Goal: Information Seeking & Learning: Learn about a topic

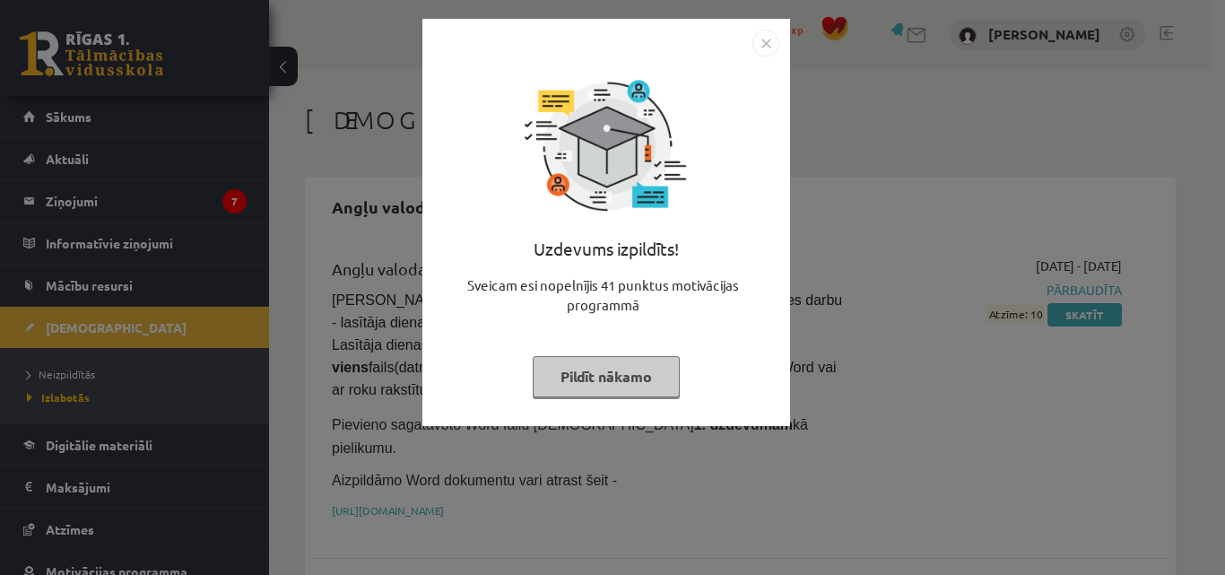
click at [614, 377] on button "Pildīt nākamo" at bounding box center [606, 376] width 147 height 41
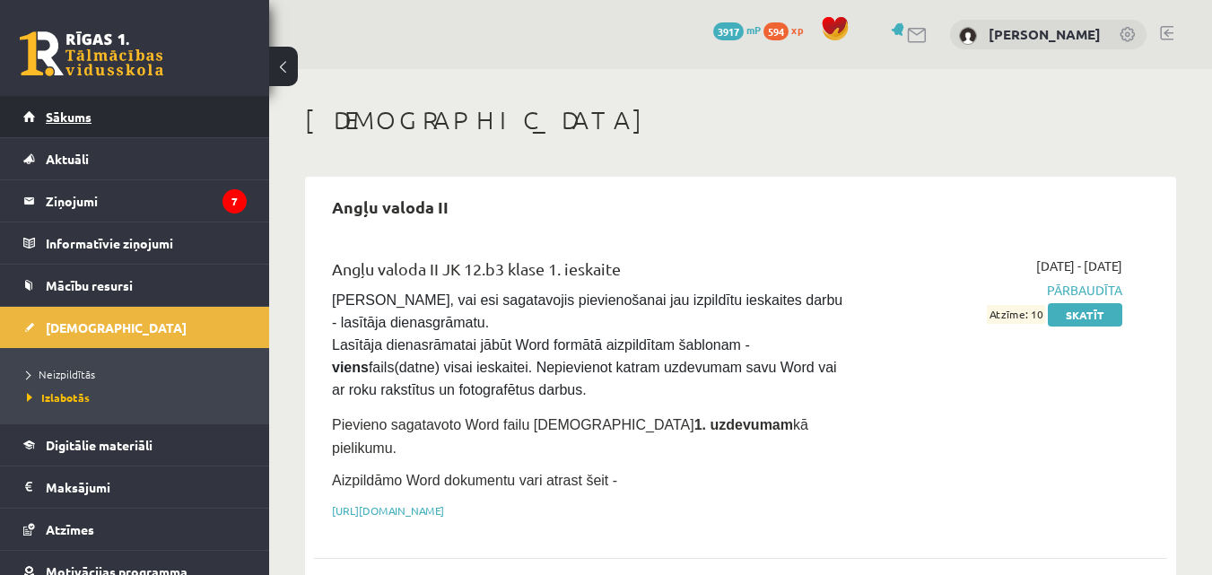
click at [114, 110] on link "Sākums" at bounding box center [134, 116] width 223 height 41
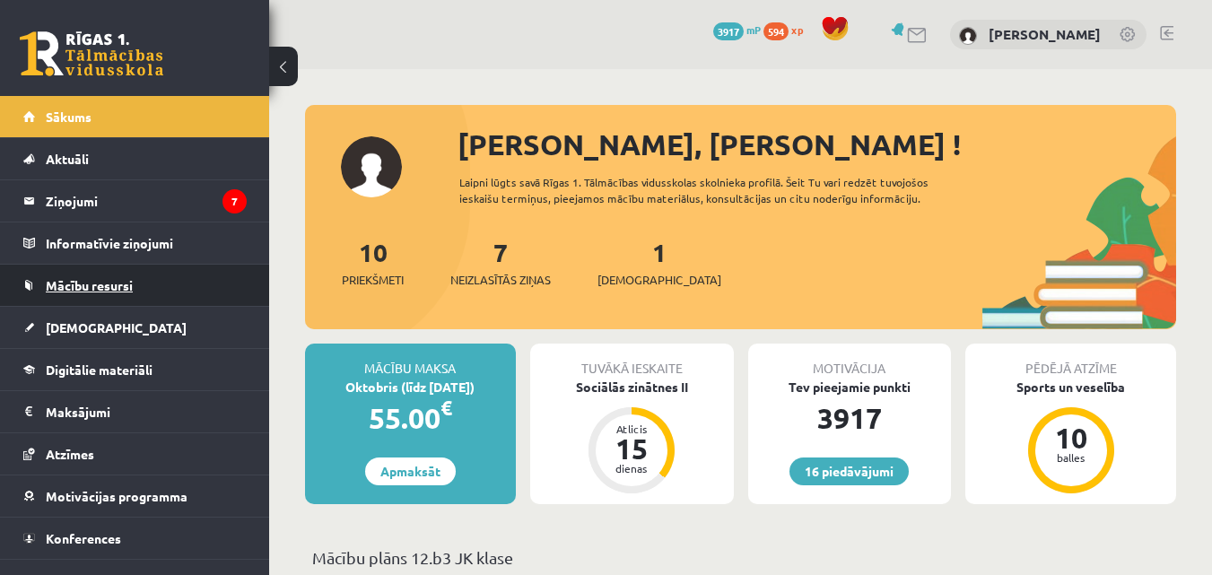
click at [120, 290] on span "Mācību resursi" at bounding box center [89, 285] width 87 height 16
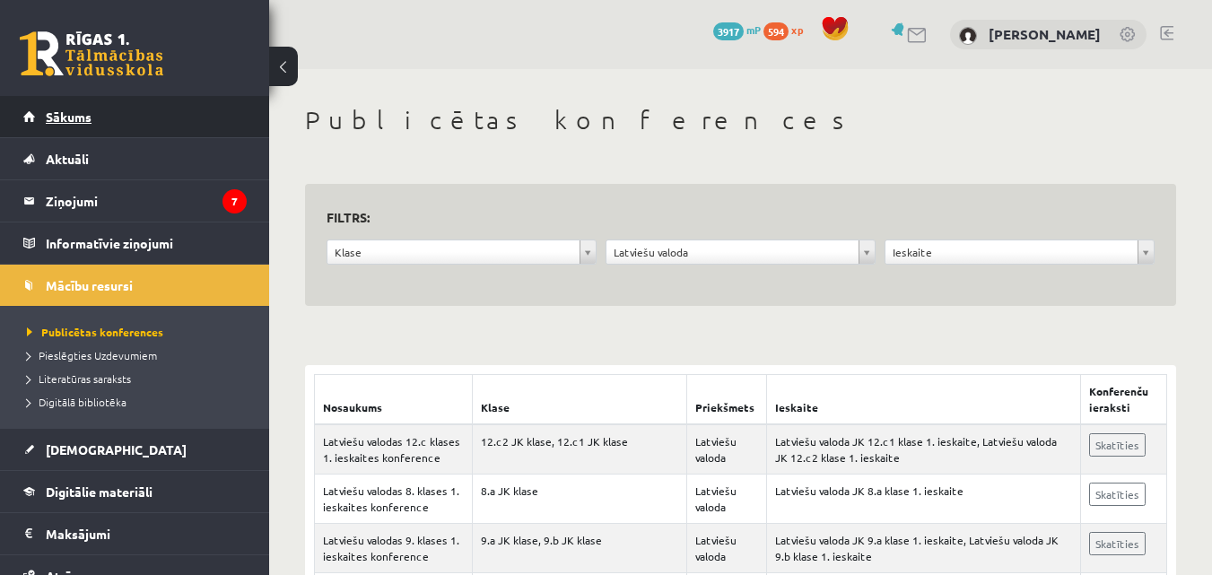
click at [99, 125] on link "Sākums" at bounding box center [134, 116] width 223 height 41
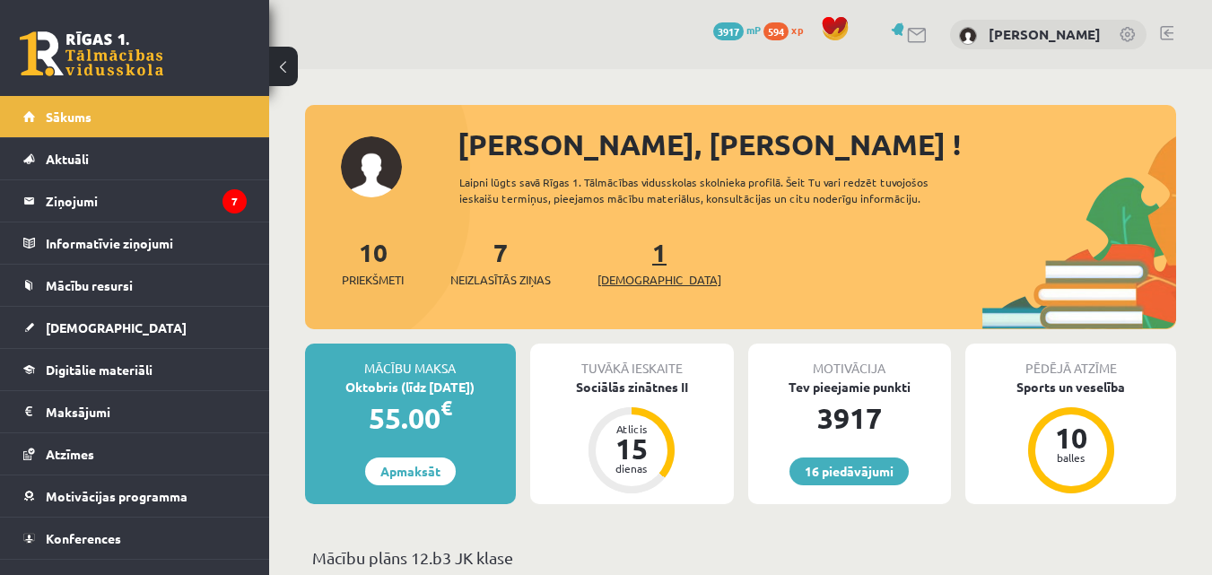
click at [629, 249] on link "1 Ieskaites" at bounding box center [659, 262] width 124 height 53
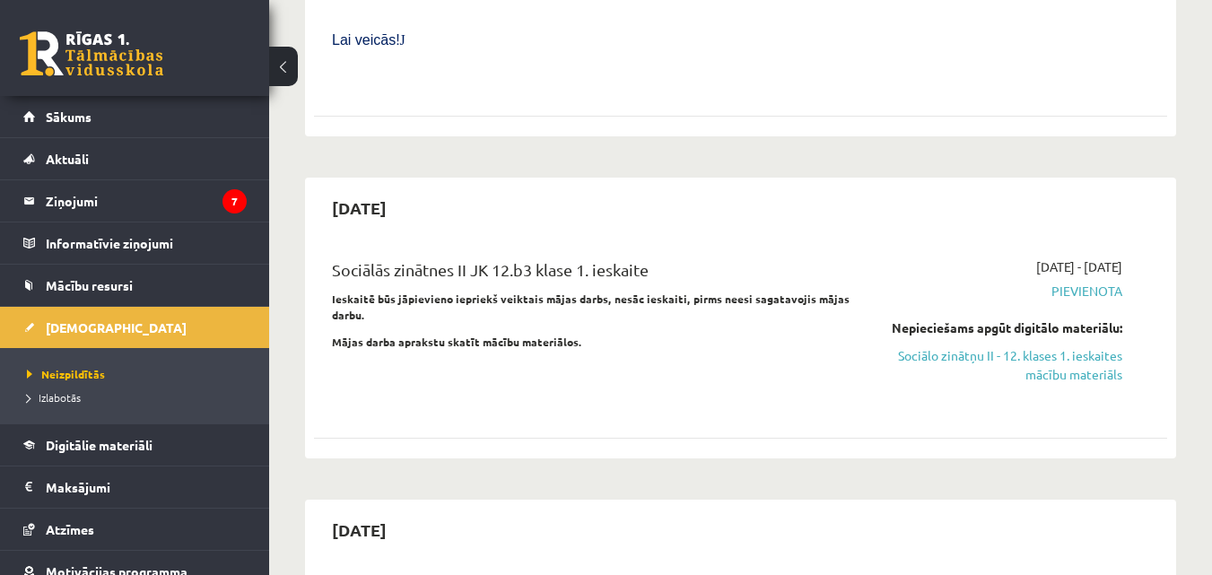
scroll to position [975, 0]
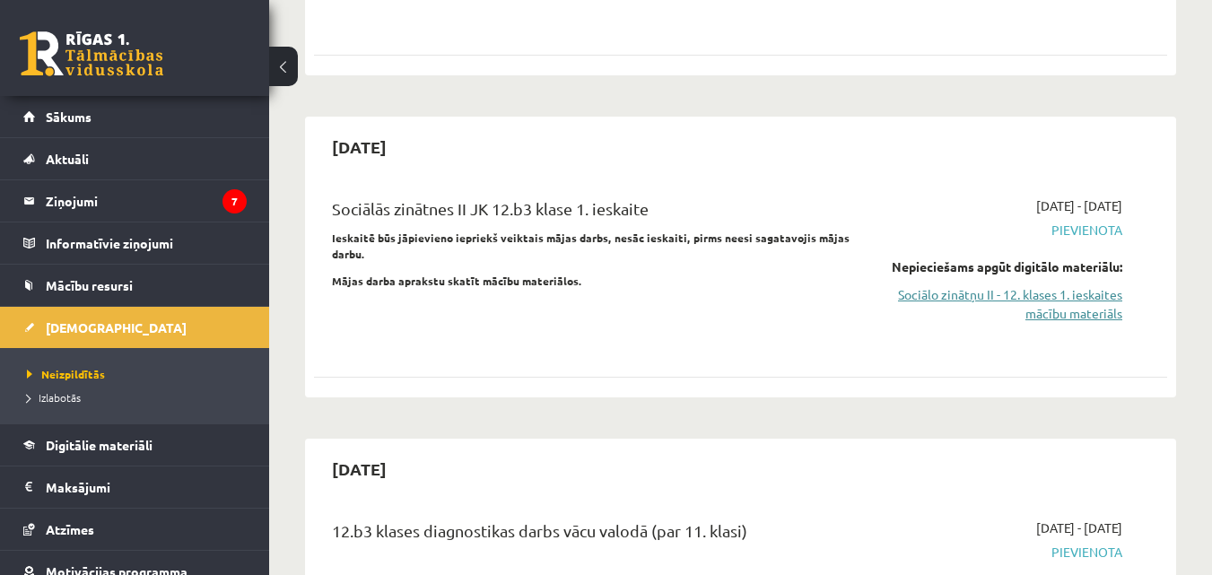
click at [1066, 285] on link "Sociālo zinātņu II - 12. klases 1. ieskaites mācību materiāls" at bounding box center [999, 304] width 246 height 38
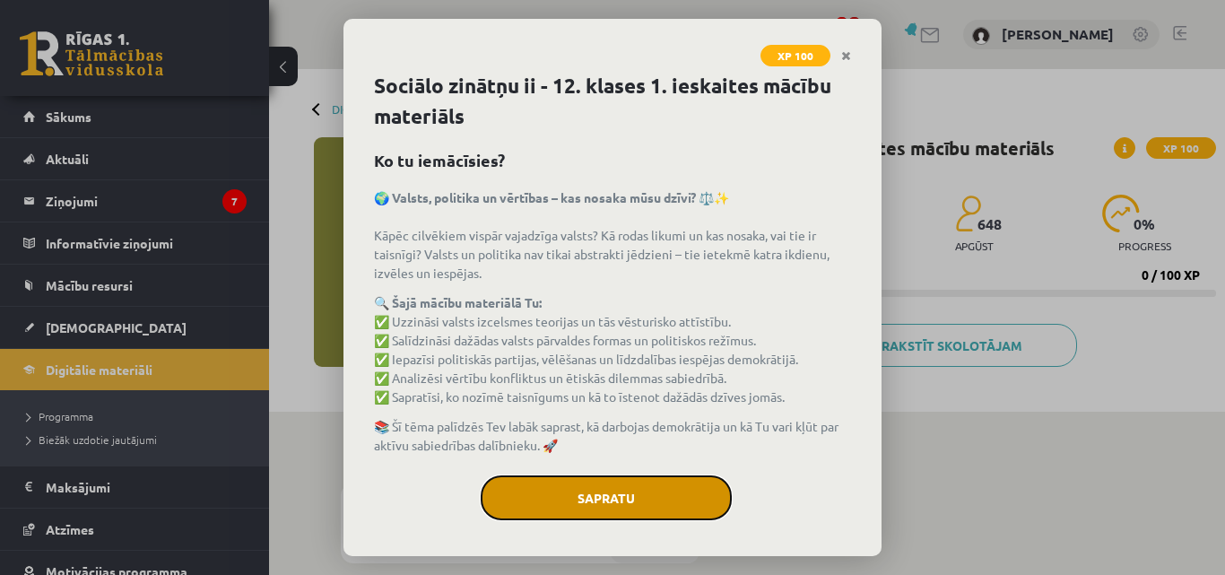
click at [640, 500] on button "Sapratu" at bounding box center [606, 497] width 251 height 45
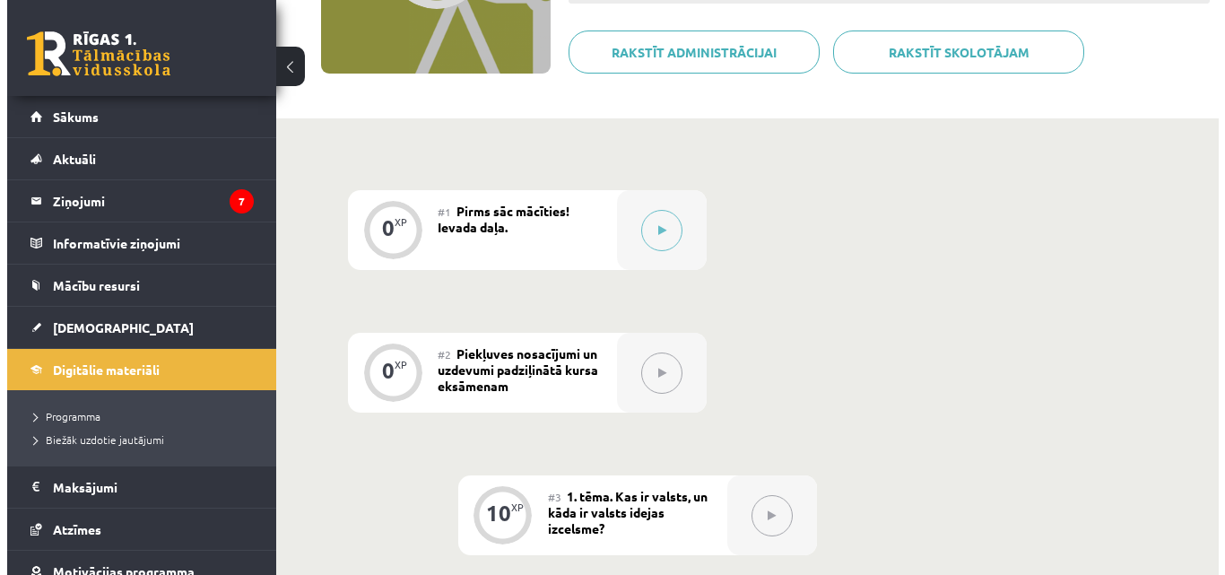
scroll to position [265, 0]
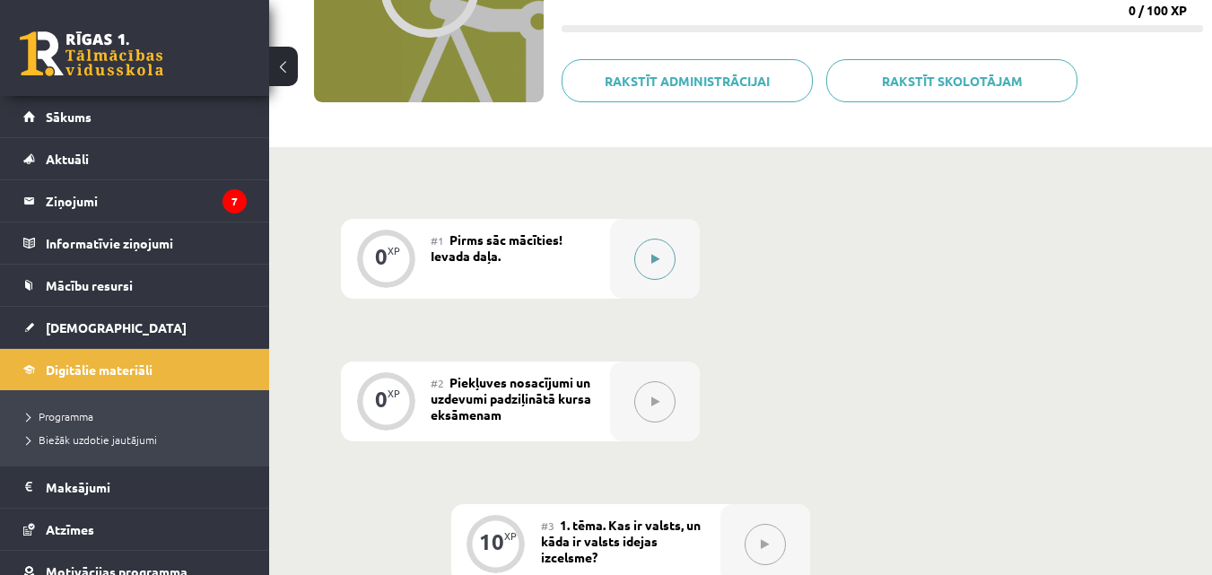
click at [663, 262] on button at bounding box center [654, 259] width 41 height 41
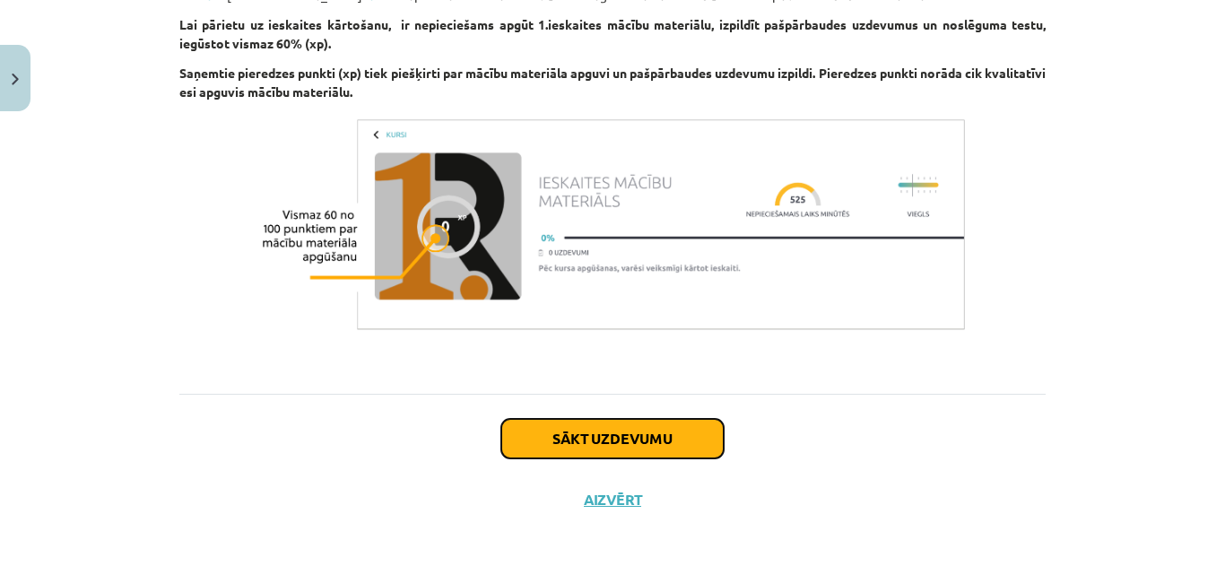
click at [552, 423] on button "Sākt uzdevumu" at bounding box center [612, 438] width 222 height 39
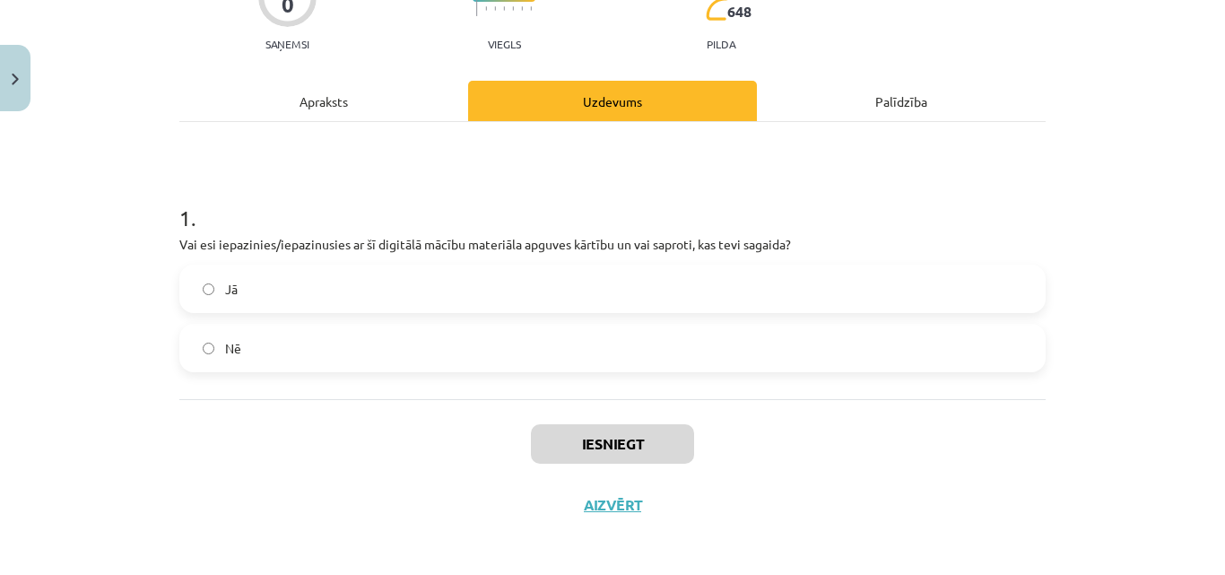
scroll to position [188, 0]
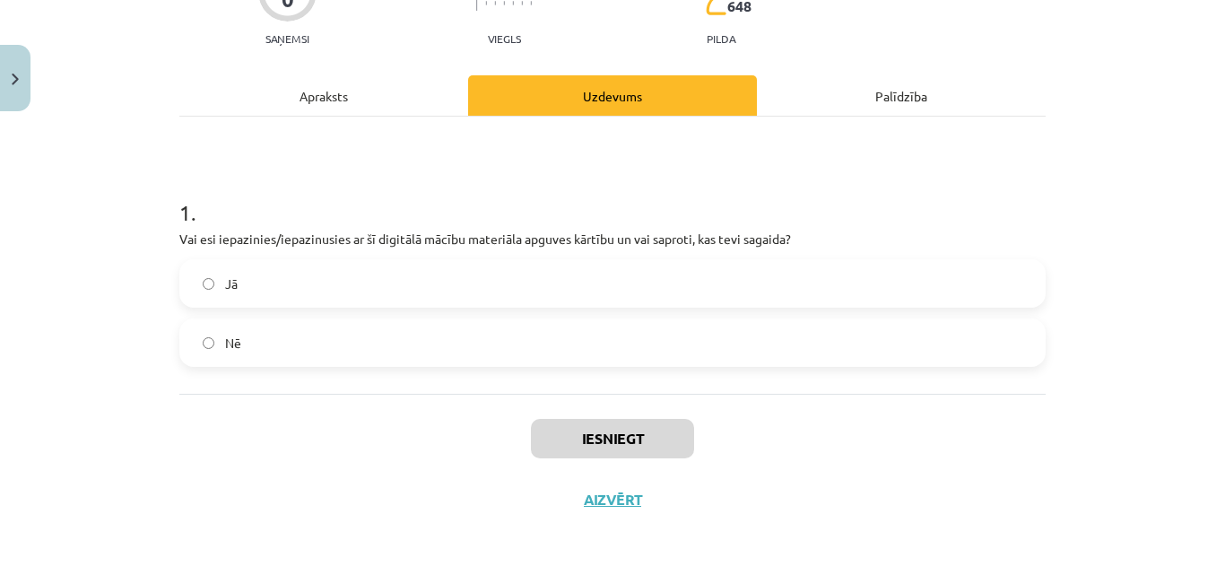
click at [754, 298] on label "Jā" at bounding box center [612, 283] width 863 height 45
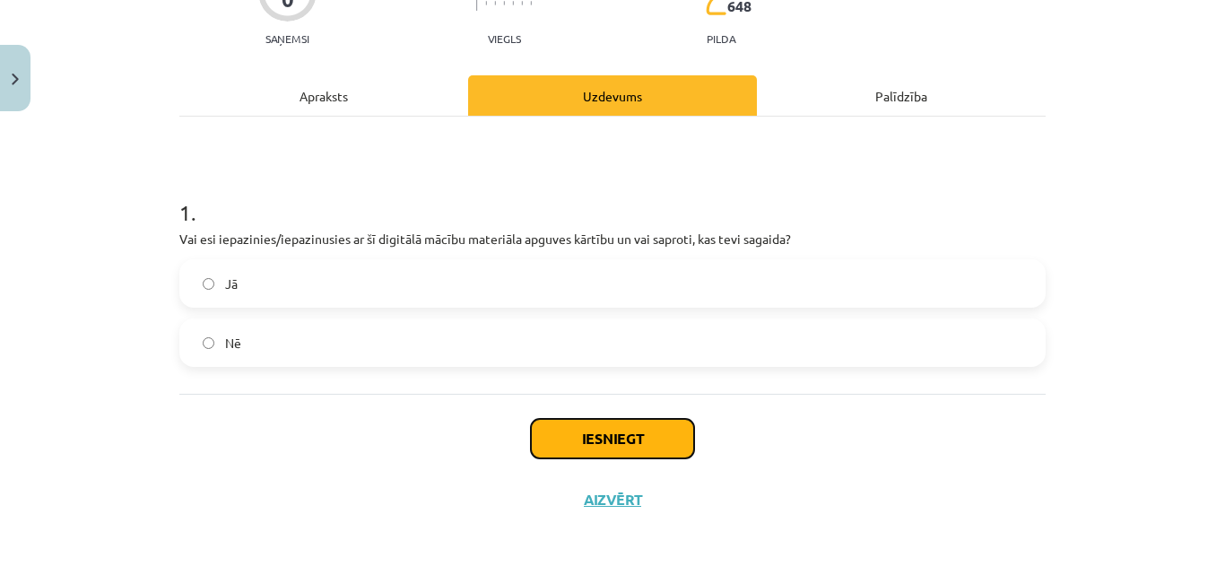
click at [658, 441] on button "Iesniegt" at bounding box center [612, 438] width 163 height 39
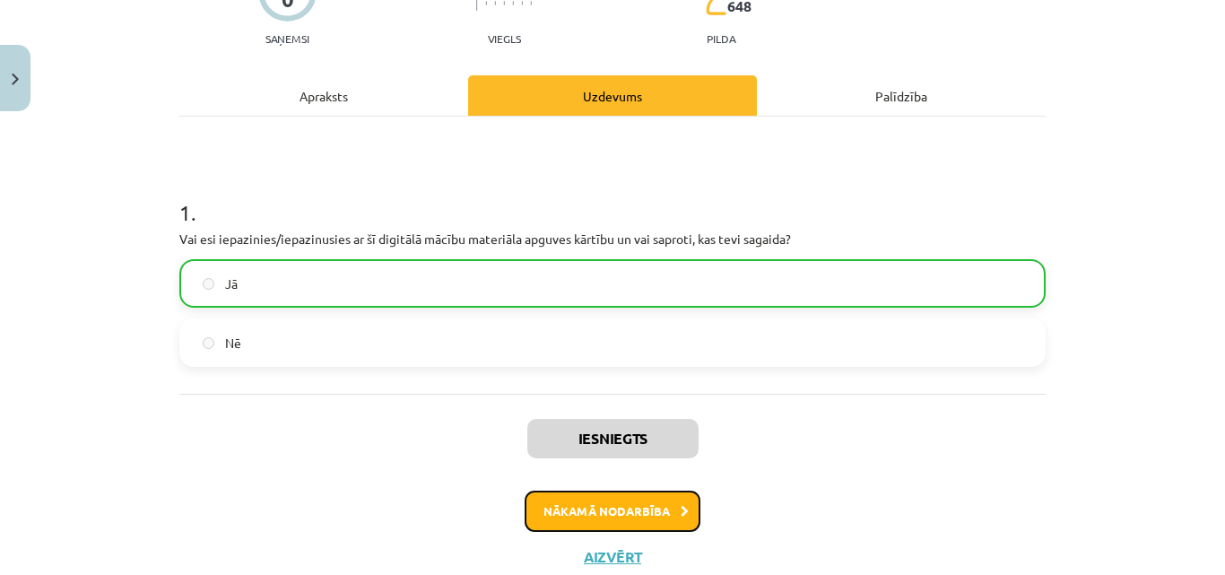
click at [623, 518] on button "Nākamā nodarbība" at bounding box center [613, 511] width 176 height 41
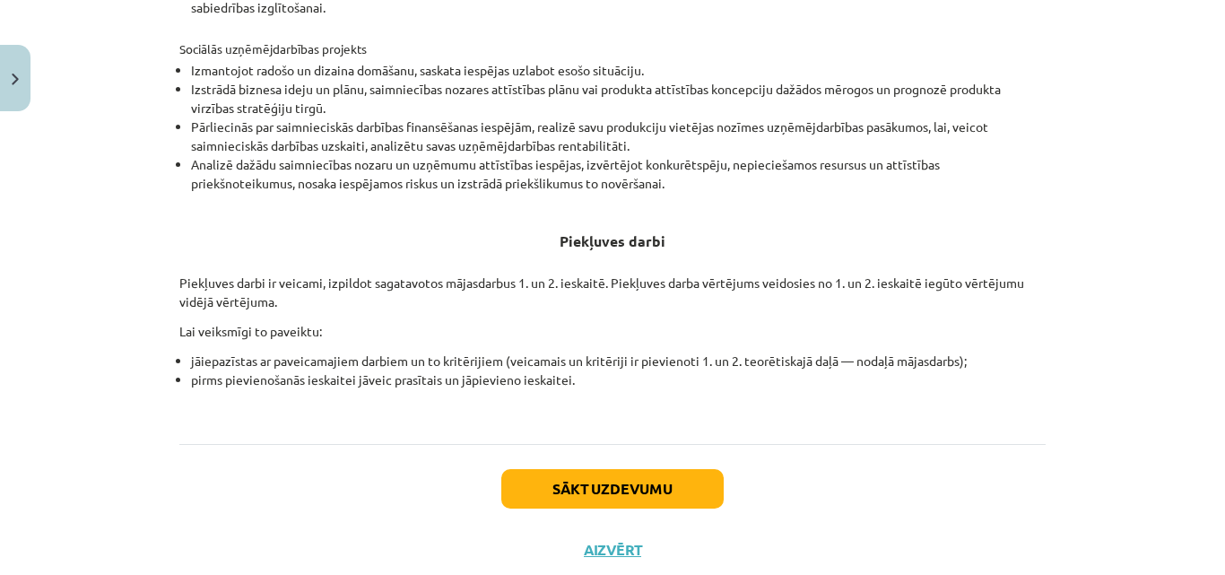
scroll to position [665, 0]
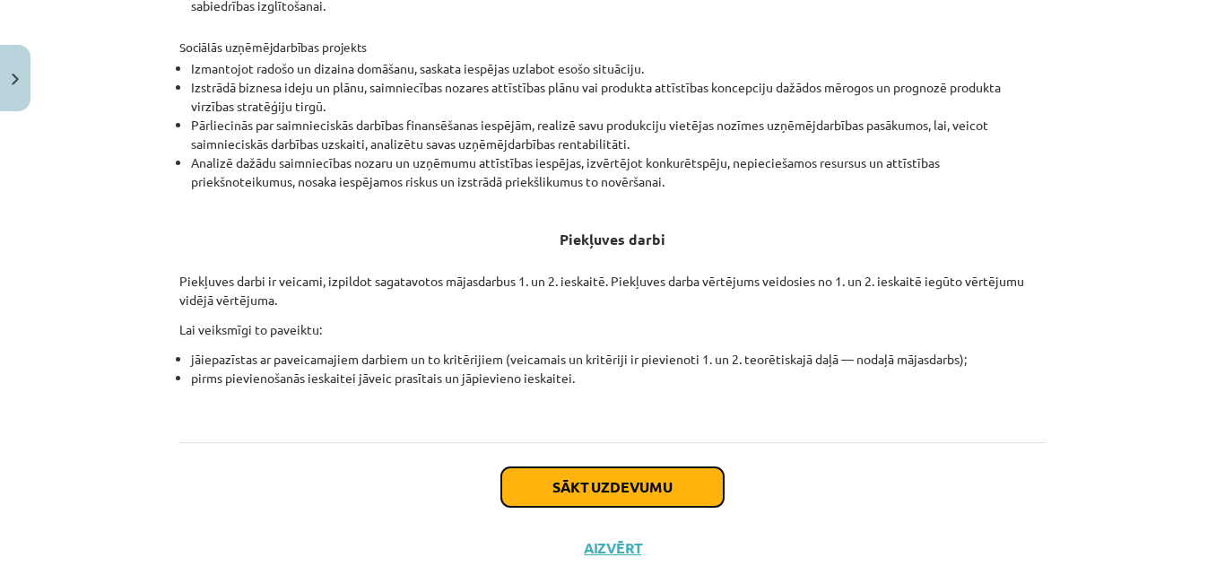
click at [643, 487] on button "Sākt uzdevumu" at bounding box center [612, 486] width 222 height 39
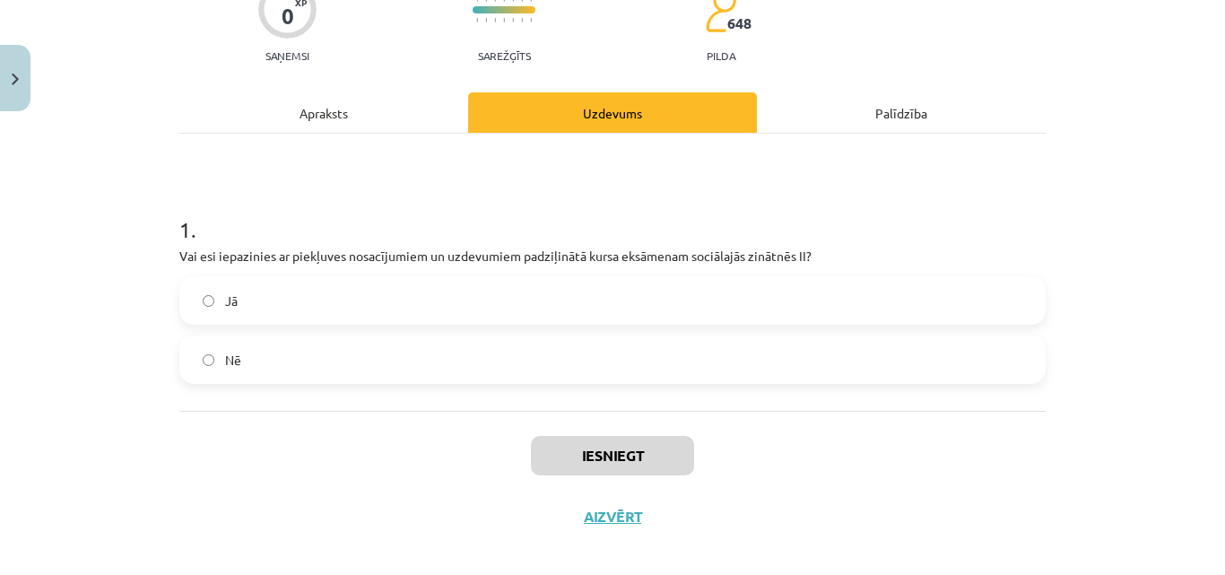
scroll to position [188, 0]
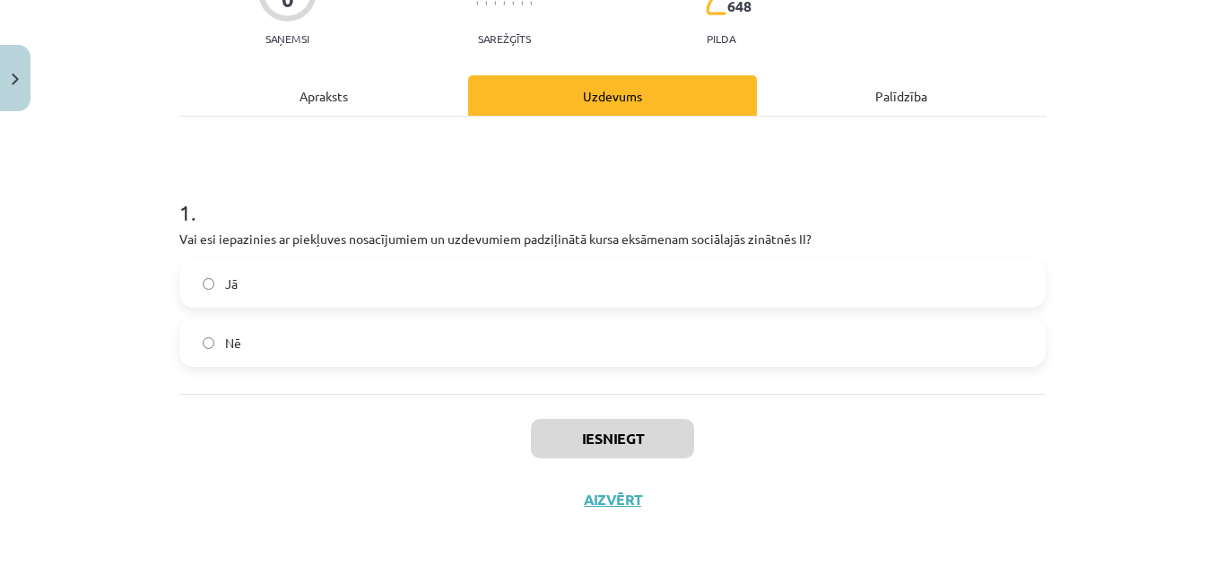
click at [873, 292] on label "Jā" at bounding box center [612, 283] width 863 height 45
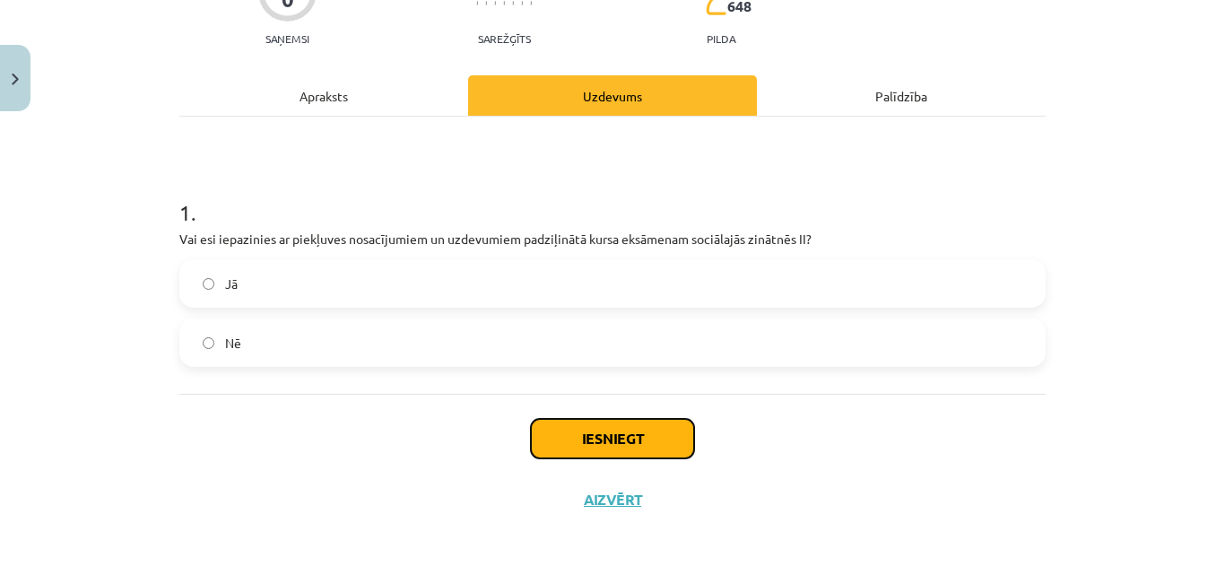
click at [606, 445] on button "Iesniegt" at bounding box center [612, 438] width 163 height 39
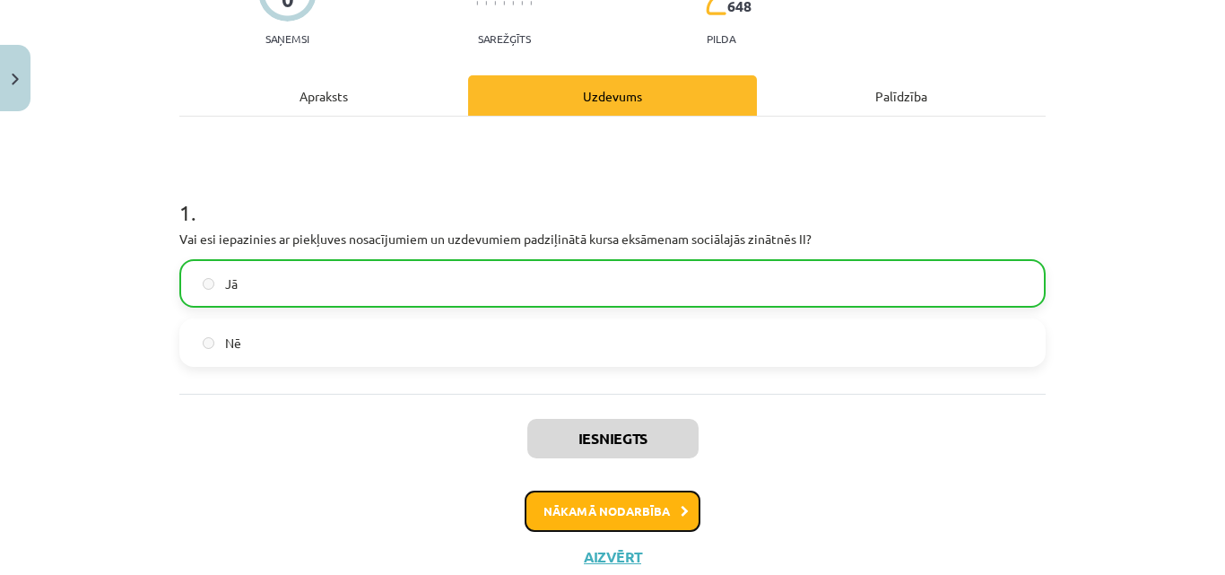
click at [636, 499] on button "Nākamā nodarbība" at bounding box center [613, 511] width 176 height 41
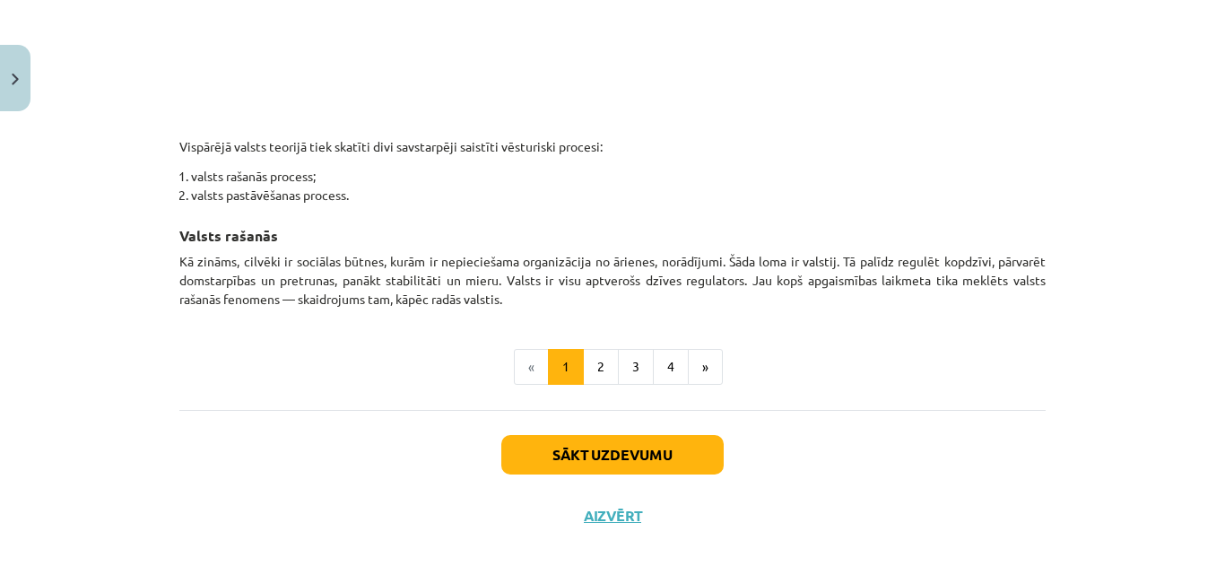
scroll to position [1076, 0]
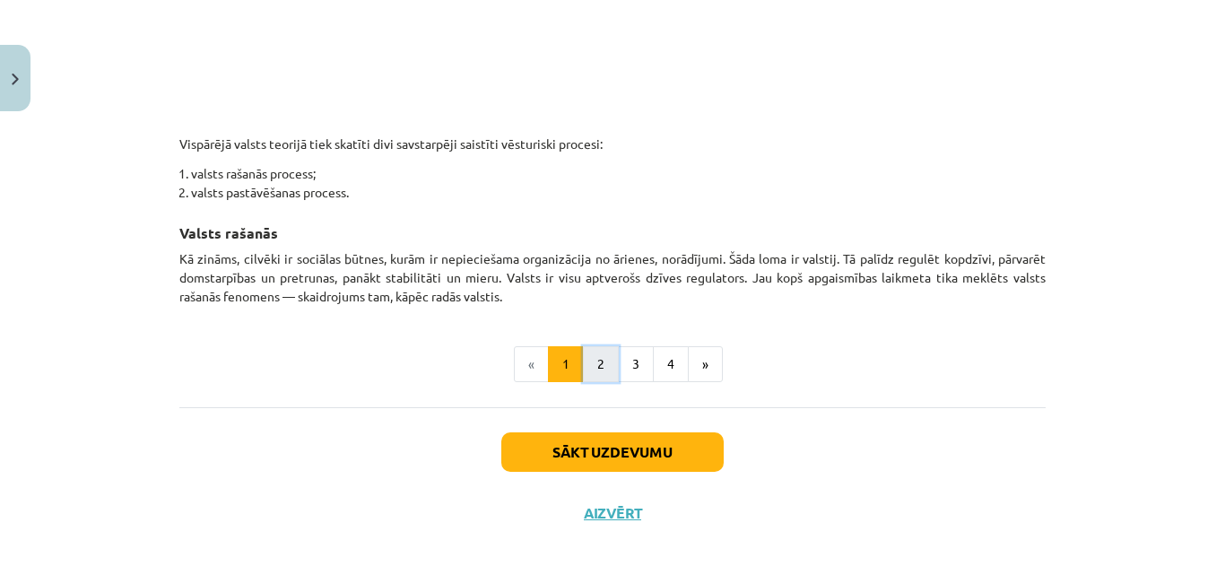
click at [587, 368] on button "2" at bounding box center [601, 364] width 36 height 36
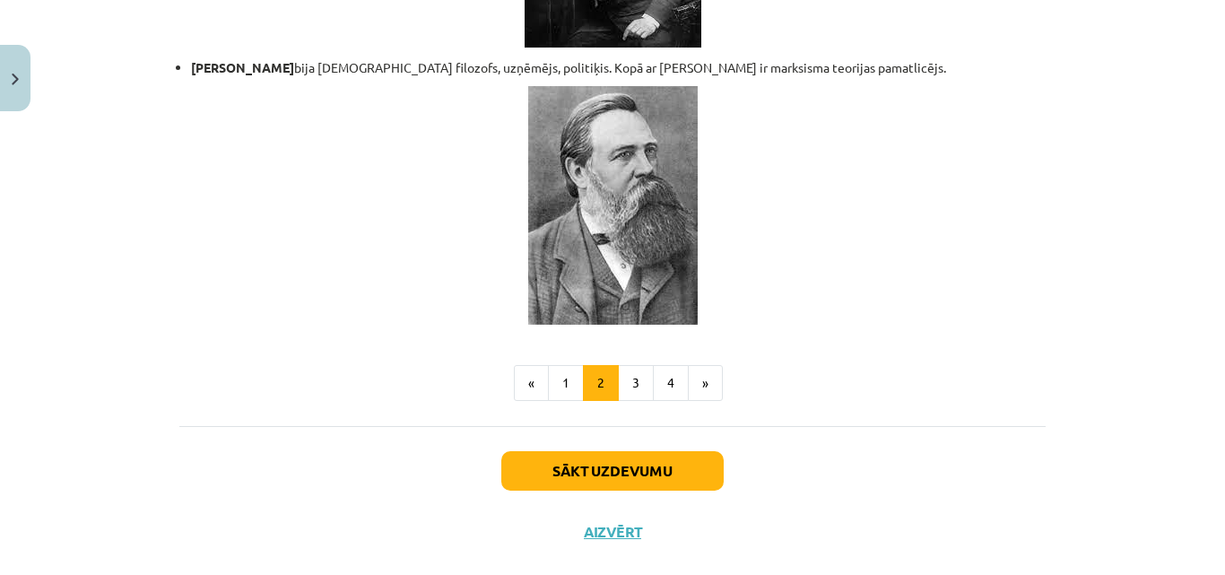
scroll to position [3915, 0]
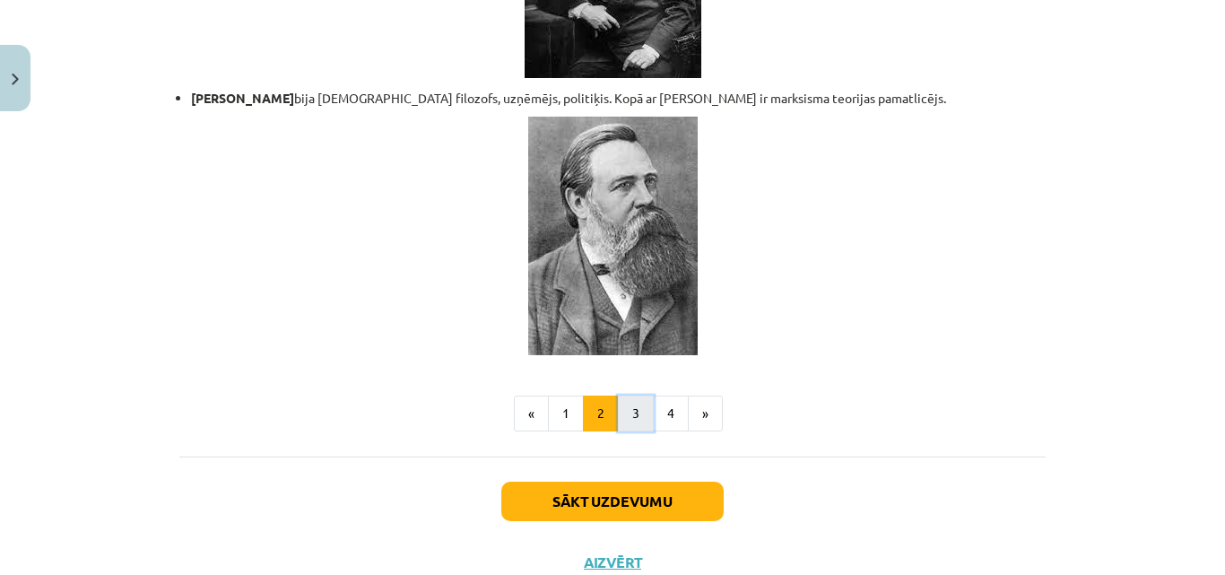
click at [624, 398] on button "3" at bounding box center [636, 414] width 36 height 36
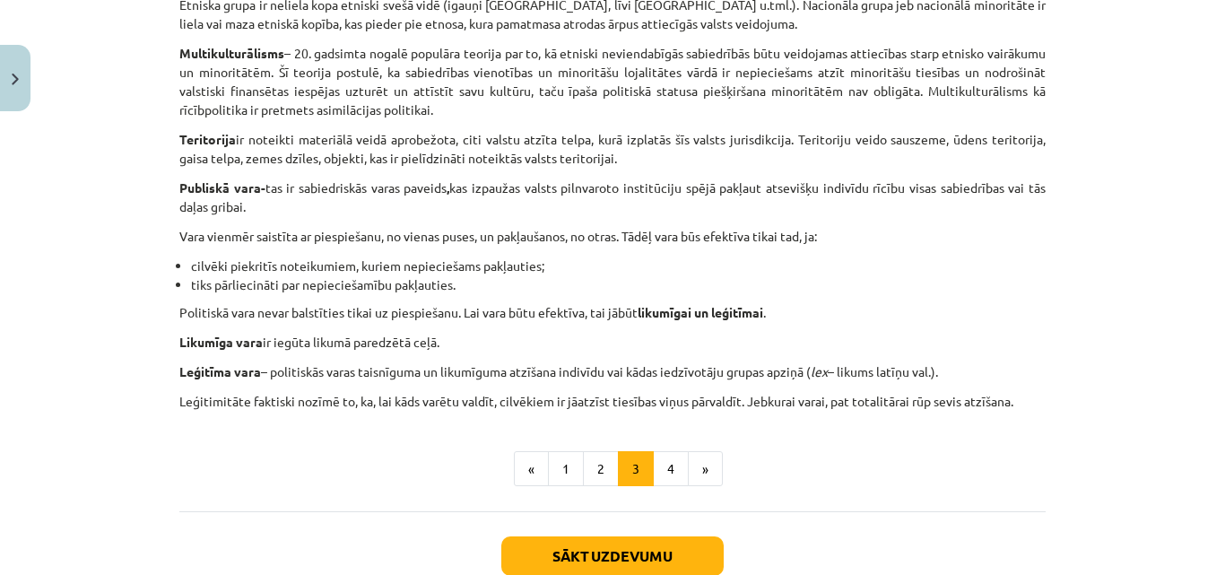
scroll to position [1043, 0]
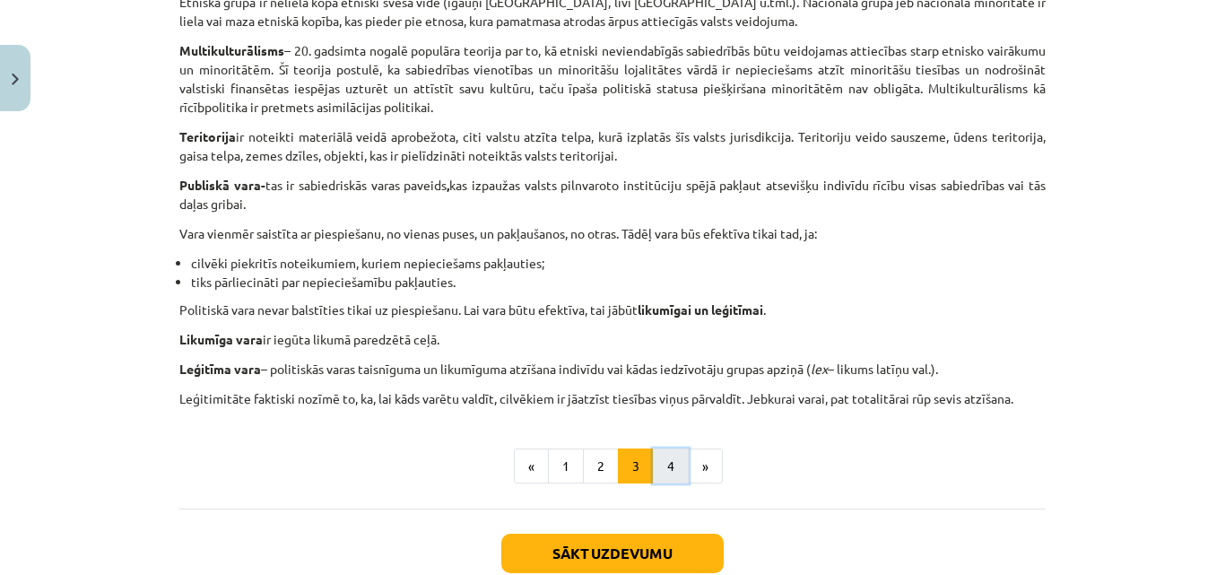
click at [672, 475] on button "4" at bounding box center [671, 466] width 36 height 36
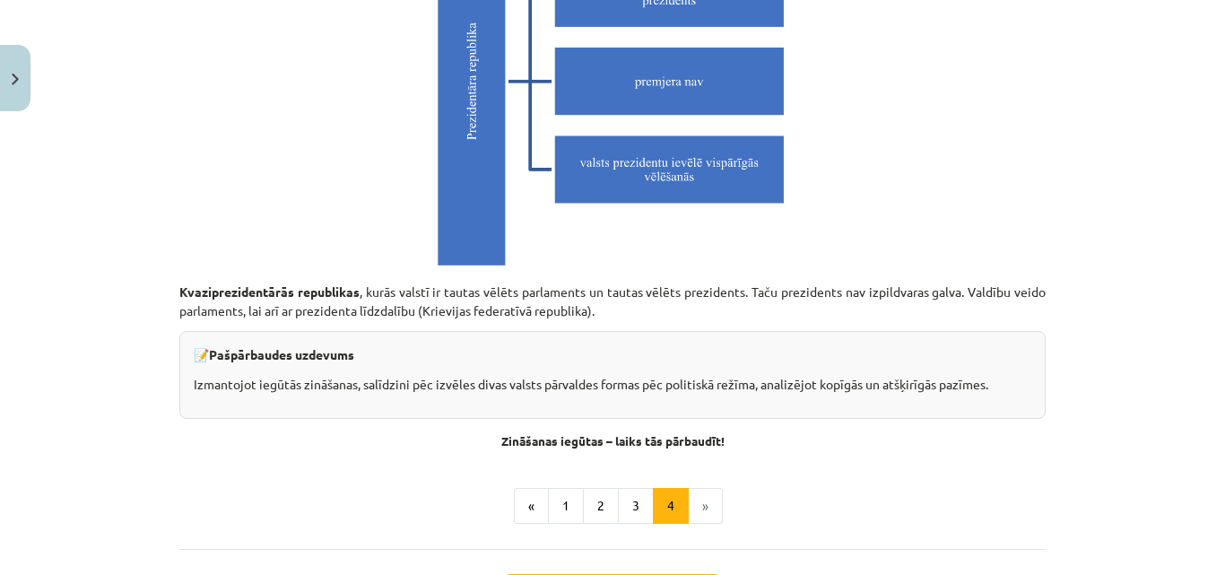
scroll to position [5074, 0]
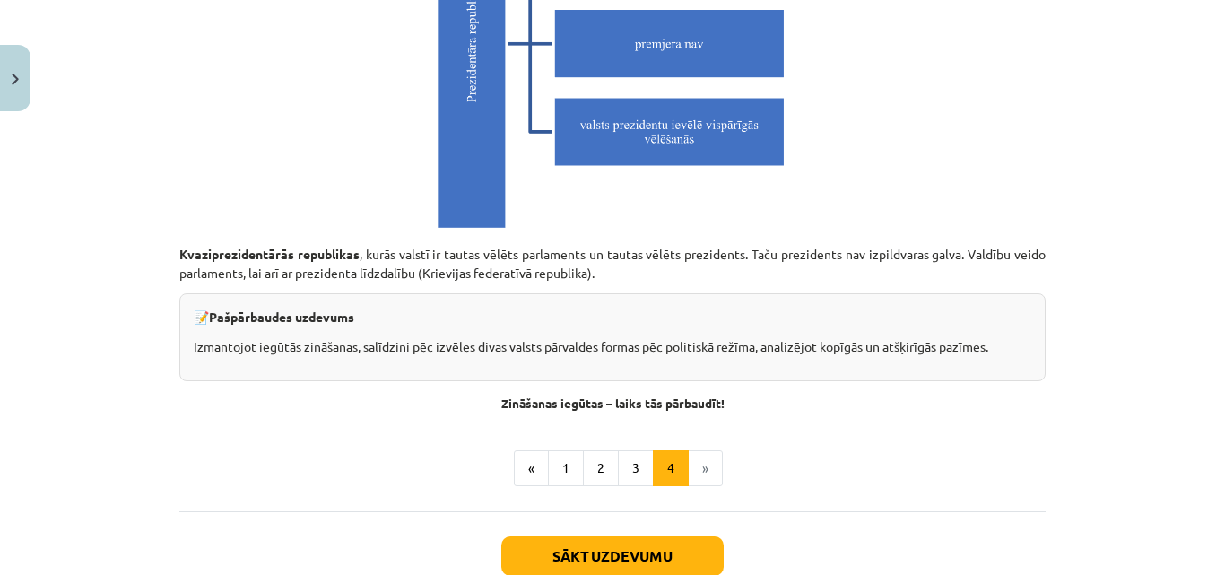
click at [634, 335] on div "📝 Pašpārbaudes uzdevums Izmantojot iegūtās zināšanas, salīdzini pēc izvēles div…" at bounding box center [612, 337] width 866 height 88
click at [313, 318] on b "Pašpārbaudes uzdevums" at bounding box center [281, 317] width 145 height 16
click at [673, 542] on button "Sākt uzdevumu" at bounding box center [612, 555] width 222 height 39
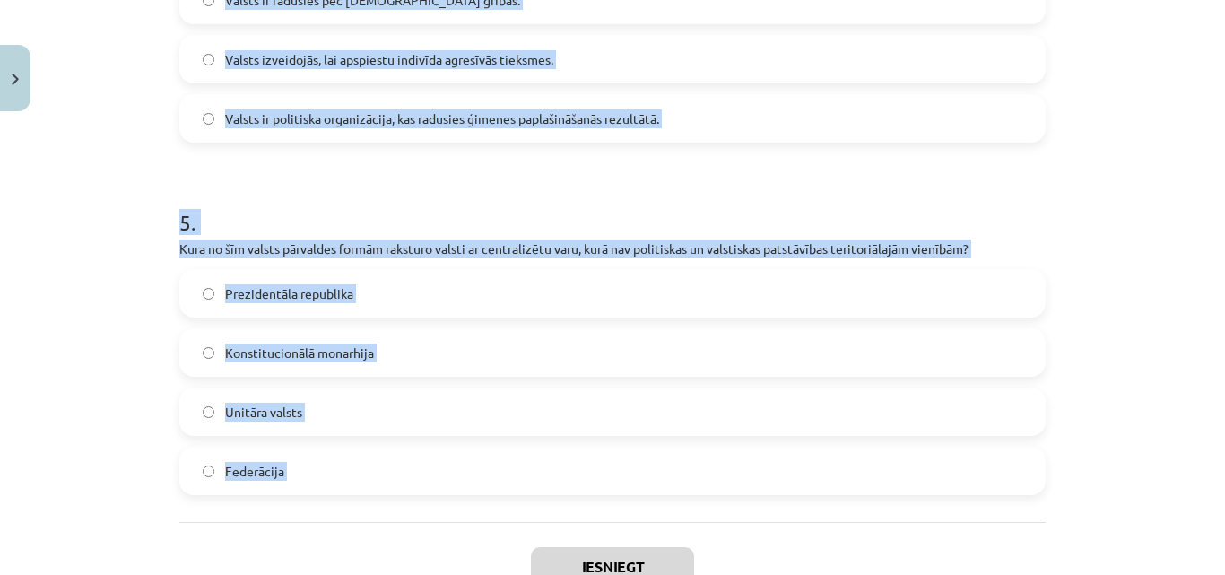
scroll to position [1614, 0]
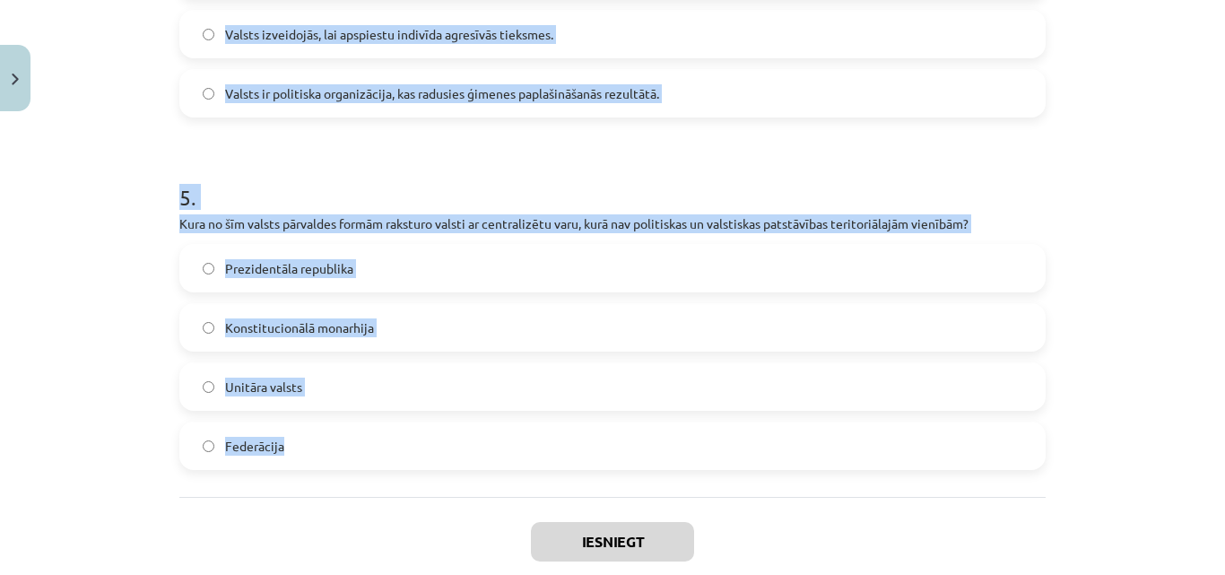
drag, startPoint x: 168, startPoint y: 351, endPoint x: 366, endPoint y: 464, distance: 228.2
copy form "1 . Kas raksturo autoritāru režīmu? Pilnīga pilsoņu brīvība un demokrātiskās ti…"
click at [264, 228] on p "Kura no šīm valsts pārvaldes formām raksturo valsti ar centralizētu varu, kurā …" at bounding box center [612, 223] width 866 height 19
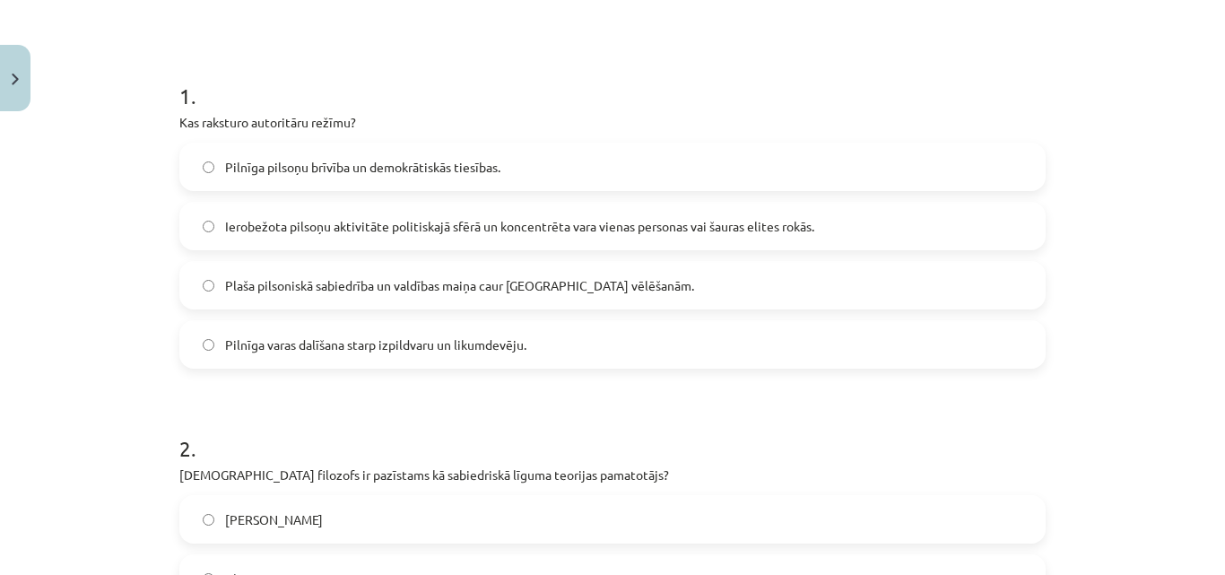
scroll to position [312, 0]
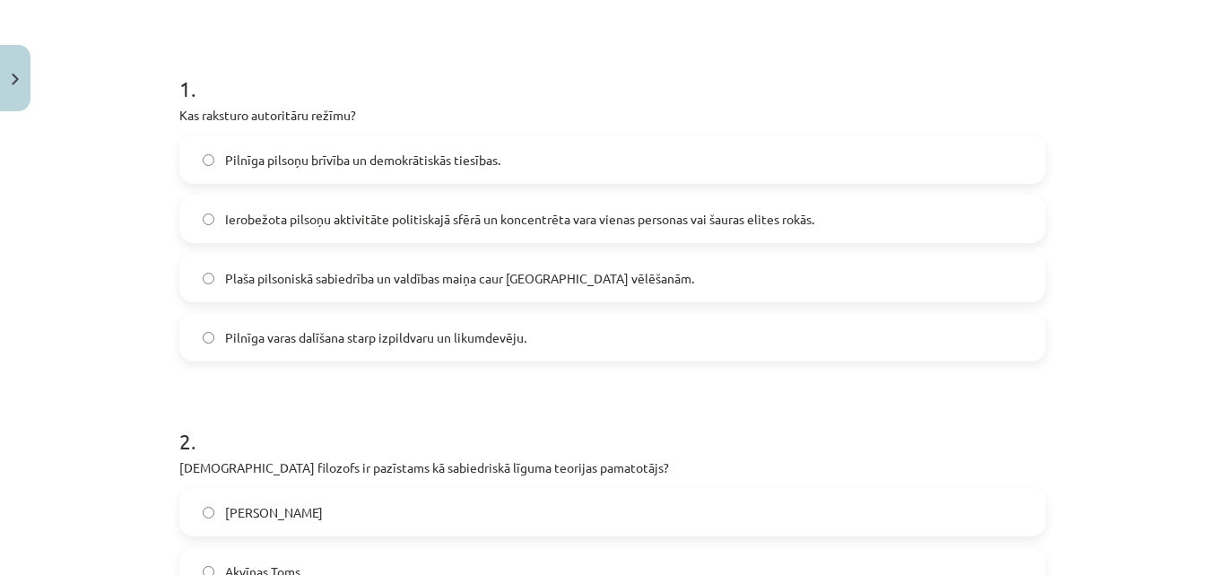
click at [528, 216] on span "Ierobežota pilsoņu aktivitāte politiskajā sfērā un koncentrēta vara vienas pers…" at bounding box center [519, 219] width 589 height 19
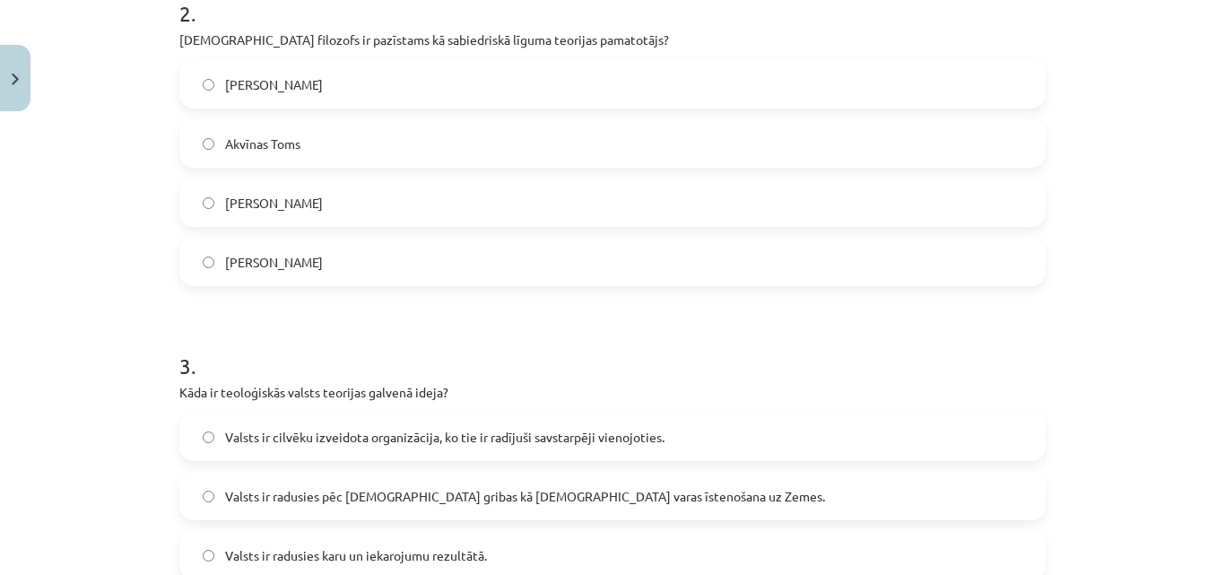
scroll to position [763, 0]
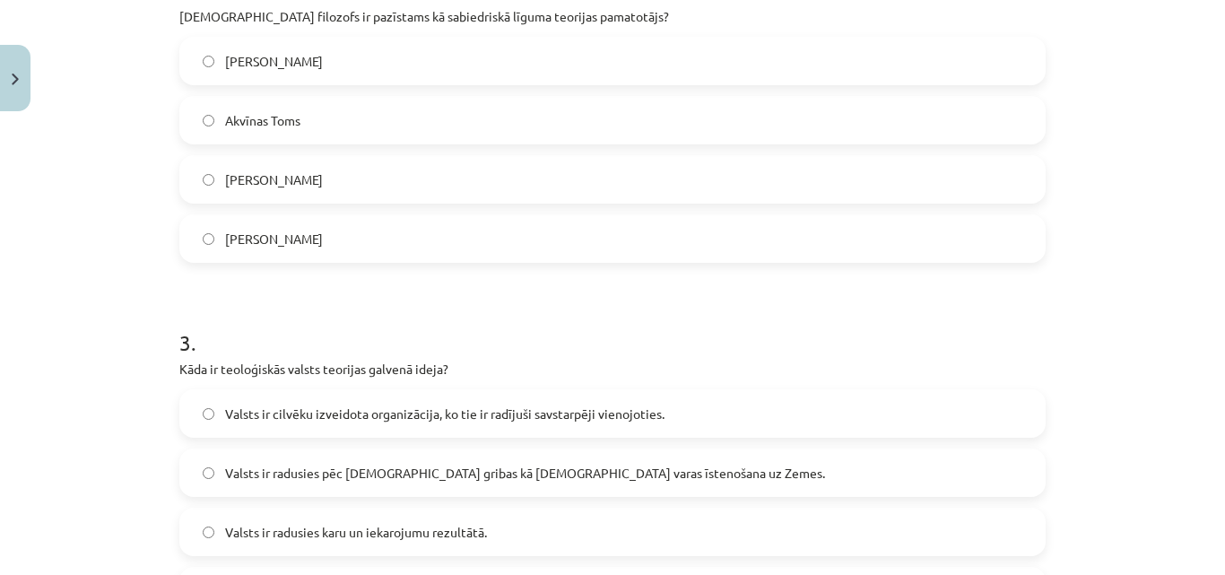
click at [299, 178] on label "Tomass Hobss" at bounding box center [612, 179] width 863 height 45
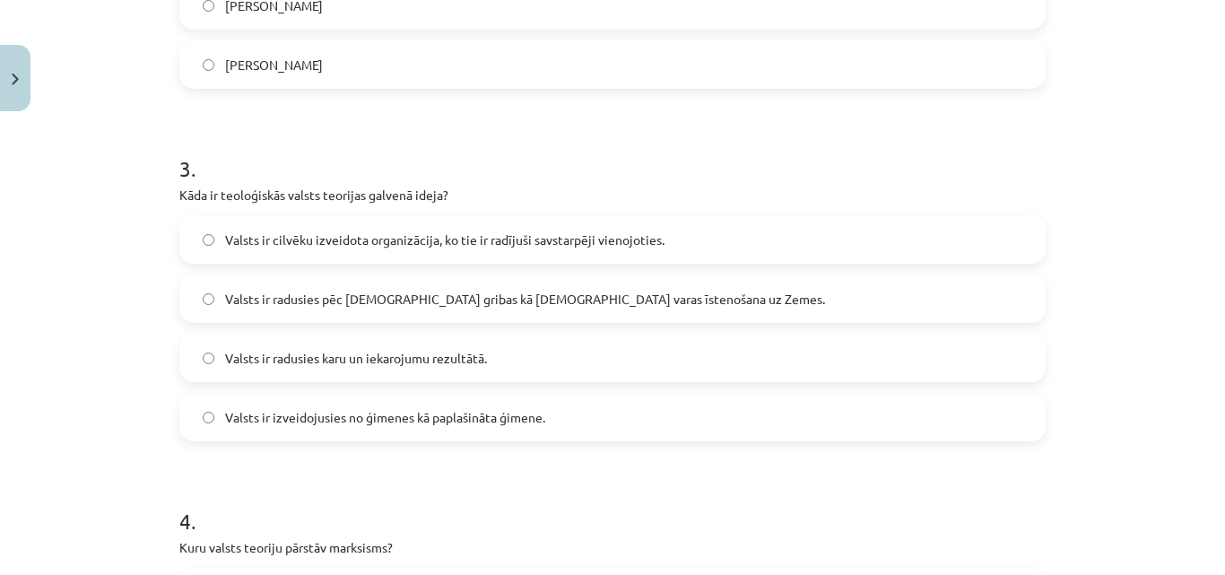
scroll to position [968, 0]
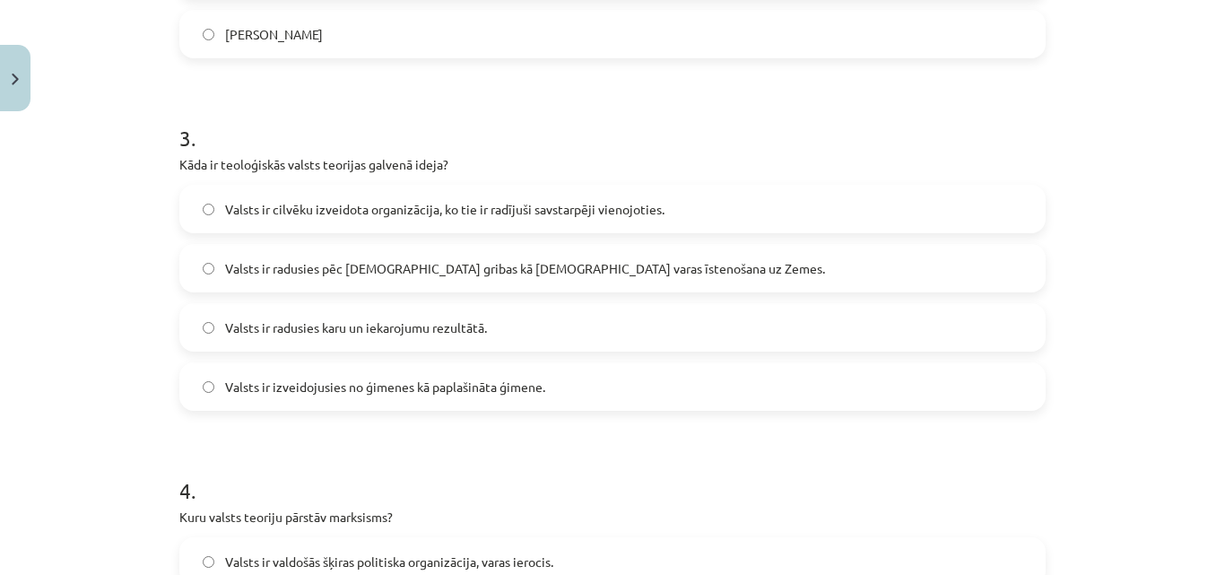
click at [718, 270] on label "Valsts ir radusies pēc Dieva gribas kā dievišķās varas īstenošana uz Zemes." at bounding box center [612, 268] width 863 height 45
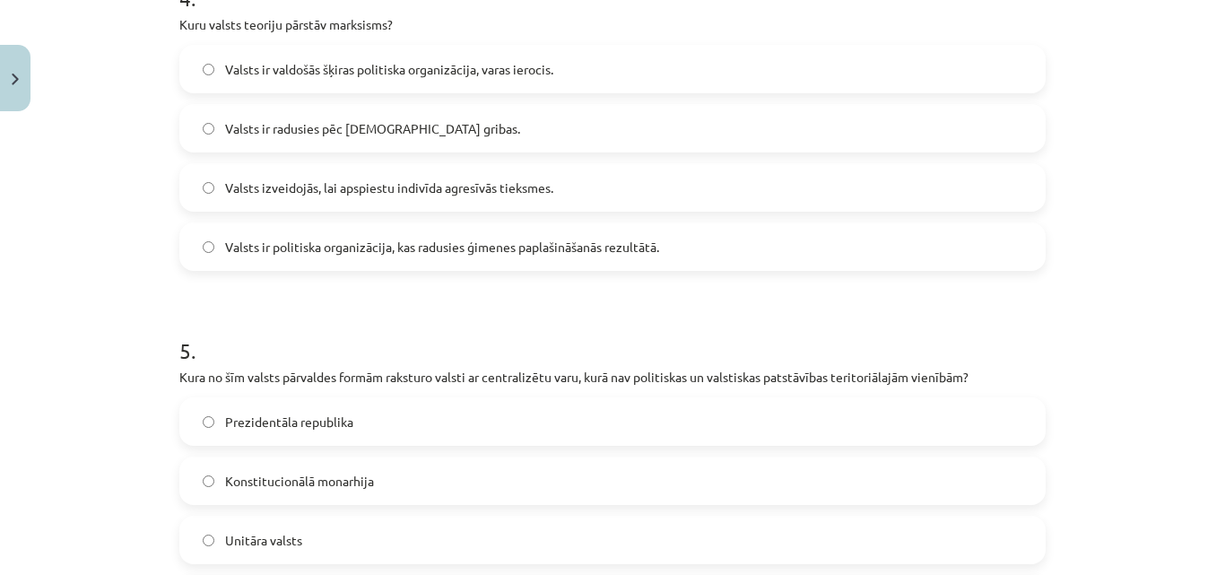
scroll to position [1449, 0]
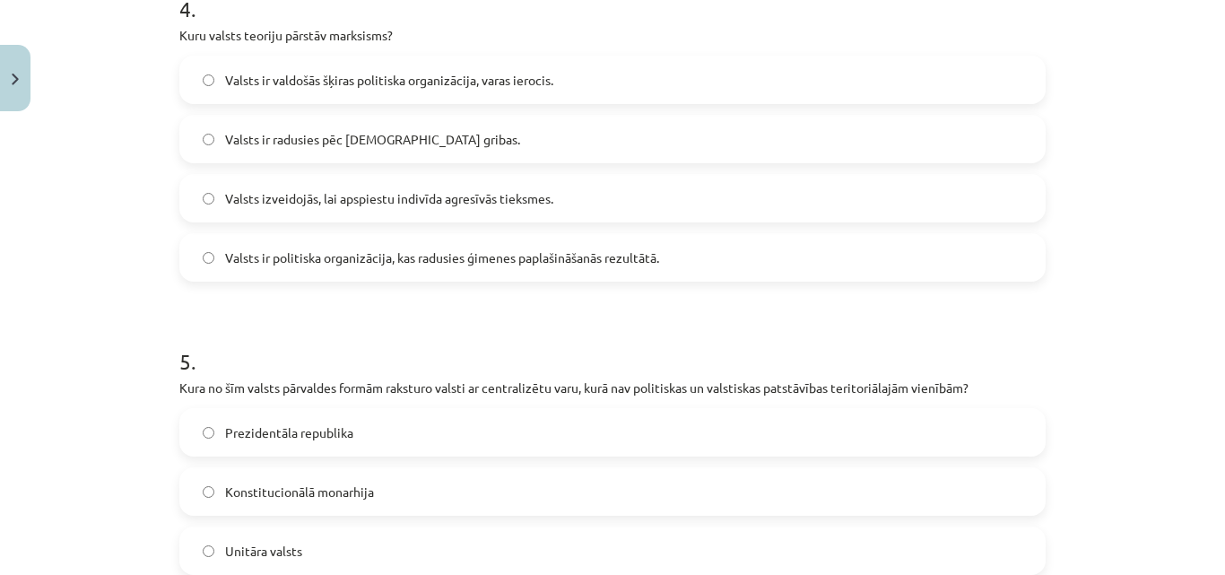
click at [391, 75] on span "Valsts ir valdošās šķiras politiska organizācija, varas ierocis." at bounding box center [389, 80] width 328 height 19
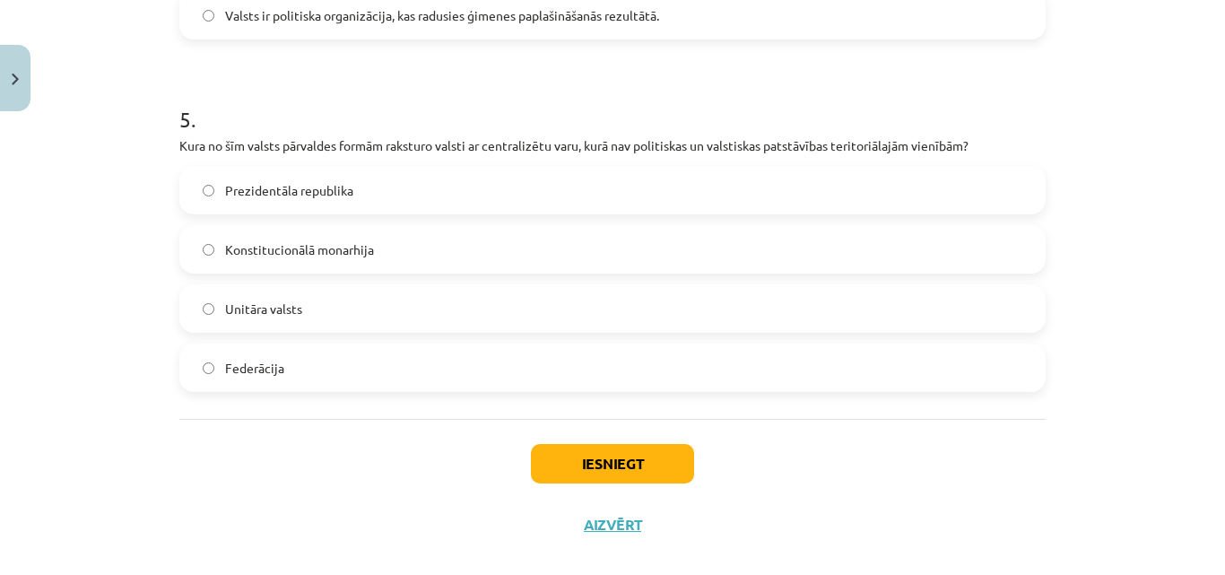
scroll to position [1695, 0]
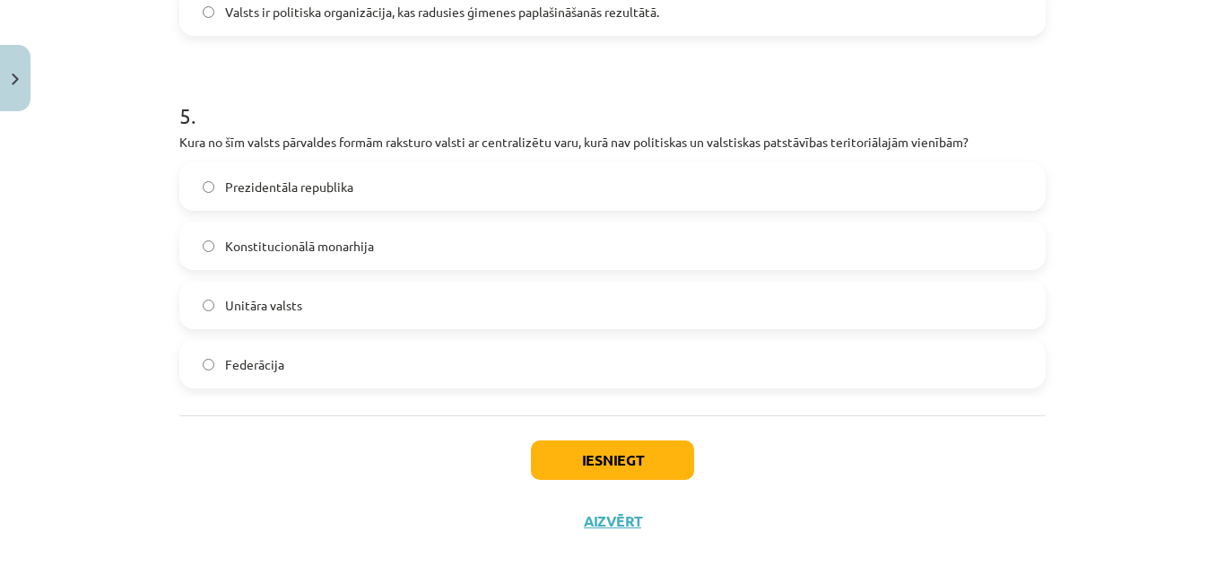
click at [623, 292] on label "Unitāra valsts" at bounding box center [612, 305] width 863 height 45
click at [611, 450] on button "Iesniegt" at bounding box center [612, 459] width 163 height 39
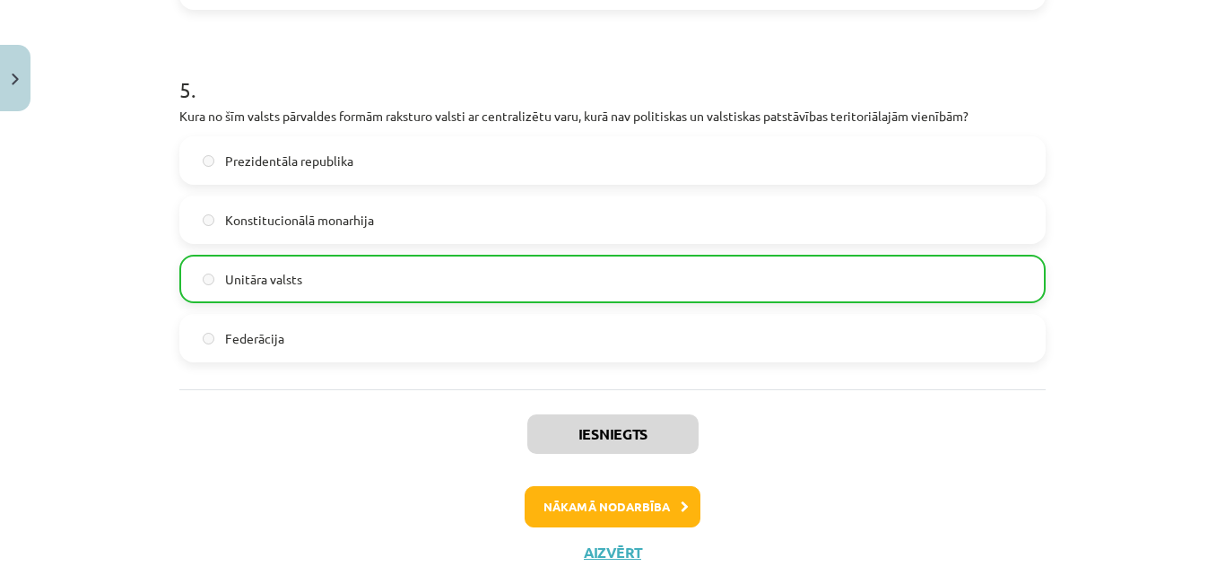
scroll to position [1733, 0]
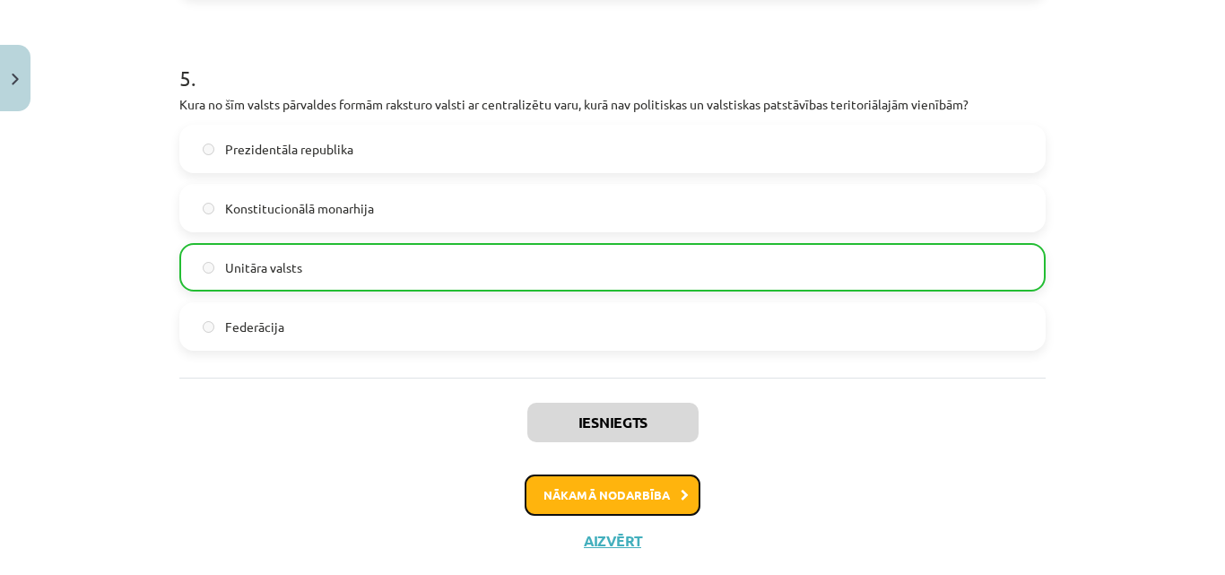
click at [610, 491] on button "Nākamā nodarbība" at bounding box center [613, 494] width 176 height 41
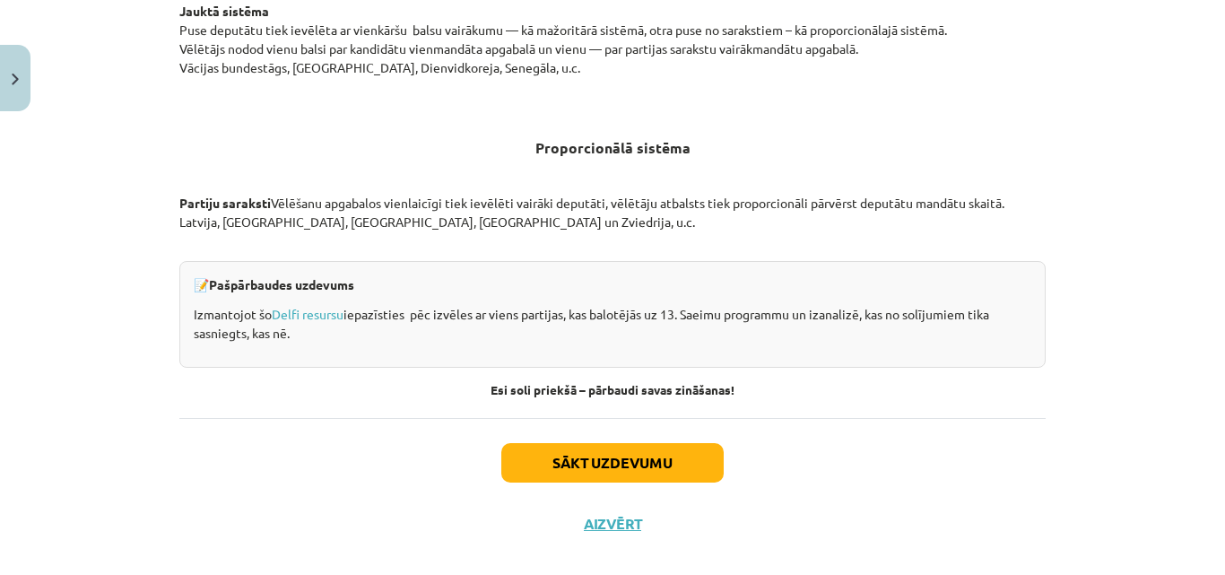
scroll to position [1918, 0]
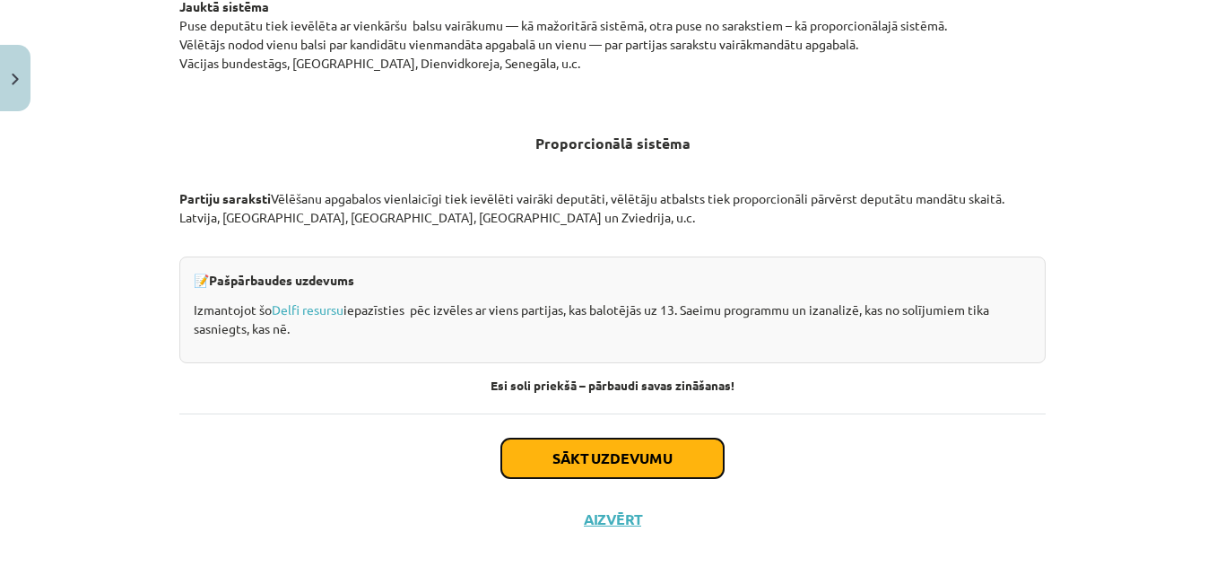
click at [624, 455] on button "Sākt uzdevumu" at bounding box center [612, 458] width 222 height 39
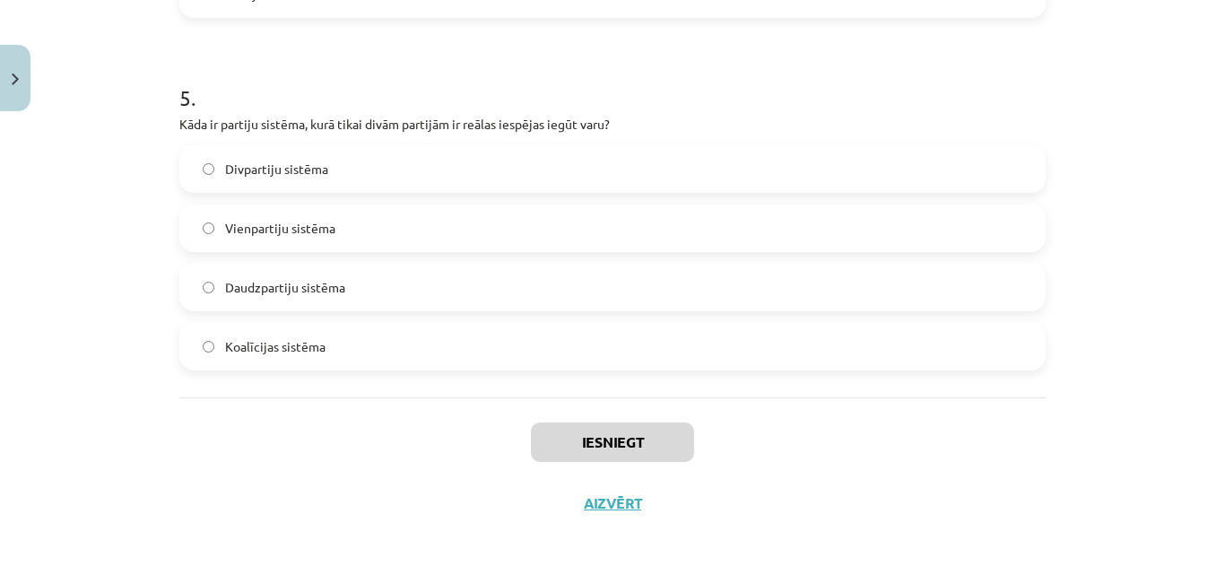
scroll to position [1717, 0]
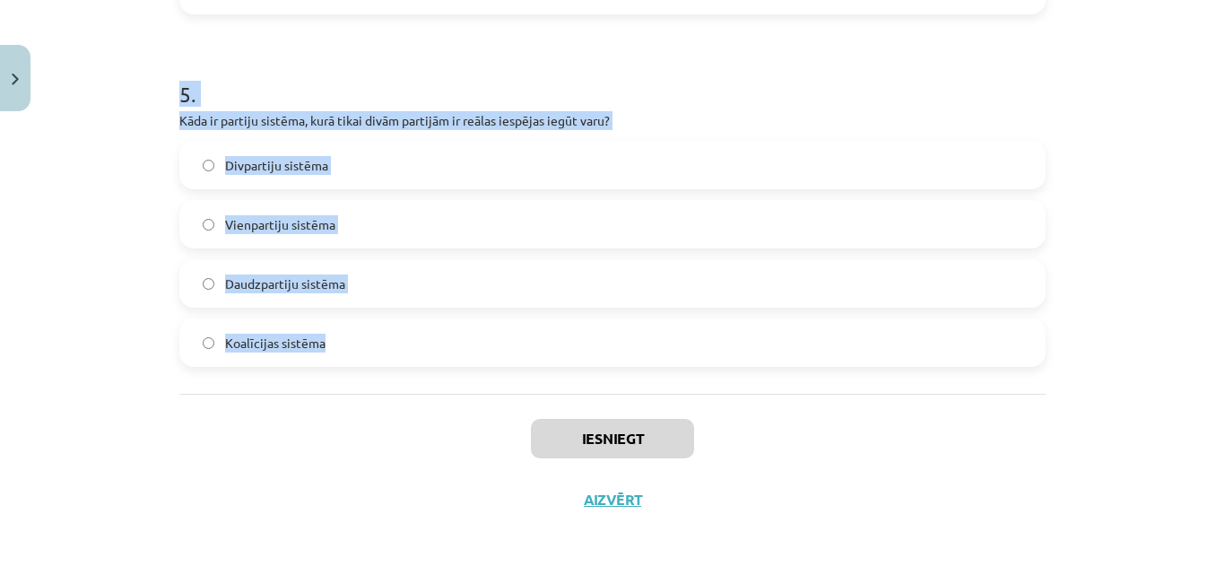
drag, startPoint x: 167, startPoint y: 342, endPoint x: 335, endPoint y: 357, distance: 168.4
copy form "1 . Kura no sekojošajām ir demokrātijas pamatiespēja? Vēlēšanas ar iepriekš not…"
click at [226, 124] on p "Kāda ir partiju sistēma, kurā tikai divām partijām ir reālas iespējas iegūt var…" at bounding box center [612, 120] width 866 height 19
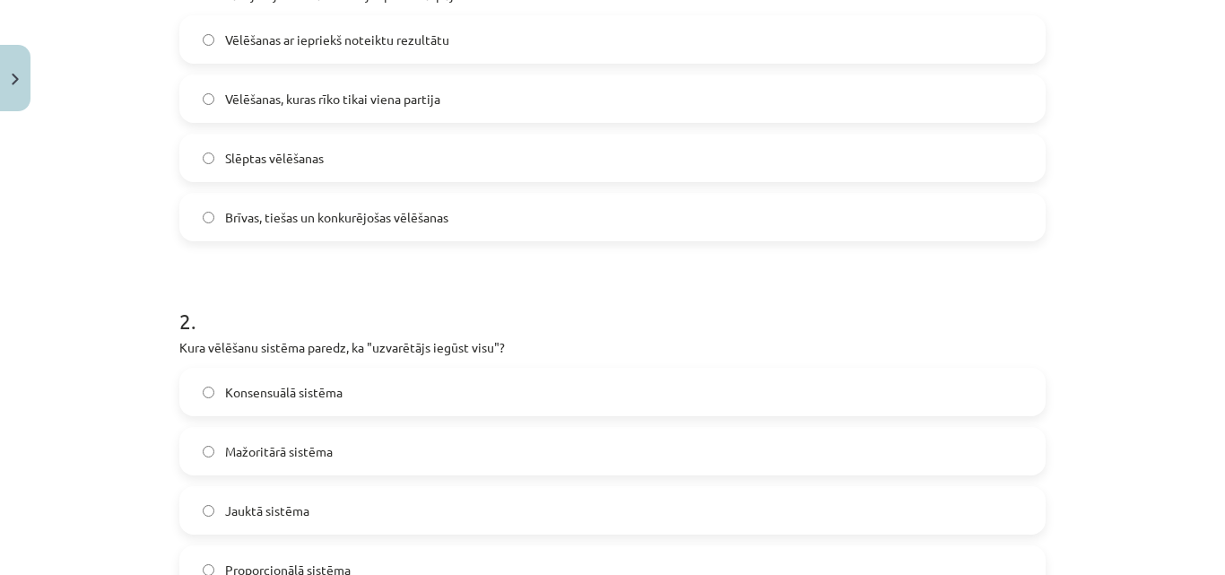
scroll to position [421, 0]
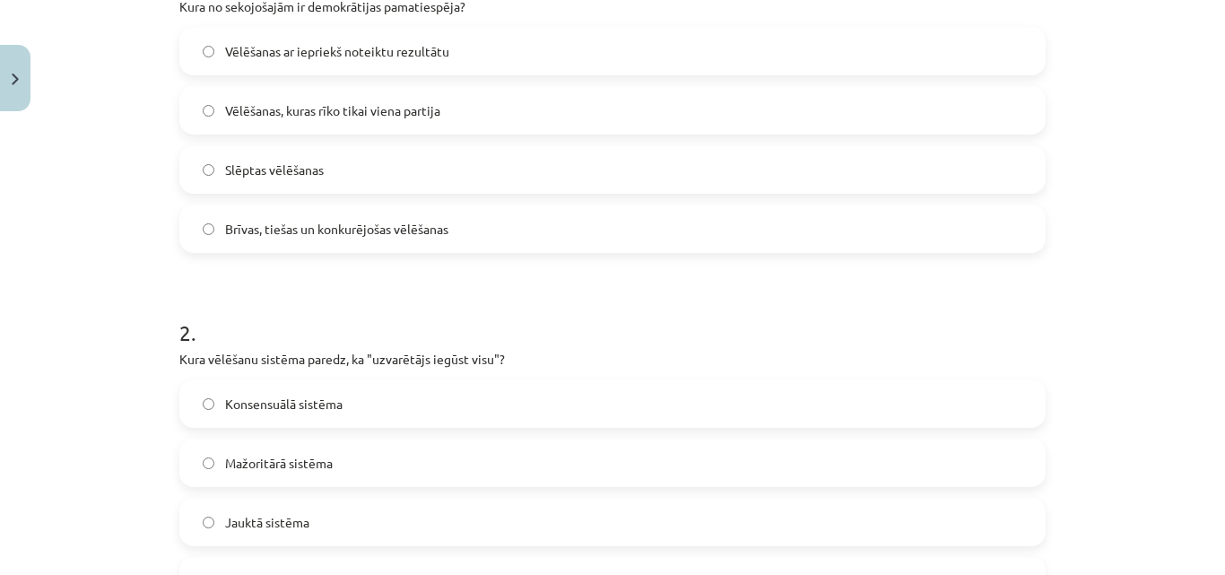
click at [332, 223] on span "Brīvas, tiešas un konkurējošas vēlēšanas" at bounding box center [336, 229] width 223 height 19
click at [345, 464] on label "Mažoritārā sistēma" at bounding box center [612, 462] width 863 height 45
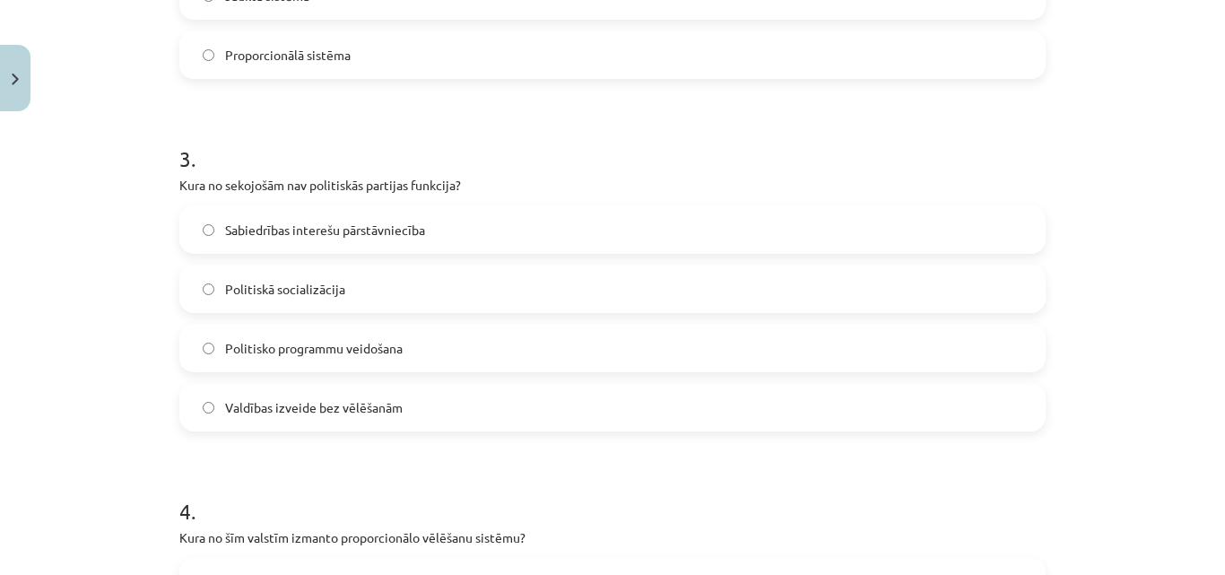
scroll to position [952, 0]
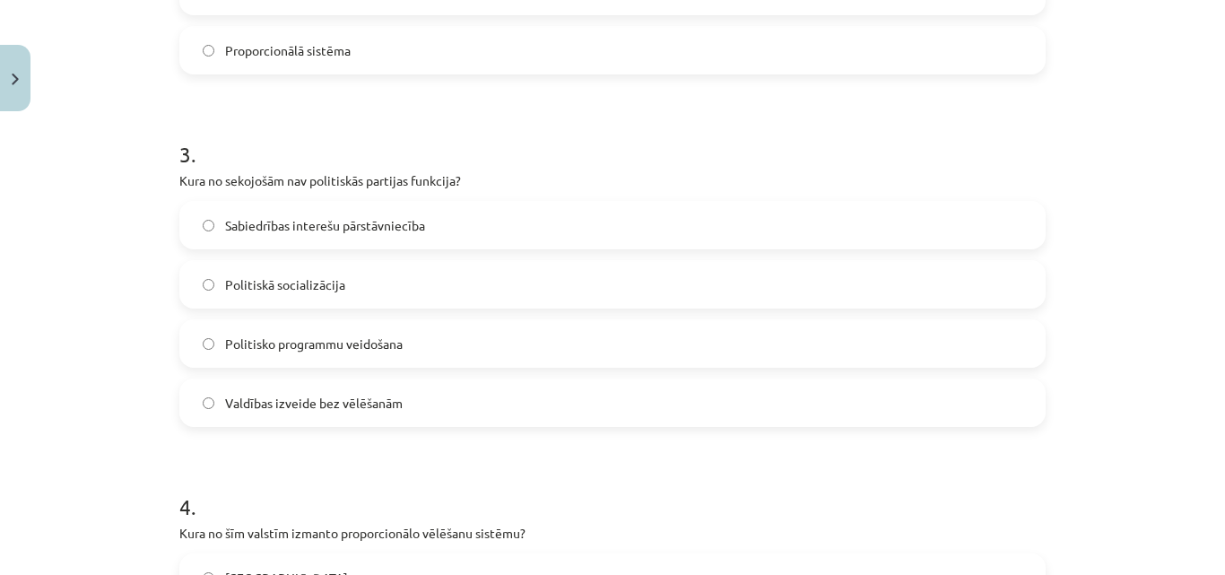
click at [506, 376] on div "Sabiedrības interešu pārstāvniecība Politiskā socializācija Politisko programmu…" at bounding box center [612, 314] width 866 height 226
click at [517, 408] on label "Valdības izveide bez vēlēšanām" at bounding box center [612, 402] width 863 height 45
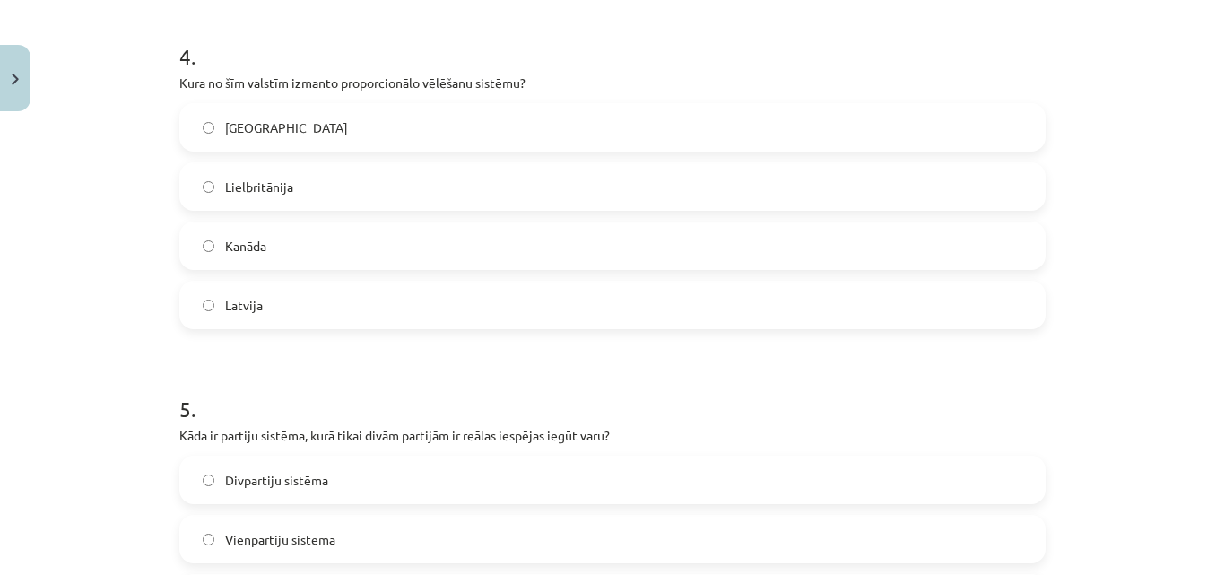
scroll to position [1429, 0]
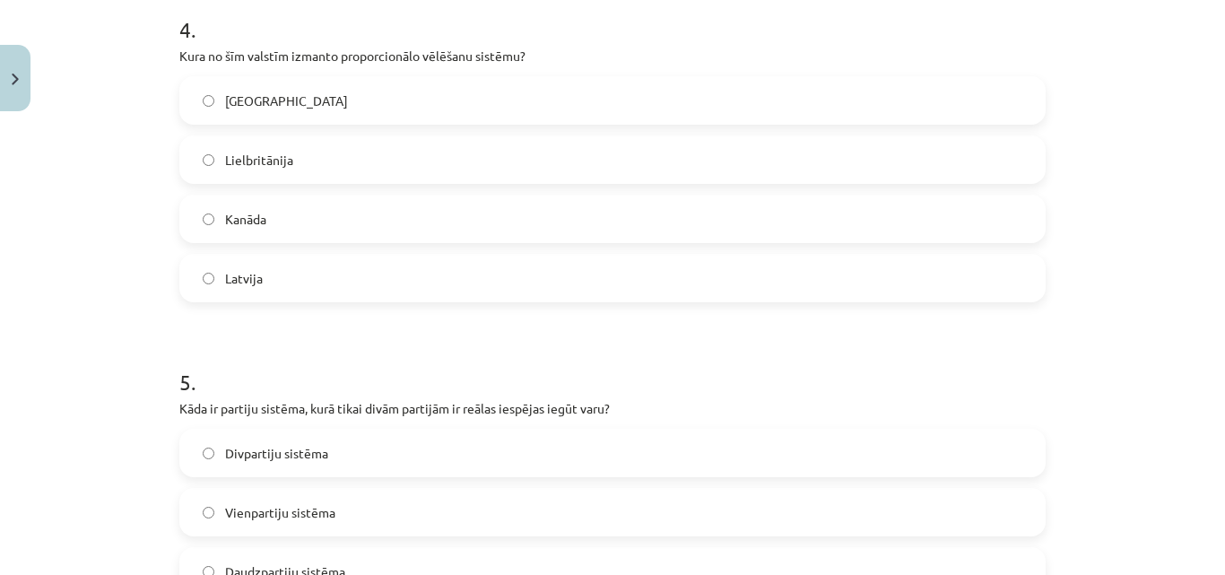
click at [384, 283] on label "Latvija" at bounding box center [612, 278] width 863 height 45
click at [382, 448] on label "Divpartiju sistēma" at bounding box center [612, 453] width 863 height 45
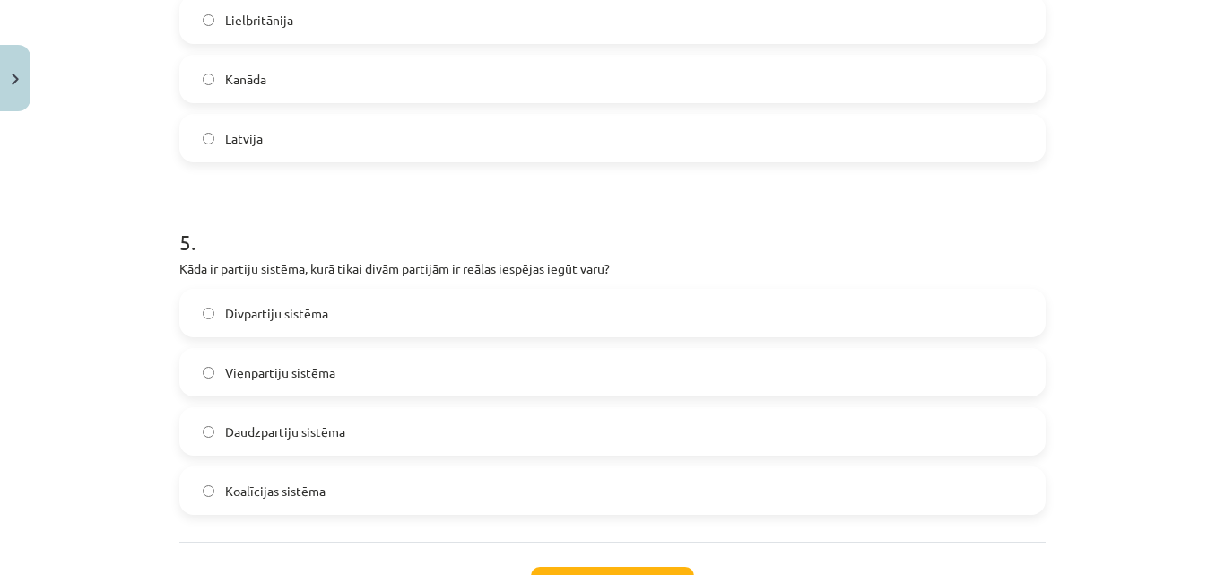
scroll to position [1686, 0]
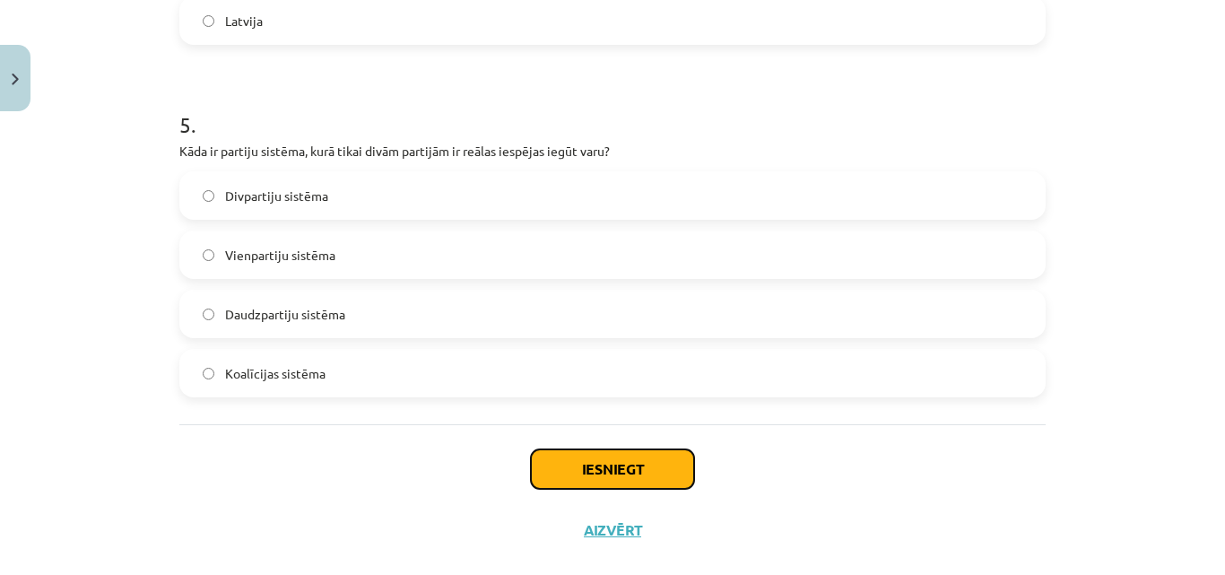
click at [656, 457] on button "Iesniegt" at bounding box center [612, 468] width 163 height 39
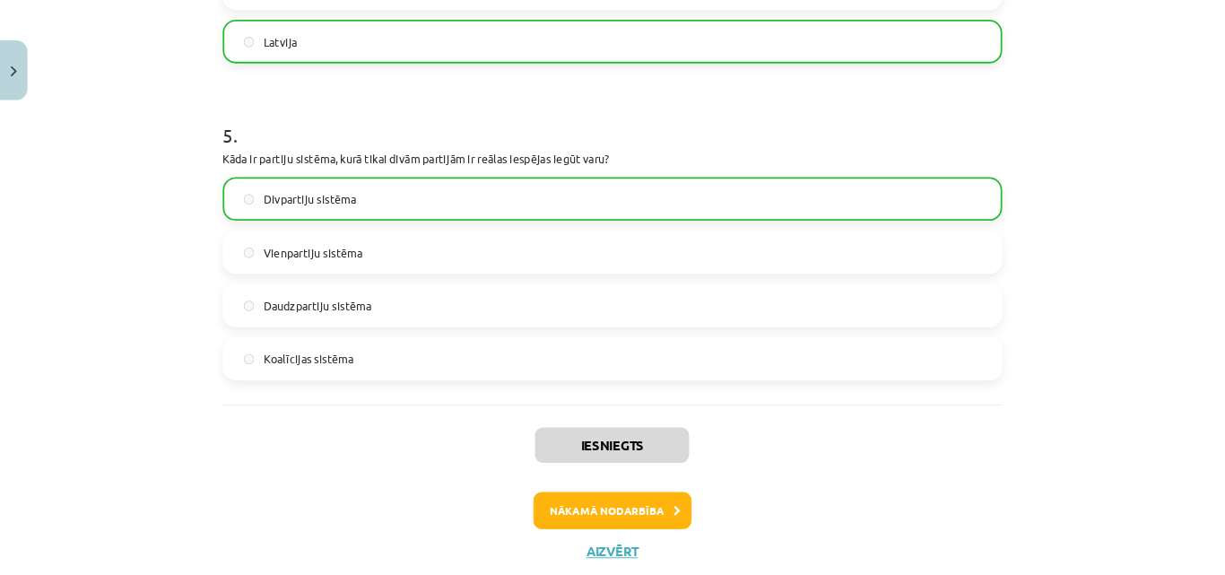
scroll to position [1660, 0]
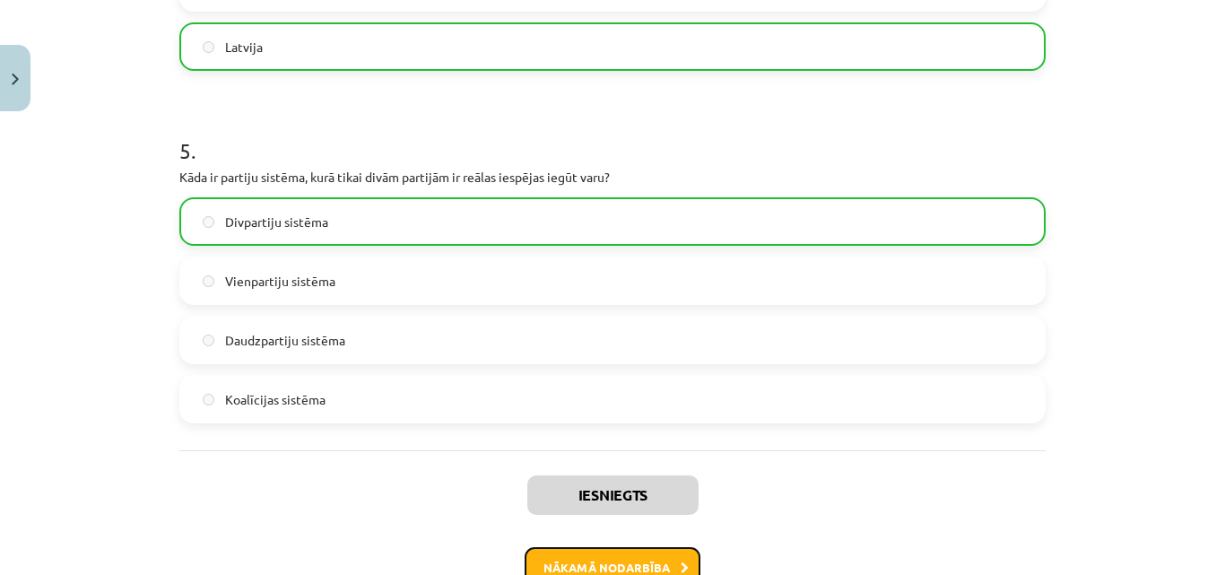
click at [551, 561] on button "Nākamā nodarbība" at bounding box center [613, 567] width 176 height 41
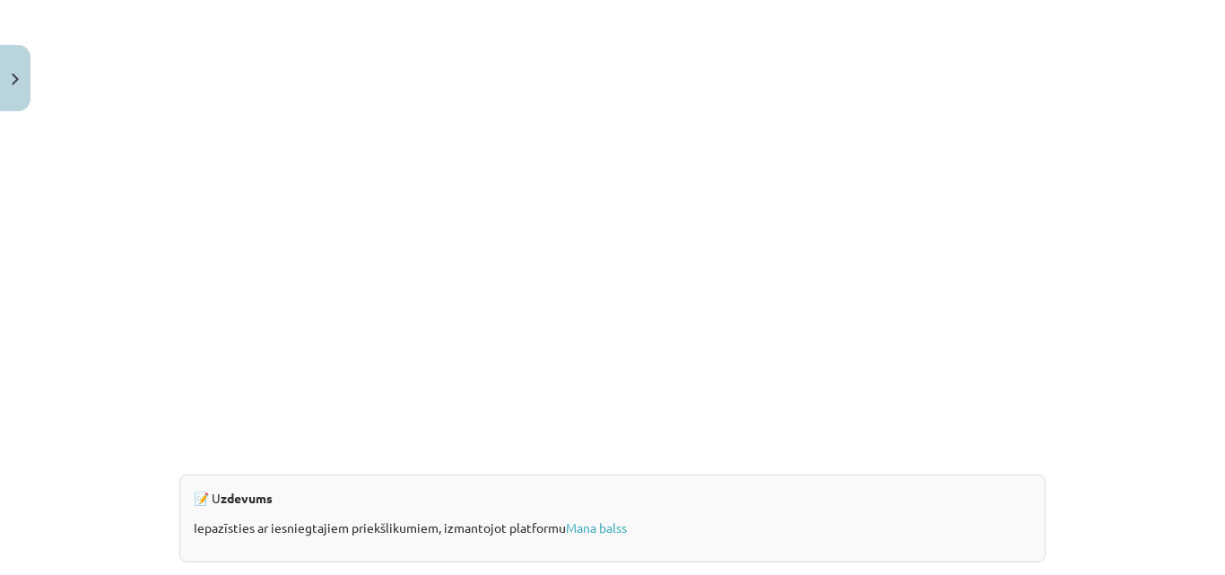
scroll to position [1530, 0]
click at [574, 534] on link "Mana balss" at bounding box center [596, 531] width 61 height 16
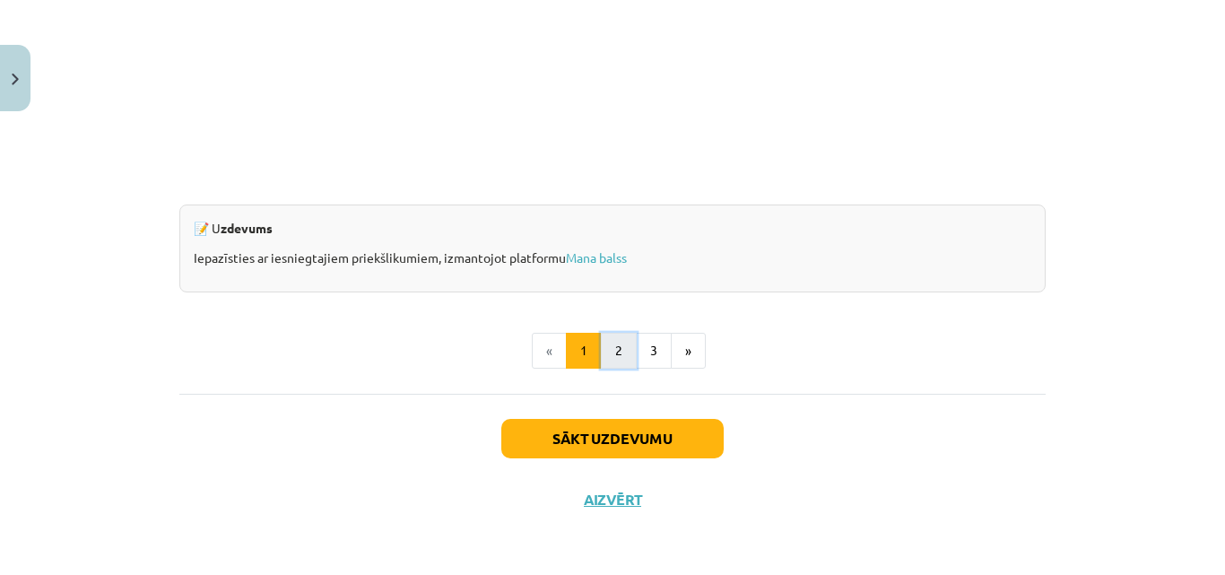
click at [601, 355] on button "2" at bounding box center [619, 351] width 36 height 36
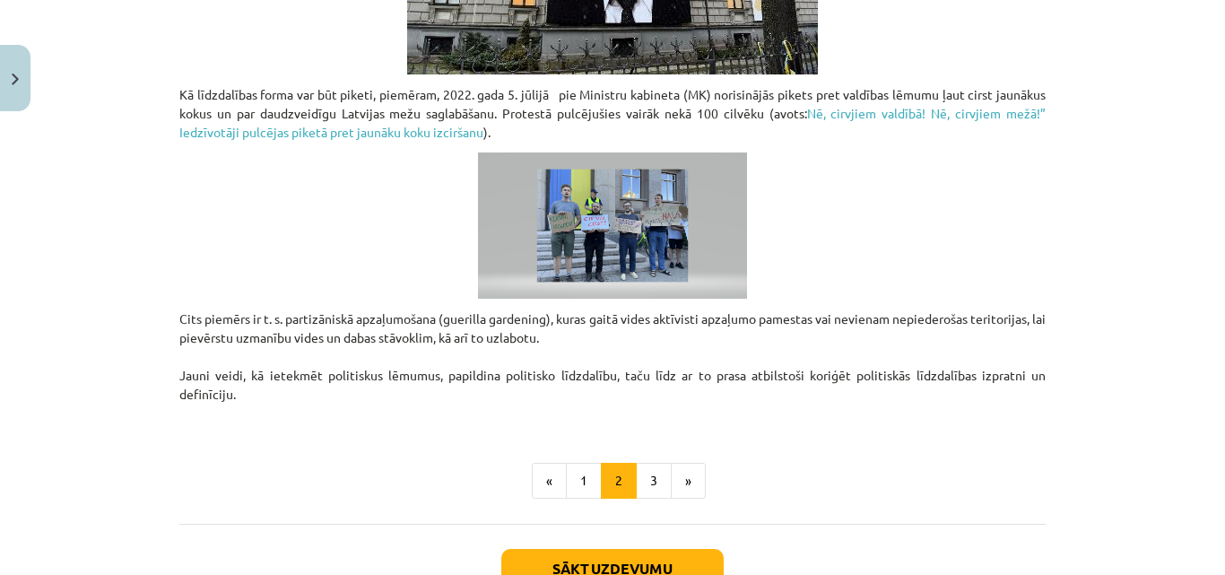
scroll to position [1355, 0]
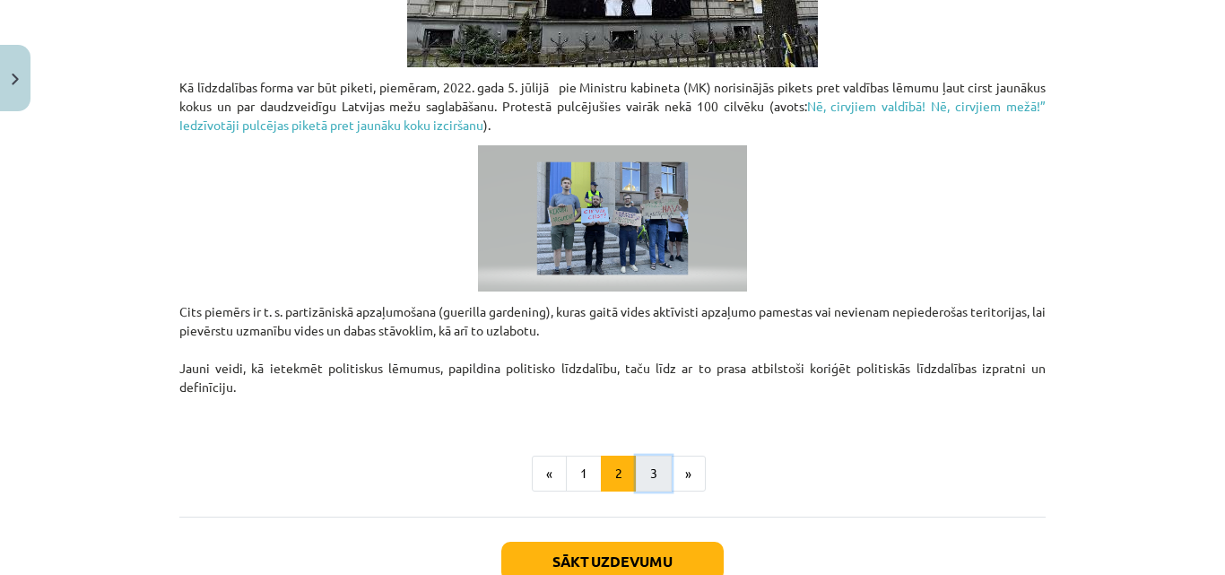
click at [655, 479] on button "3" at bounding box center [654, 474] width 36 height 36
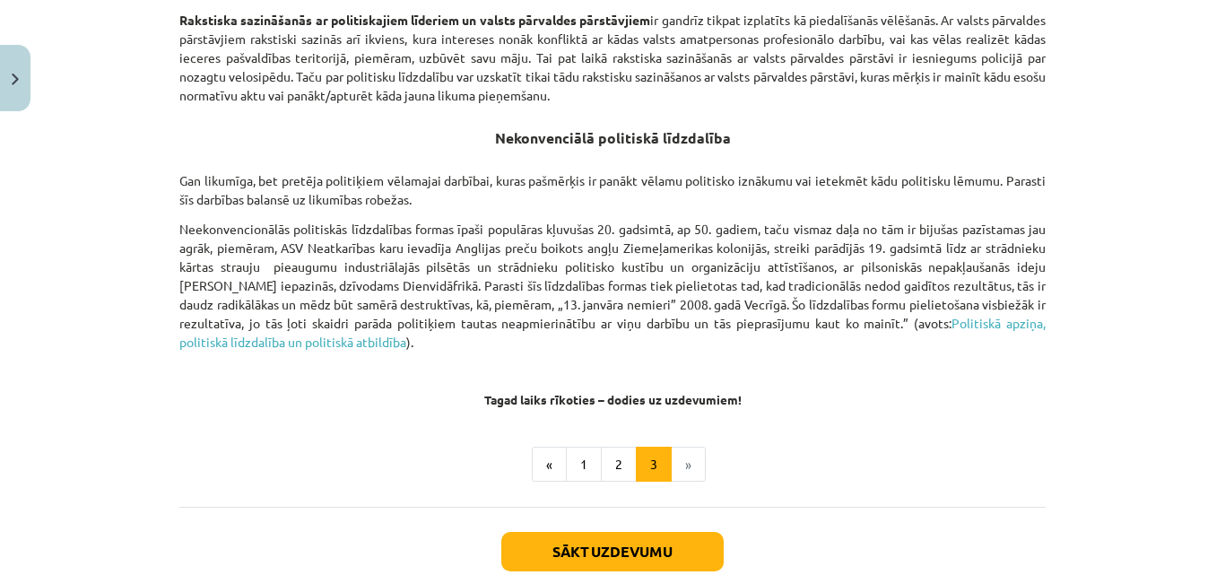
scroll to position [1226, 0]
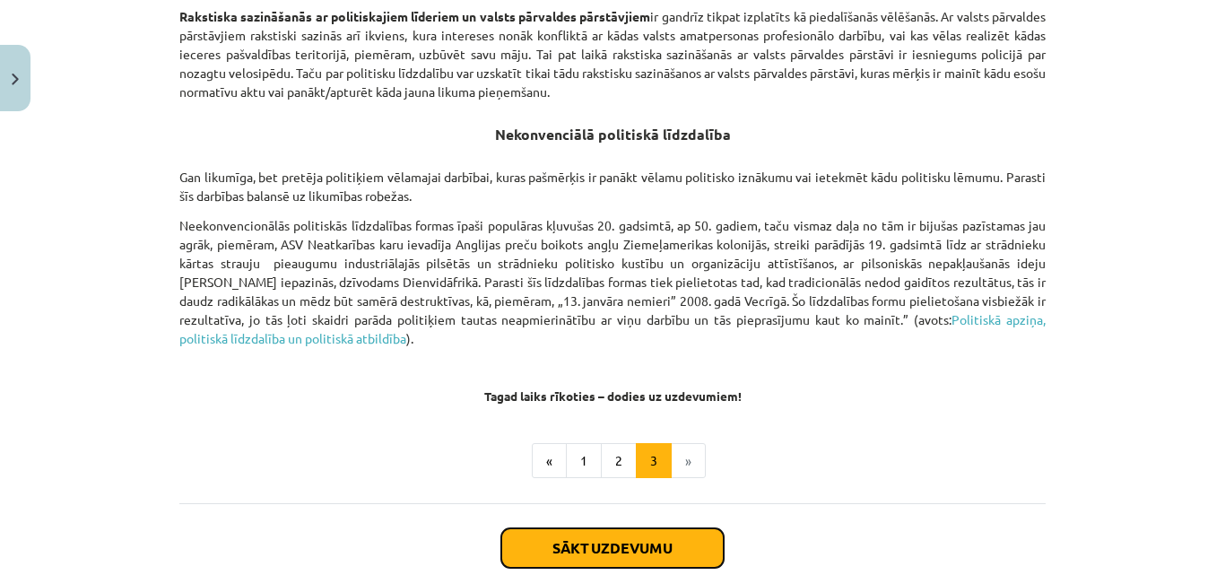
click at [650, 545] on button "Sākt uzdevumu" at bounding box center [612, 547] width 222 height 39
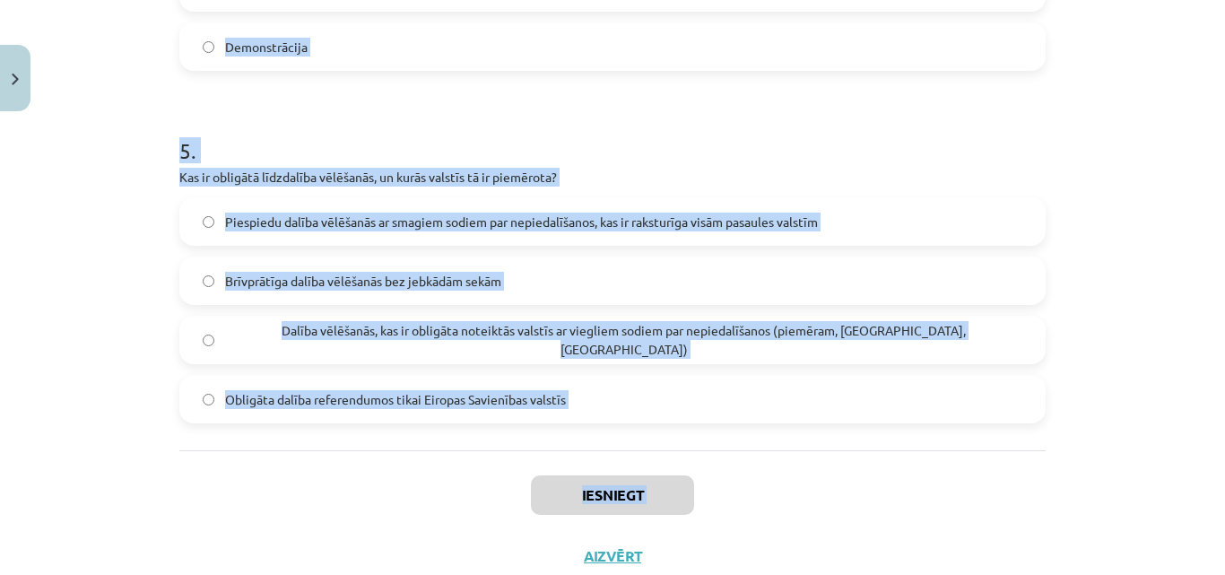
scroll to position [1717, 0]
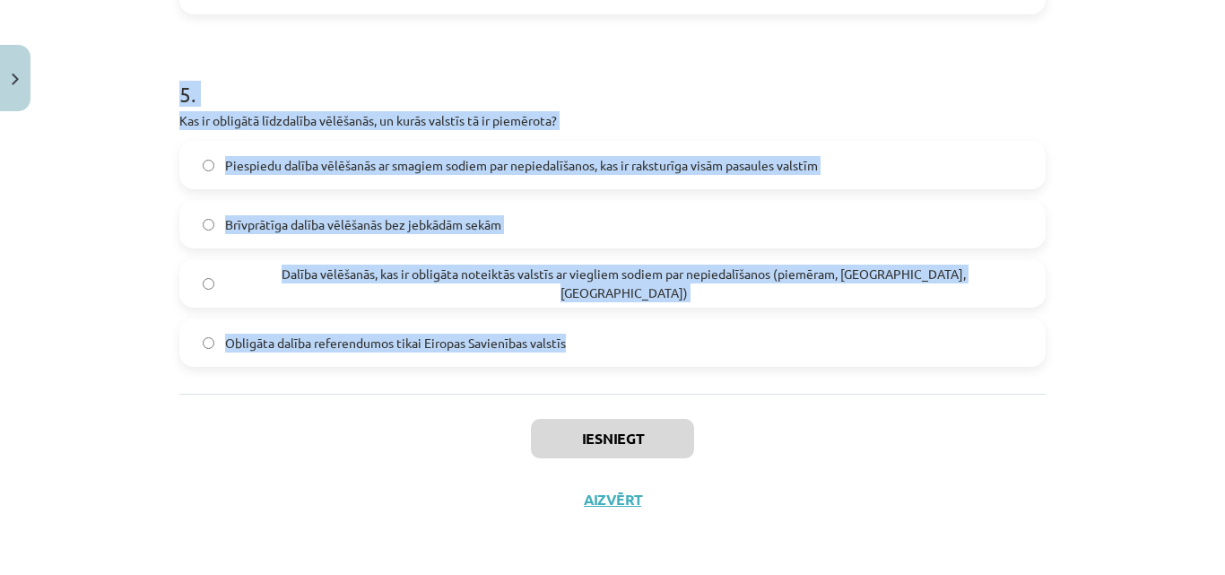
drag, startPoint x: 170, startPoint y: 344, endPoint x: 614, endPoint y: 379, distance: 445.4
copy form "1 . Kas ir politiskā līdzdalība? Procesu un attieksmju izpēte politiskajā sistē…"
click at [363, 120] on p "Kas ir obligātā līdzdalība vēlēšanās, un kurās valstīs tā ir piemērota?" at bounding box center [612, 120] width 866 height 19
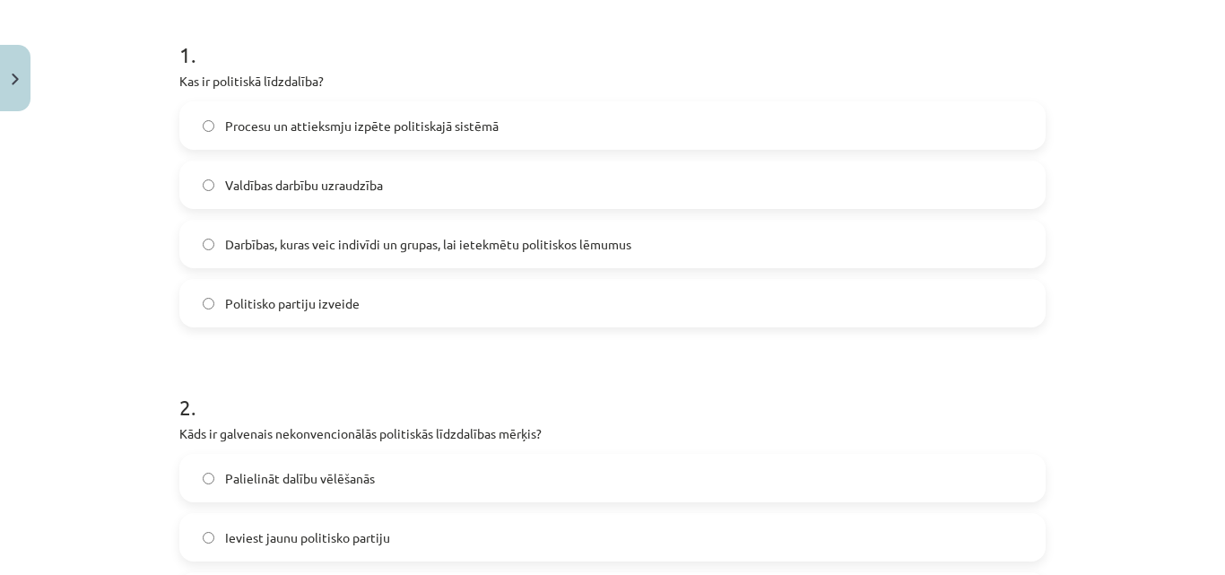
scroll to position [377, 0]
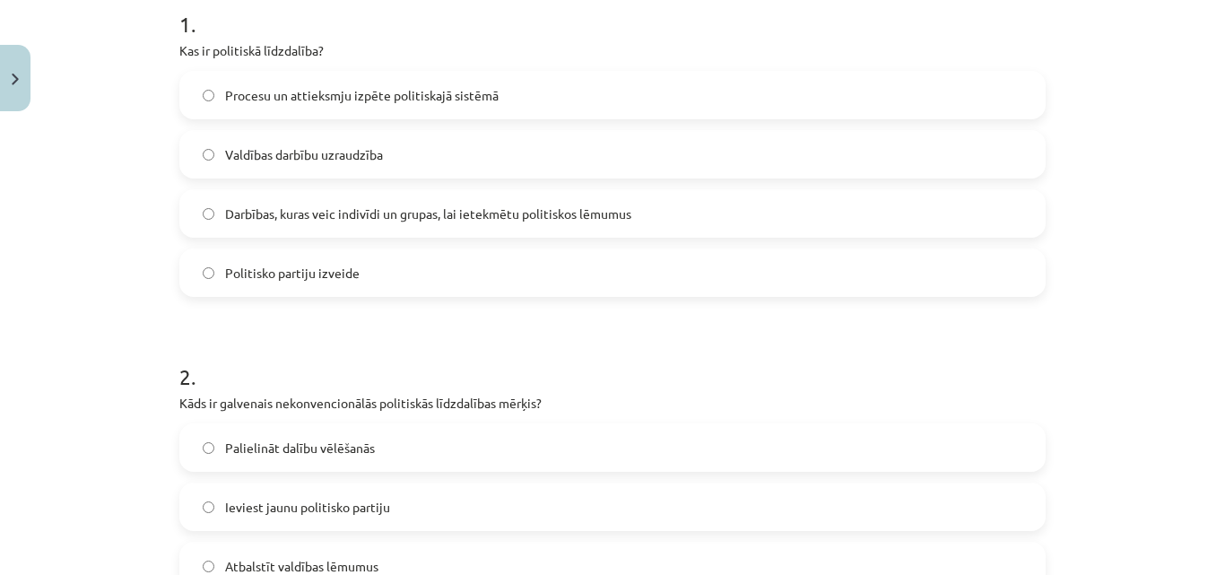
click at [345, 209] on span "Darbības, kuras veic indivīdi un grupas, lai ietekmētu politiskos lēmumus" at bounding box center [428, 214] width 406 height 19
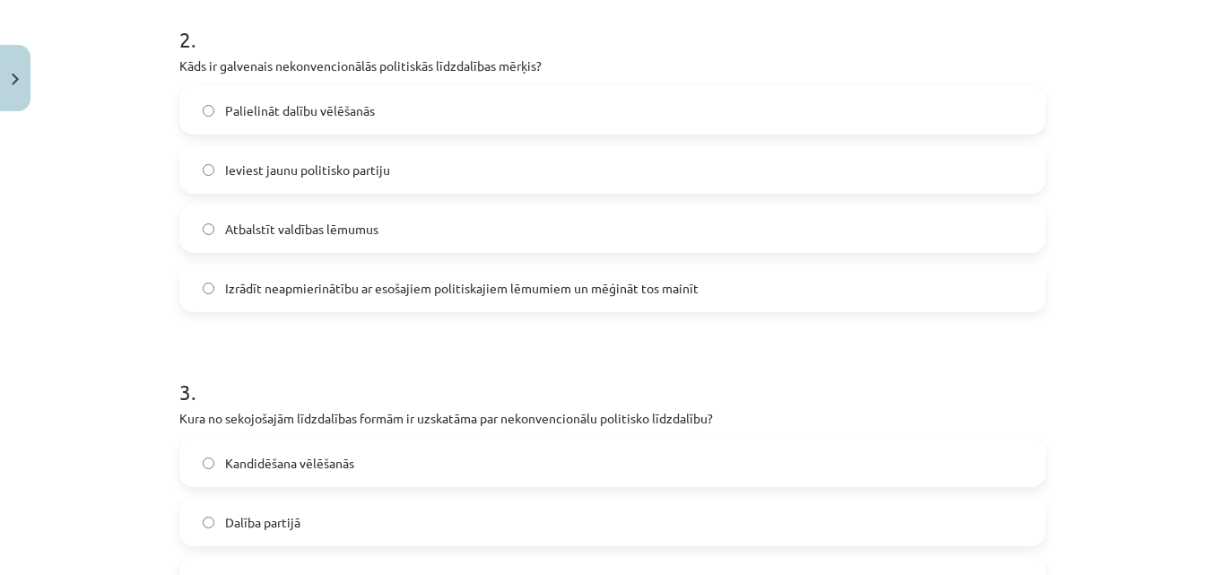
scroll to position [733, 0]
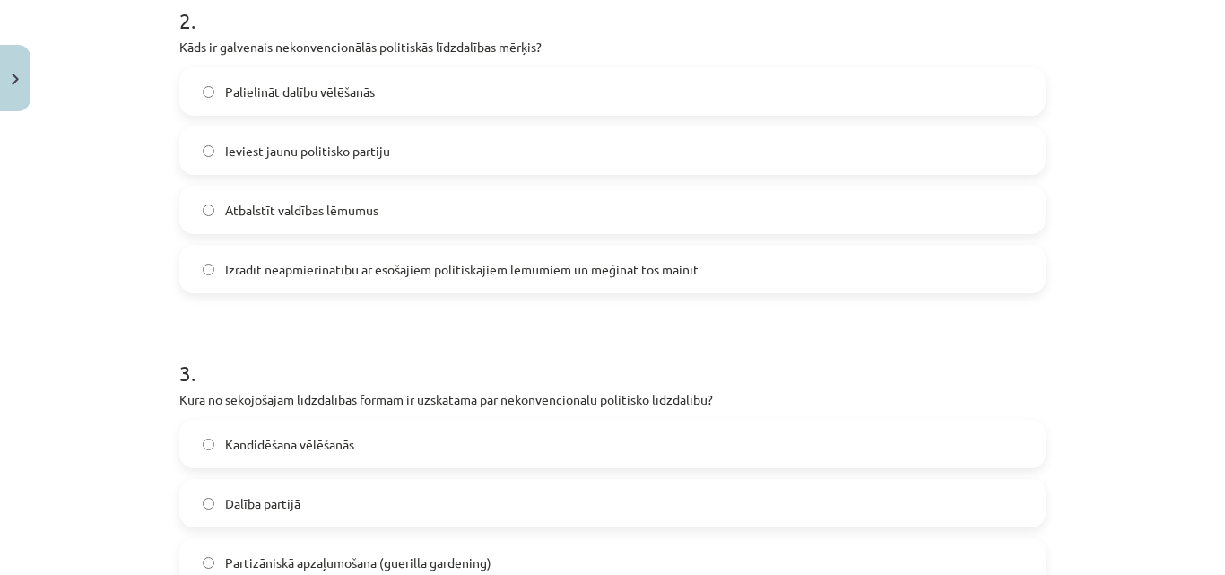
click at [886, 265] on label "Izrādīt neapmierinātību ar esošajiem politiskajiem lēmumiem un mēģināt tos main…" at bounding box center [612, 269] width 863 height 45
click at [701, 554] on label "Partizāniskā apzaļumošana (guerilla gardening)" at bounding box center [612, 562] width 863 height 45
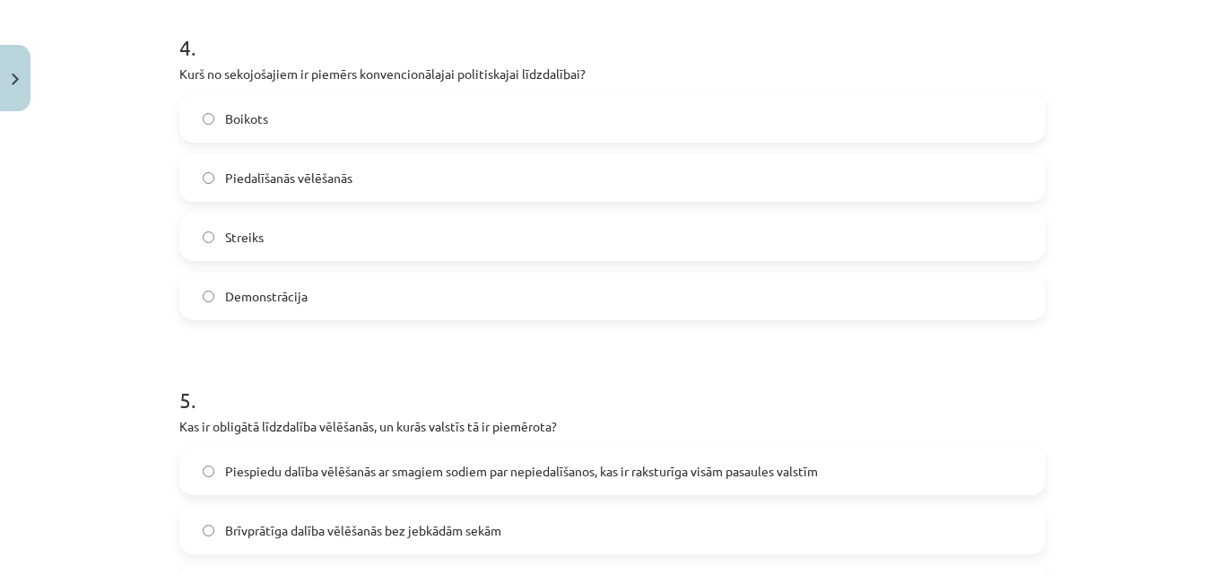
scroll to position [1415, 0]
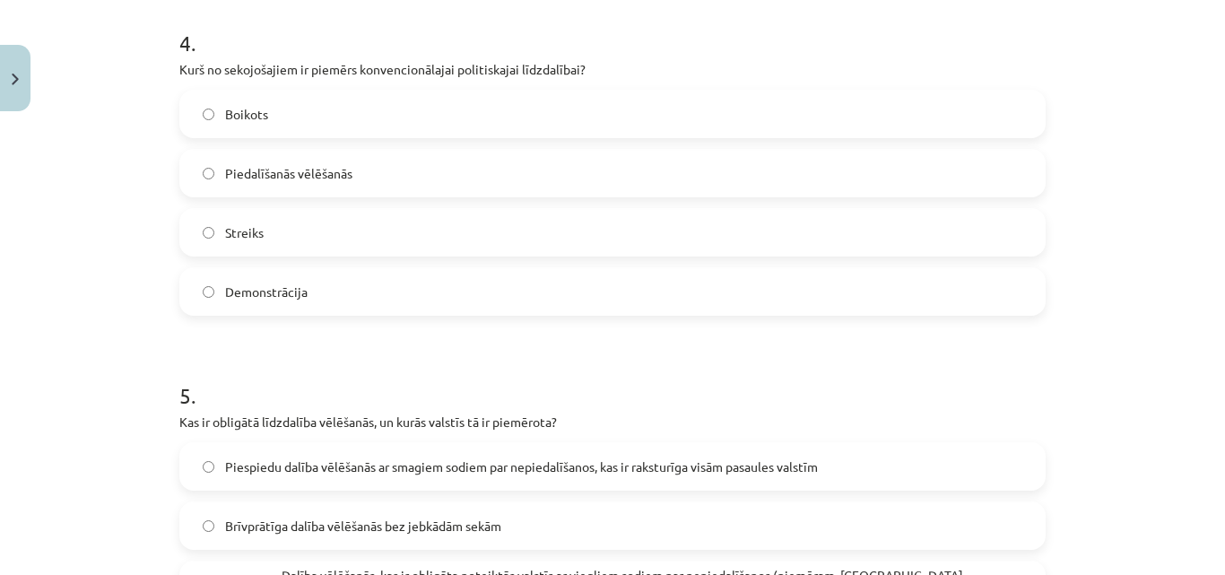
click at [448, 170] on label "Piedalīšanās vēlēšanās" at bounding box center [612, 173] width 863 height 45
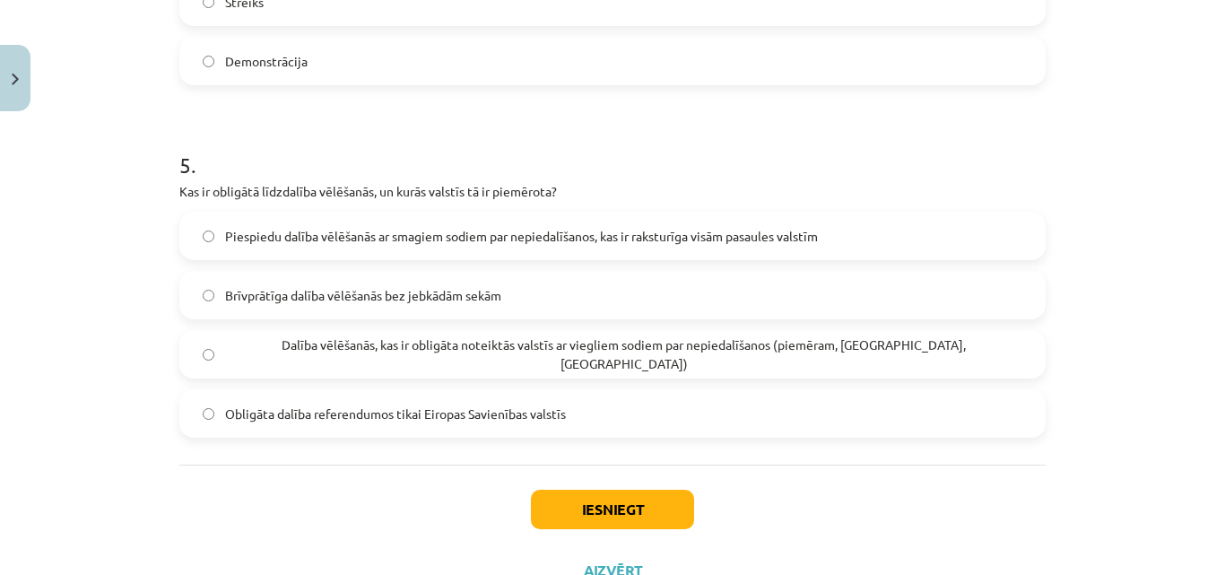
scroll to position [1658, 0]
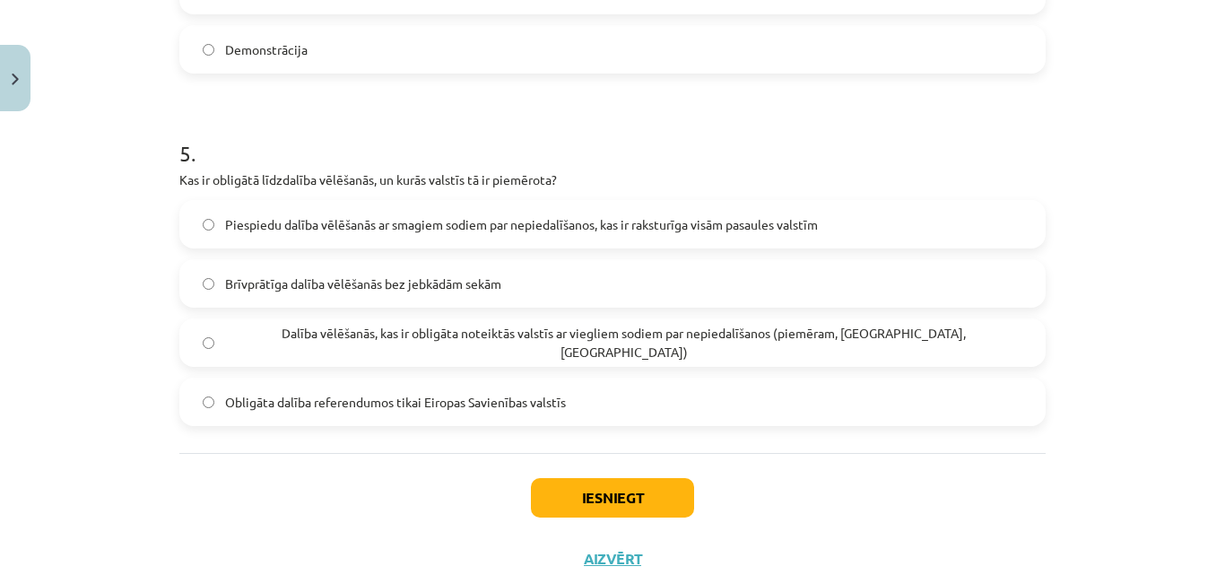
click at [395, 336] on span "Dalība vēlēšanās, kas ir obligāta noteiktās valstīs ar viegliem sodiem par nepi…" at bounding box center [623, 343] width 797 height 38
click at [594, 493] on button "Iesniegt" at bounding box center [612, 497] width 163 height 39
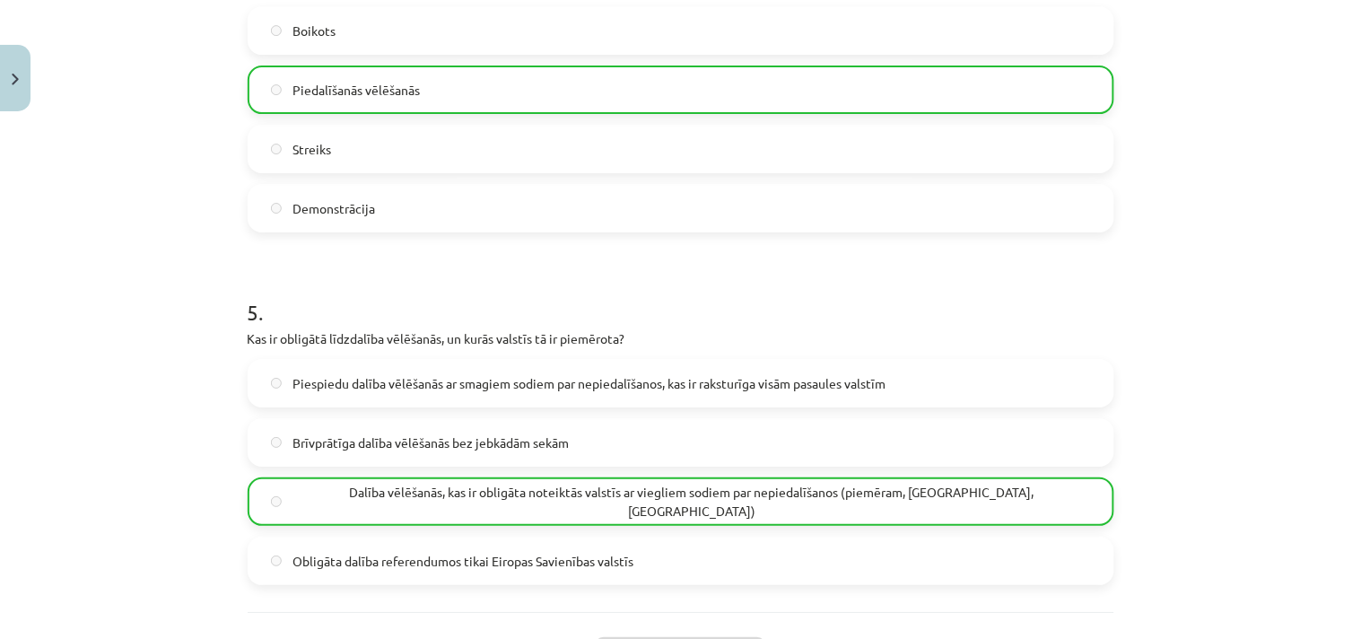
scroll to position [1591, 0]
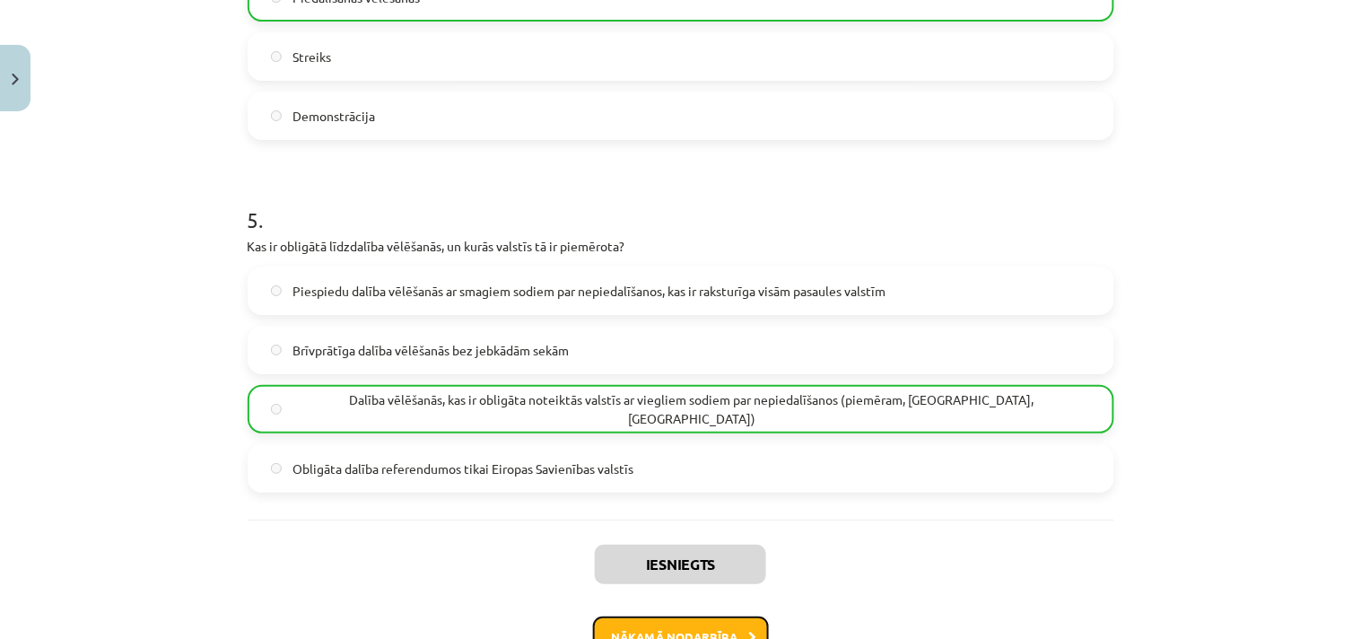
click at [702, 574] on button "Nākamā nodarbība" at bounding box center [681, 636] width 176 height 41
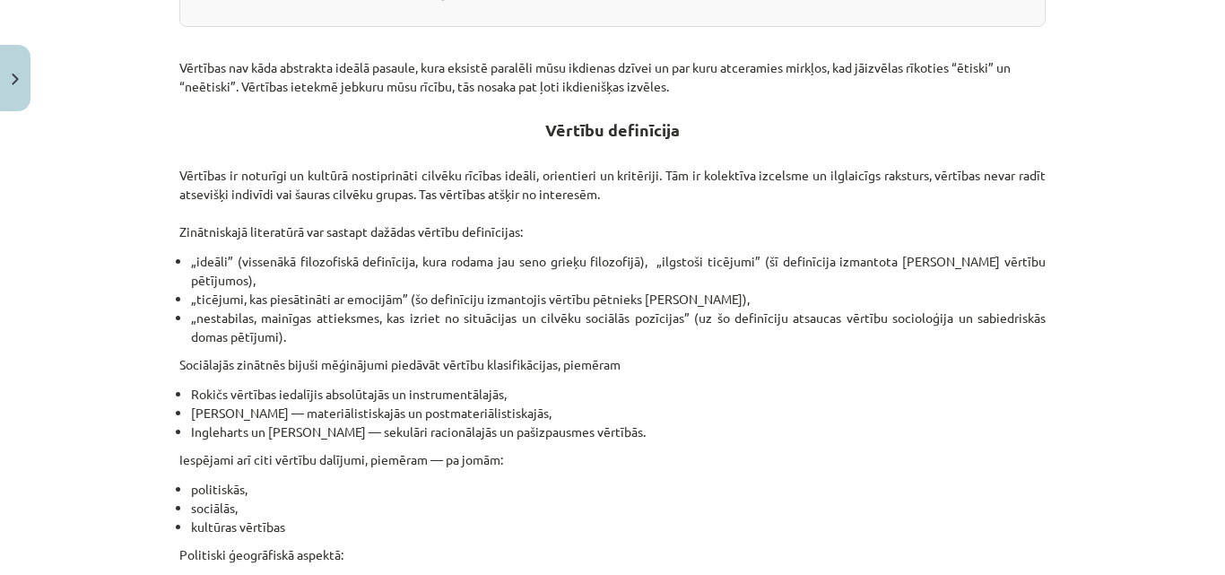
scroll to position [0, 0]
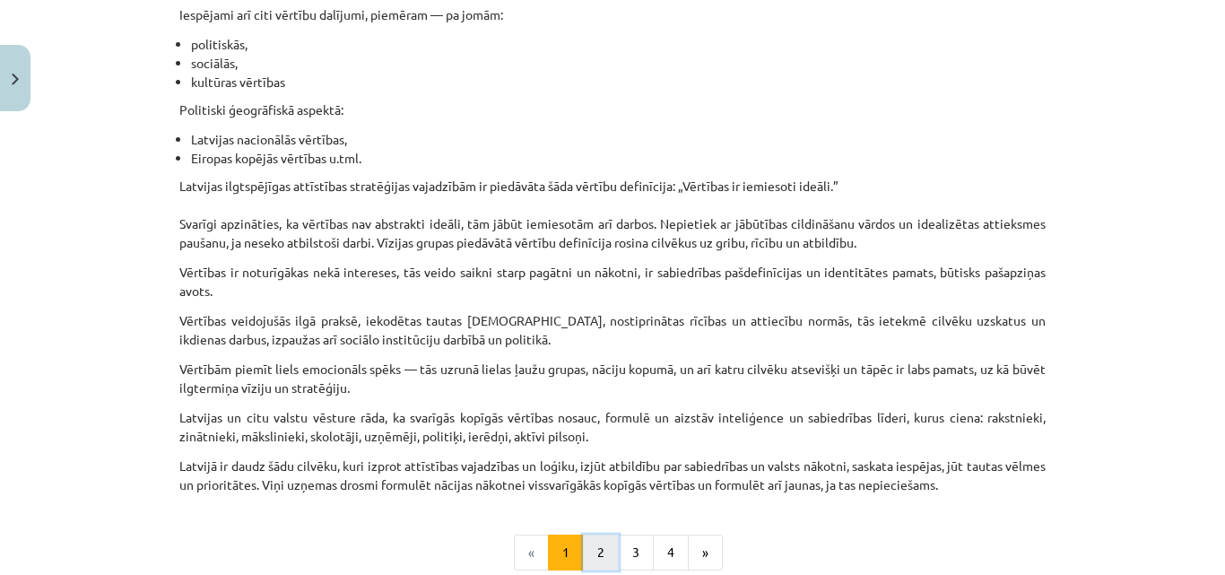
click at [594, 542] on button "2" at bounding box center [601, 553] width 36 height 36
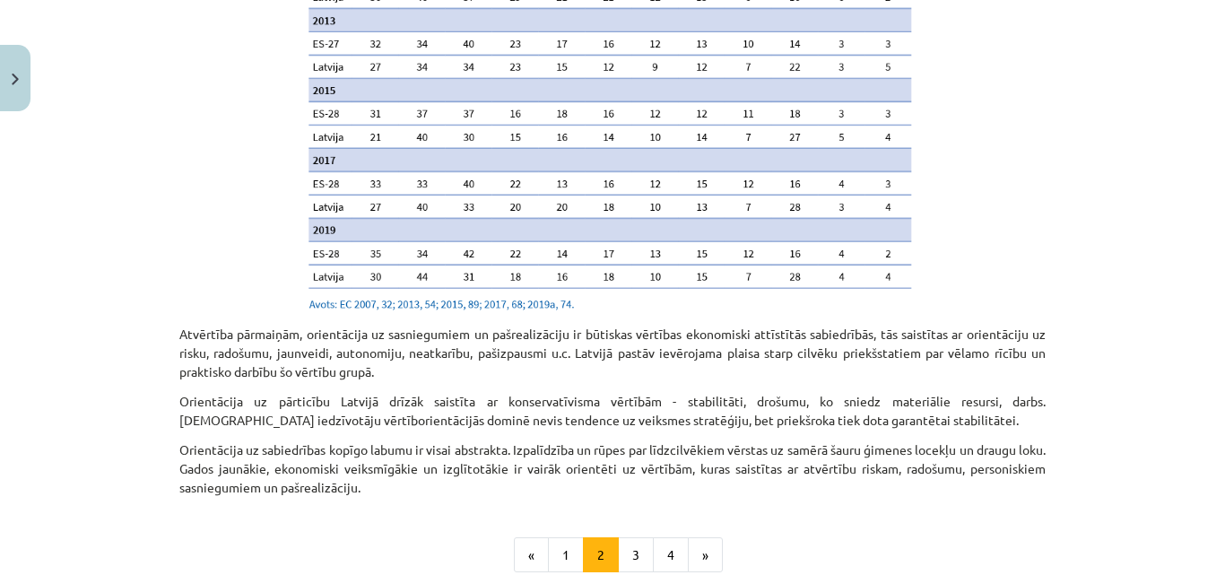
scroll to position [1876, 0]
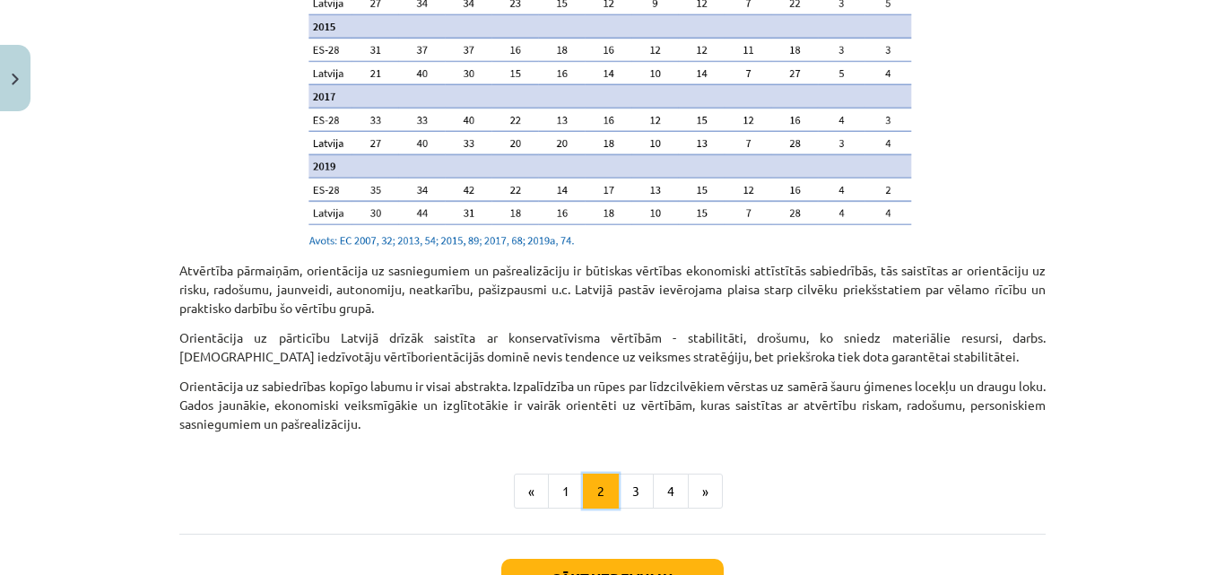
click at [610, 474] on button "2" at bounding box center [601, 492] width 36 height 36
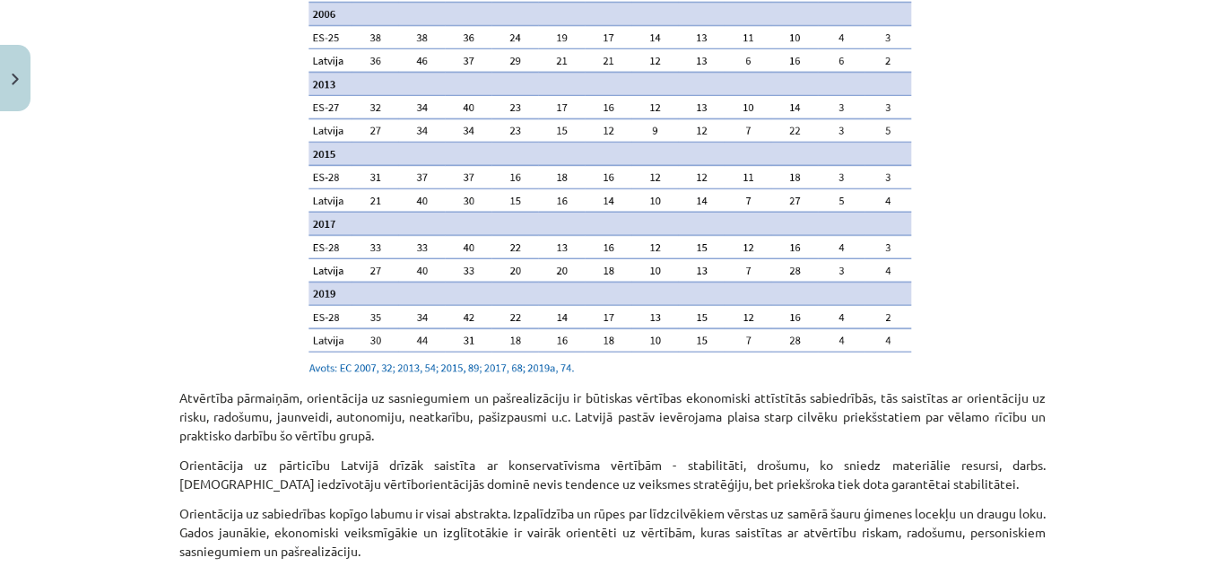
scroll to position [1825, 0]
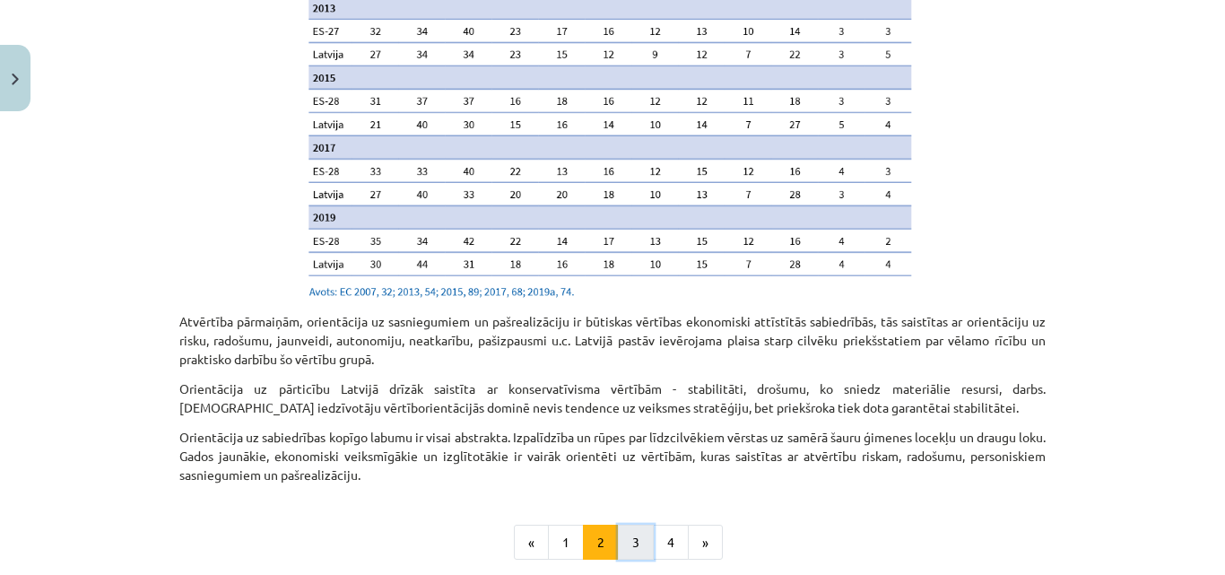
click at [644, 527] on button "3" at bounding box center [636, 543] width 36 height 36
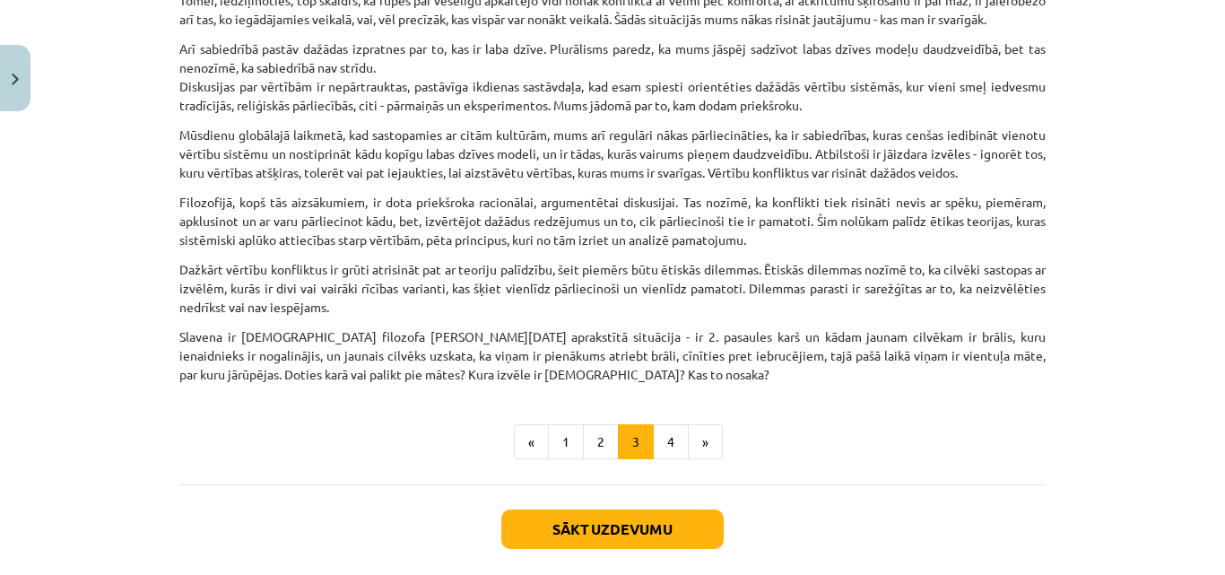
scroll to position [623, 0]
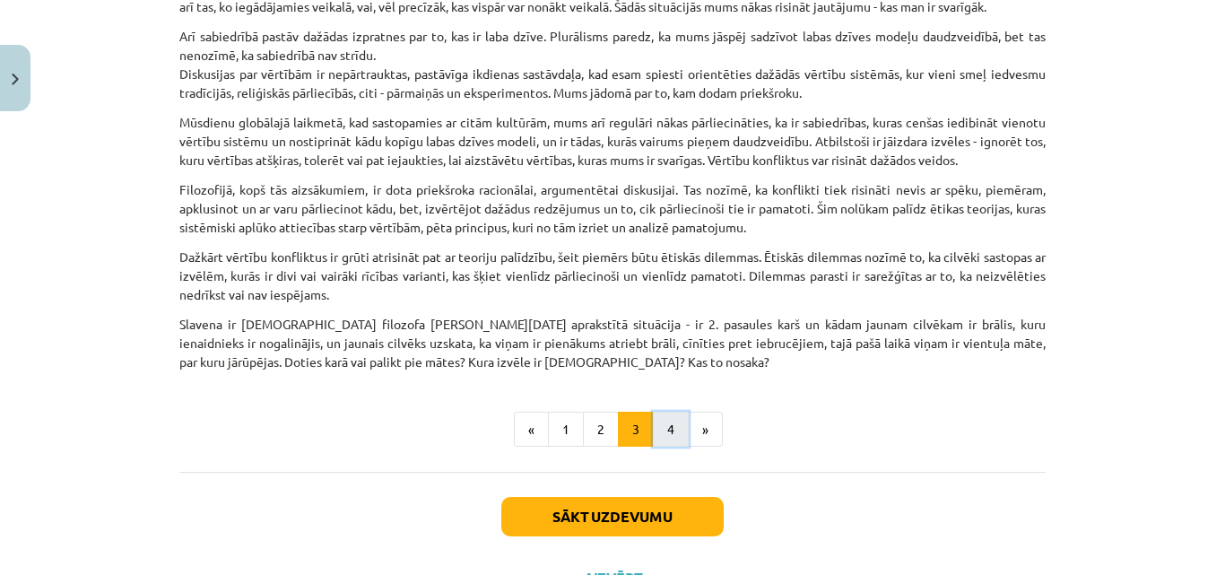
click at [667, 442] on button "4" at bounding box center [671, 430] width 36 height 36
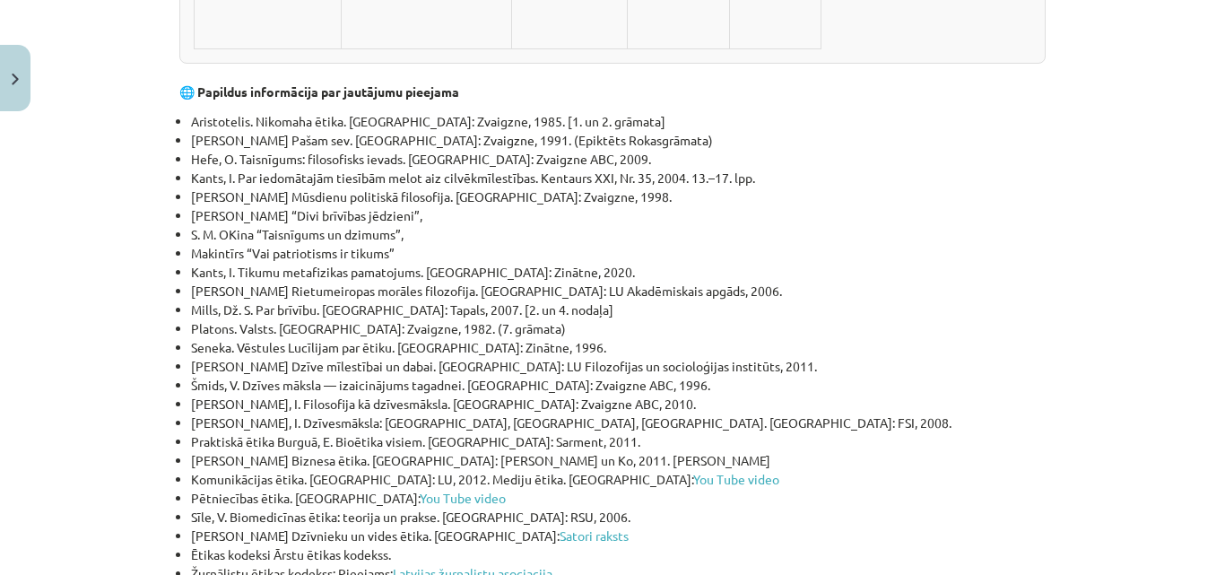
scroll to position [5931, 0]
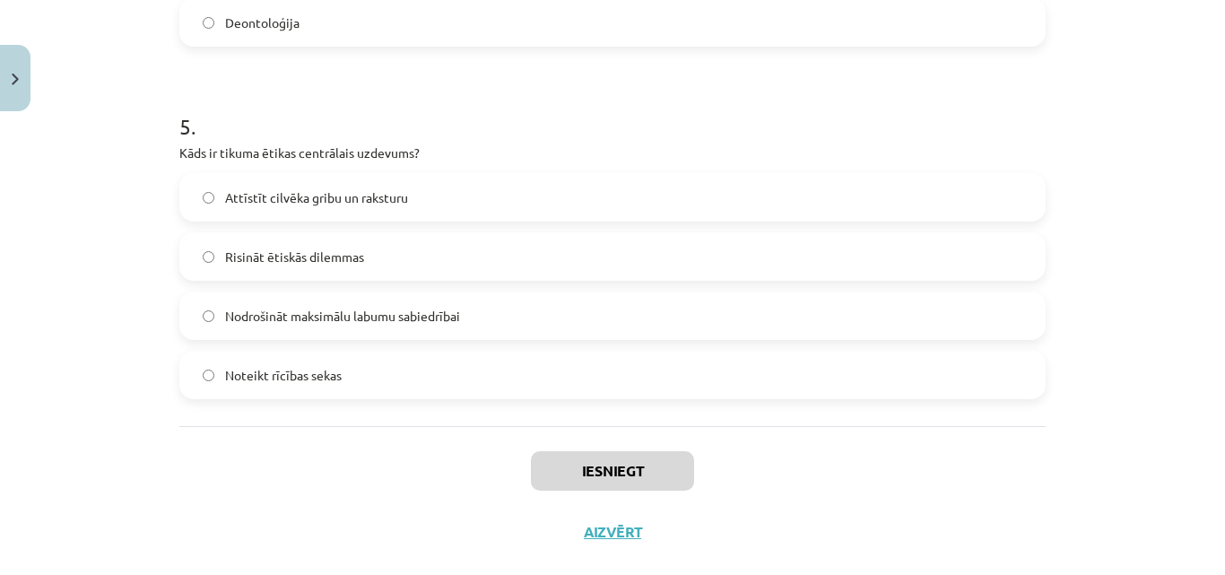
scroll to position [1717, 0]
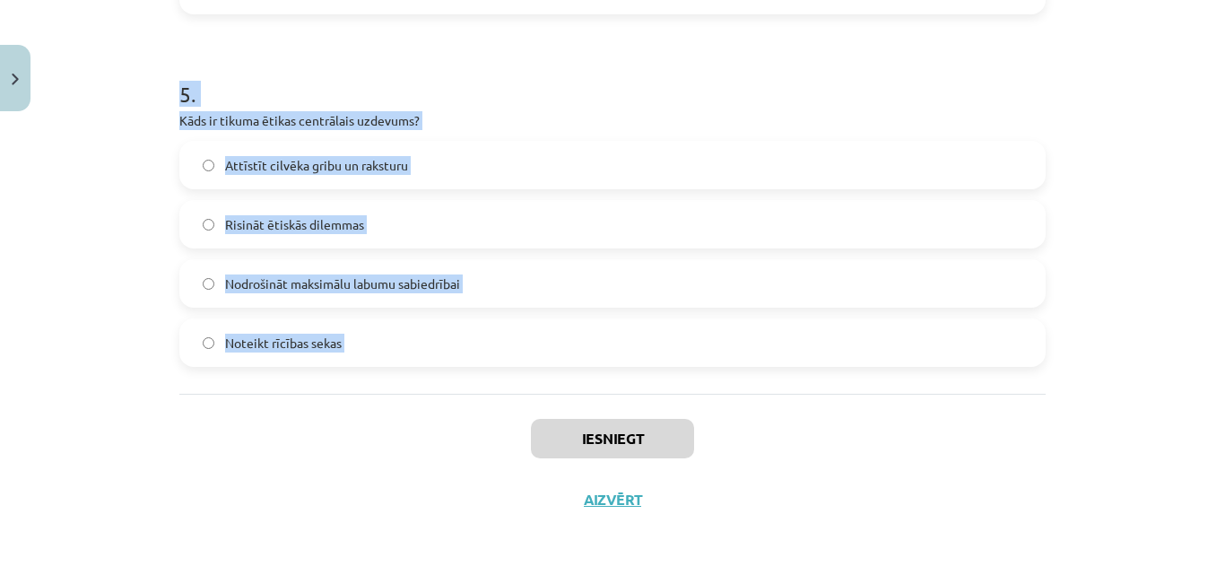
drag, startPoint x: 178, startPoint y: 338, endPoint x: 386, endPoint y: 408, distance: 219.5
copy form "1 . Kas raksturo postmateriālistiskās vērtības, saskaņā ar Inglehartu un Velcel…"
click at [230, 118] on p "Kāds ir tikuma ētikas centrālais uzdevums?" at bounding box center [612, 120] width 866 height 19
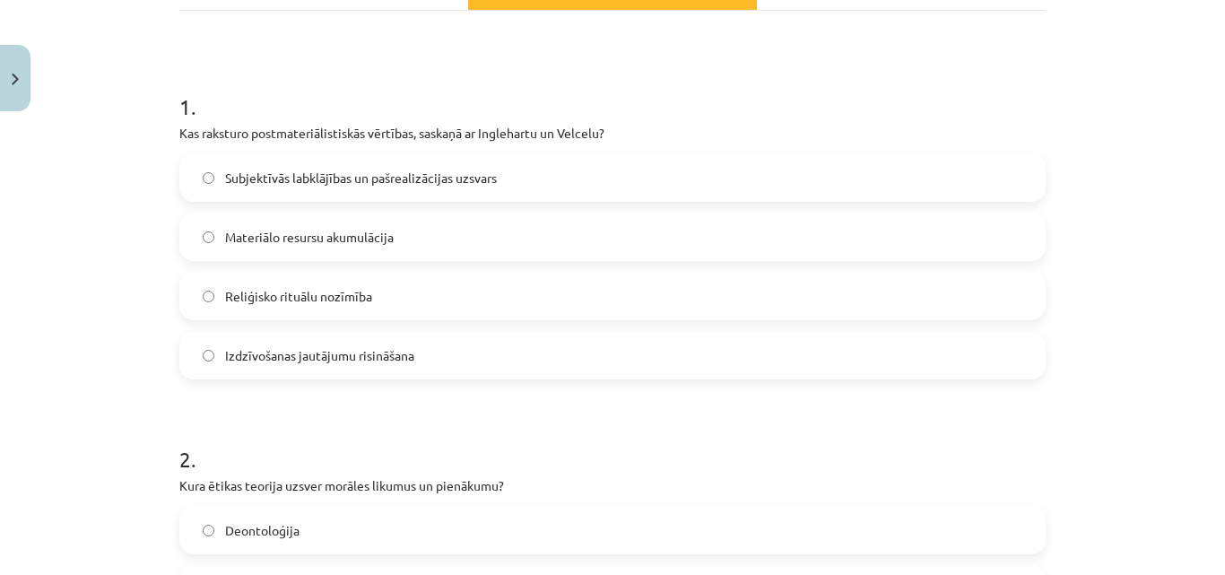
scroll to position [320, 0]
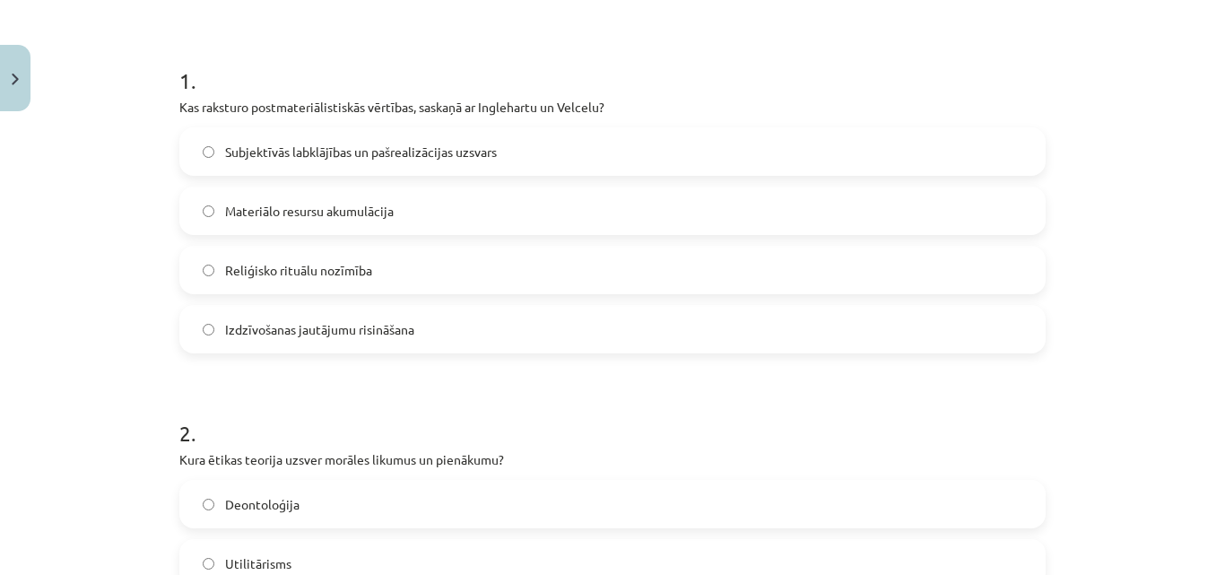
click at [323, 152] on span "Subjektīvās labklājības un pašrealizācijas uzsvars" at bounding box center [361, 152] width 272 height 19
click at [470, 490] on label "Deontoloģija" at bounding box center [612, 504] width 863 height 45
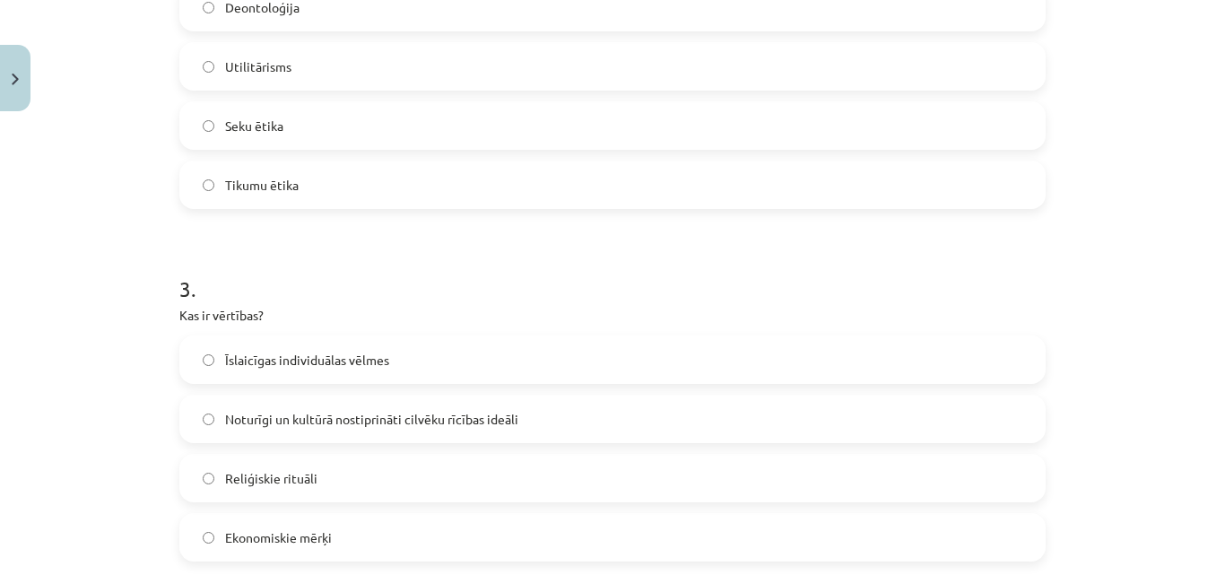
scroll to position [828, 0]
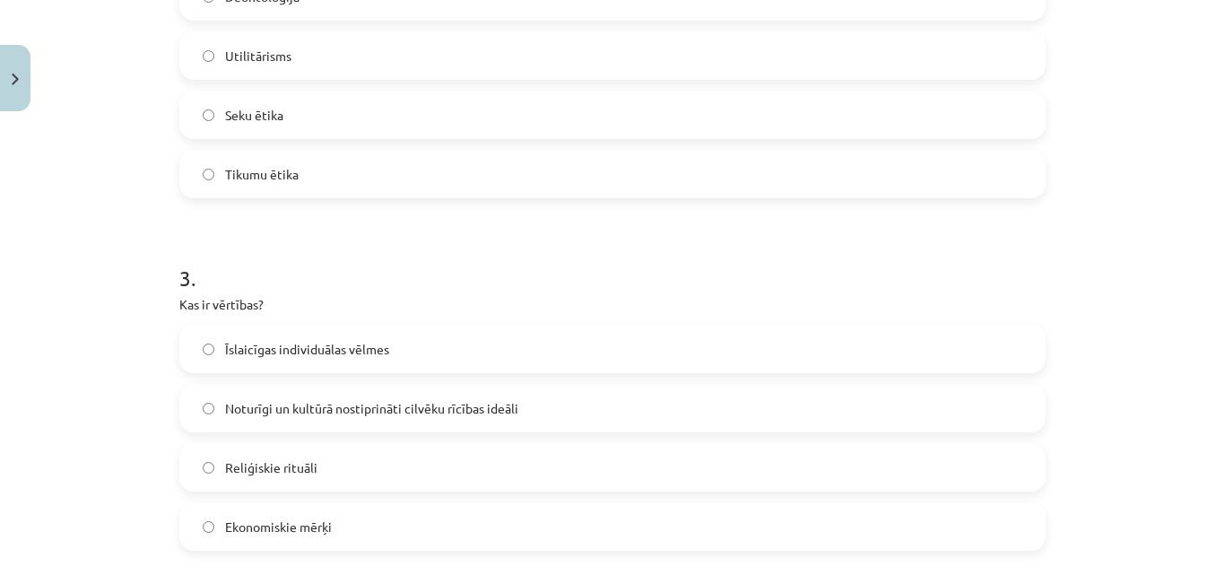
click at [361, 414] on span "Noturīgi un kultūrā nostiprināti cilvēku rīcības ideāli" at bounding box center [371, 408] width 293 height 19
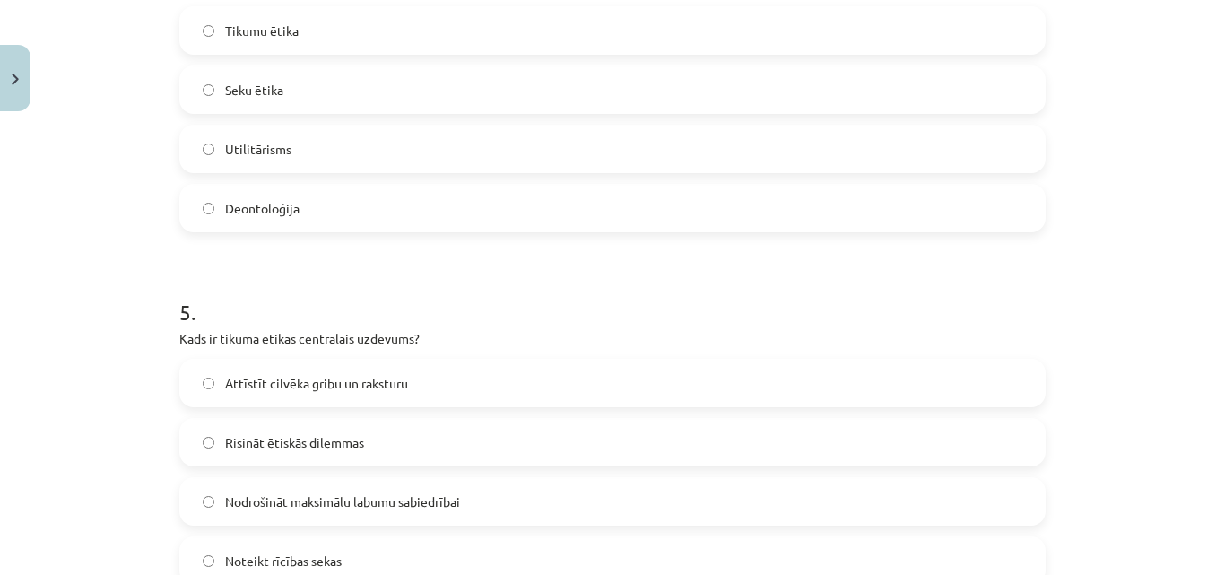
scroll to position [1548, 0]
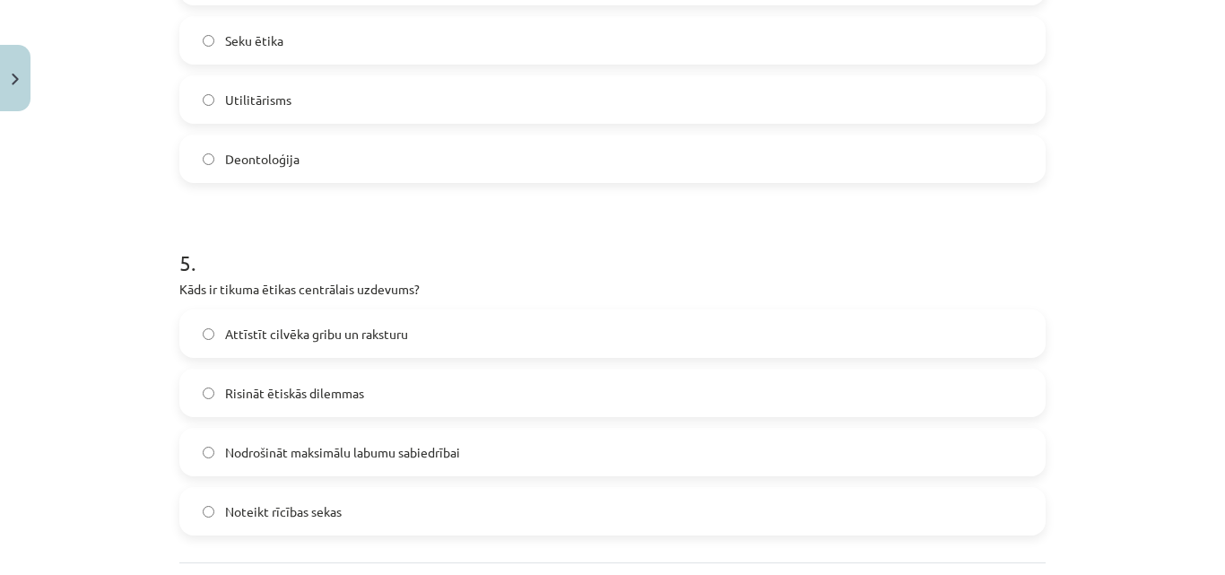
click at [718, 47] on label "Seku ētika" at bounding box center [612, 40] width 863 height 45
click at [373, 341] on span "Attīstīt cilvēka gribu un raksturu" at bounding box center [316, 334] width 183 height 19
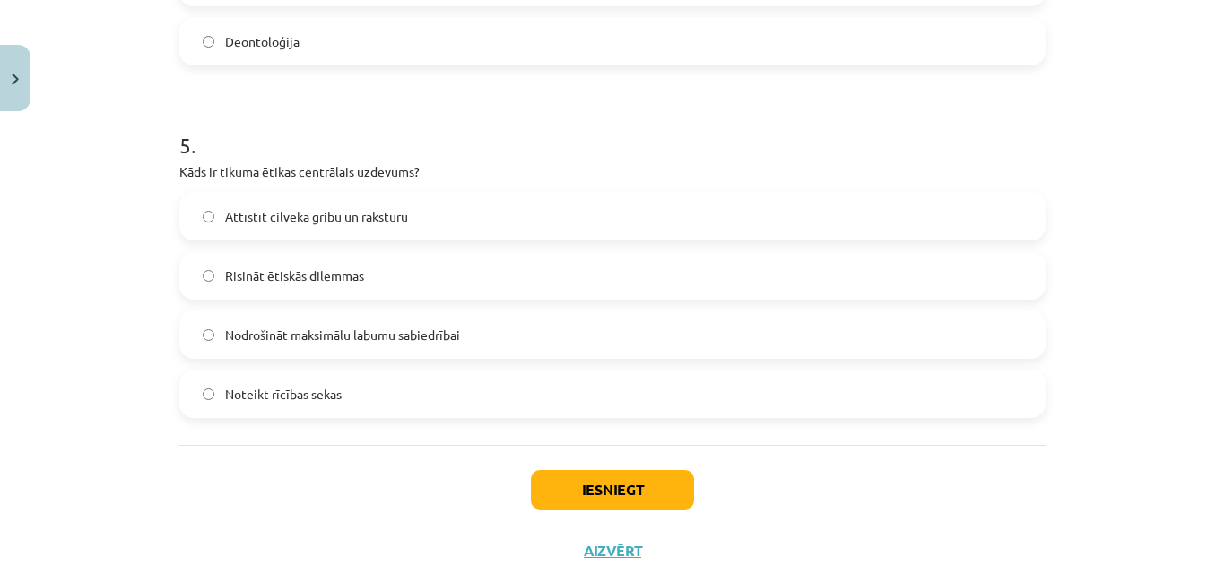
scroll to position [1674, 0]
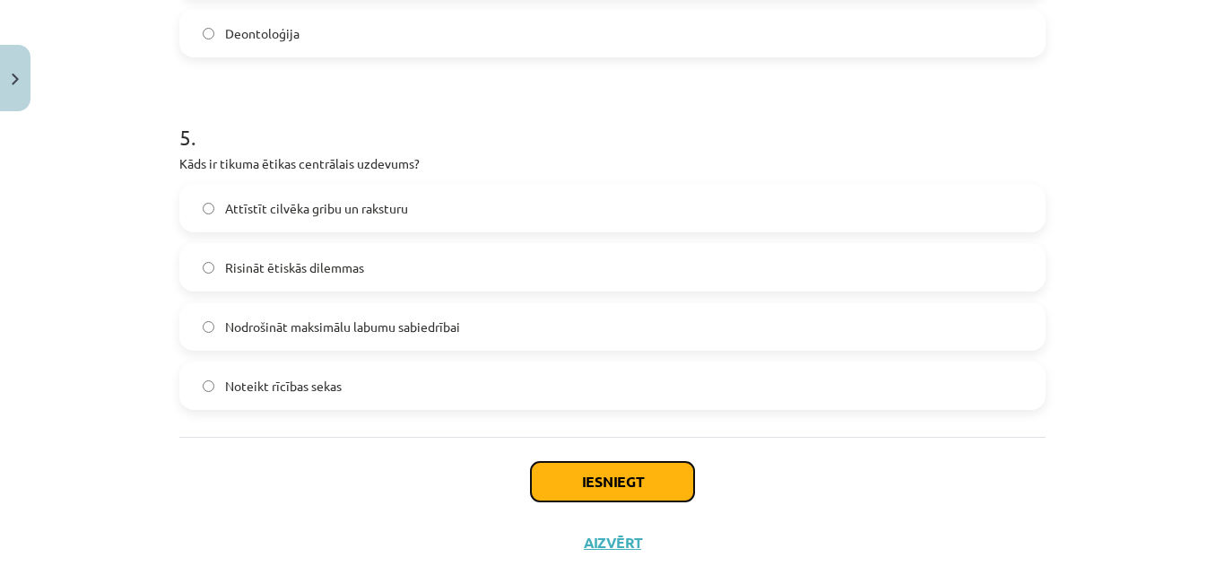
click at [662, 474] on button "Iesniegt" at bounding box center [612, 481] width 163 height 39
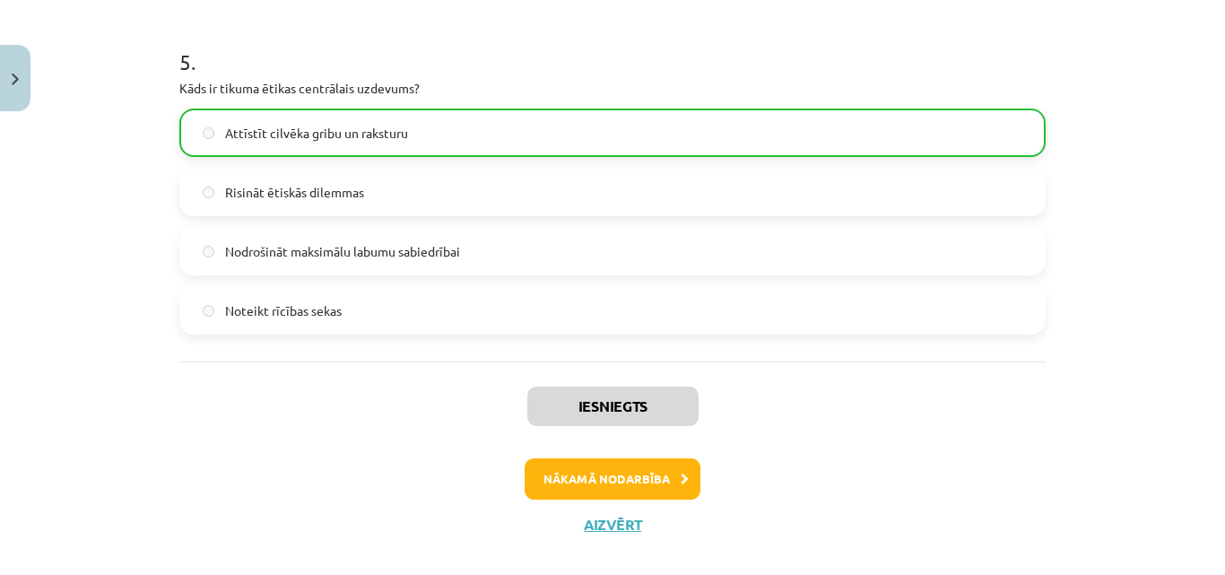
scroll to position [1753, 0]
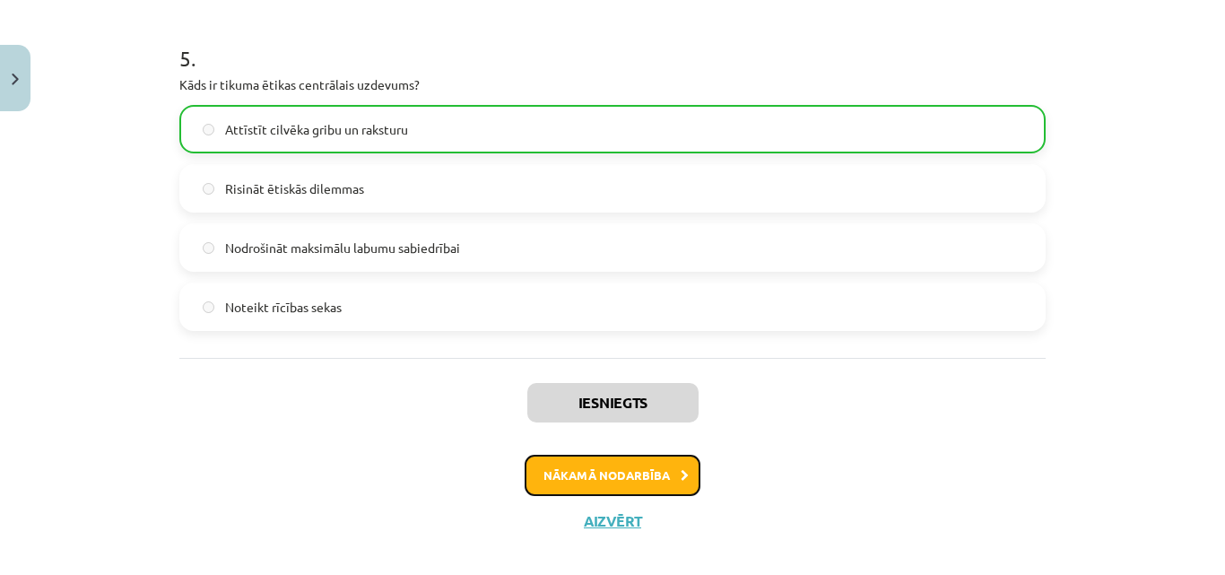
click at [662, 475] on button "Nākamā nodarbība" at bounding box center [613, 475] width 176 height 41
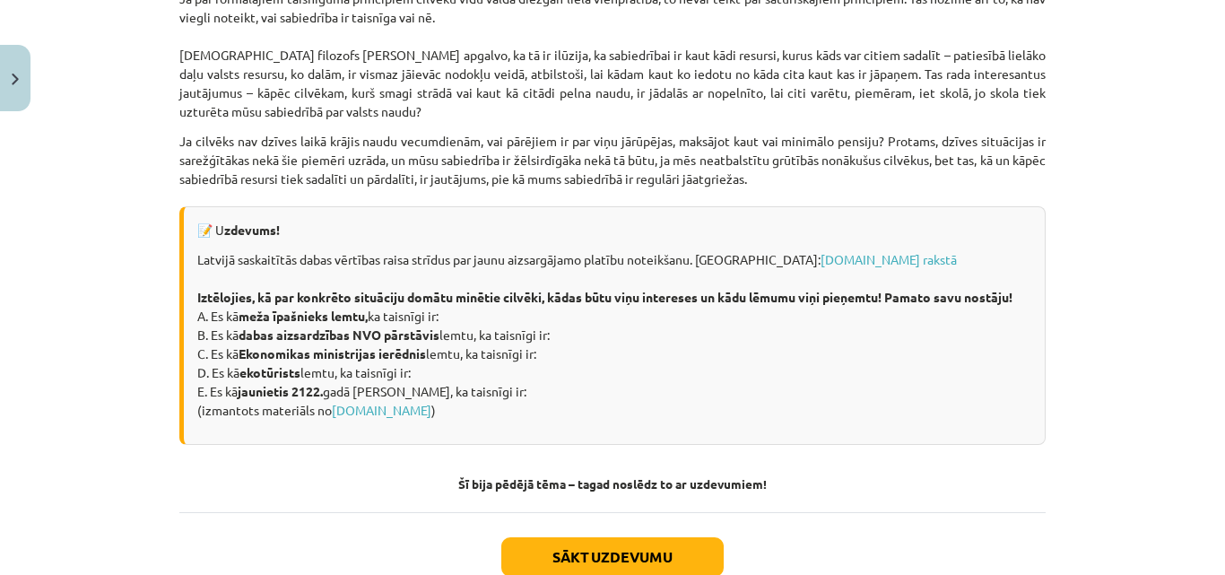
scroll to position [2429, 0]
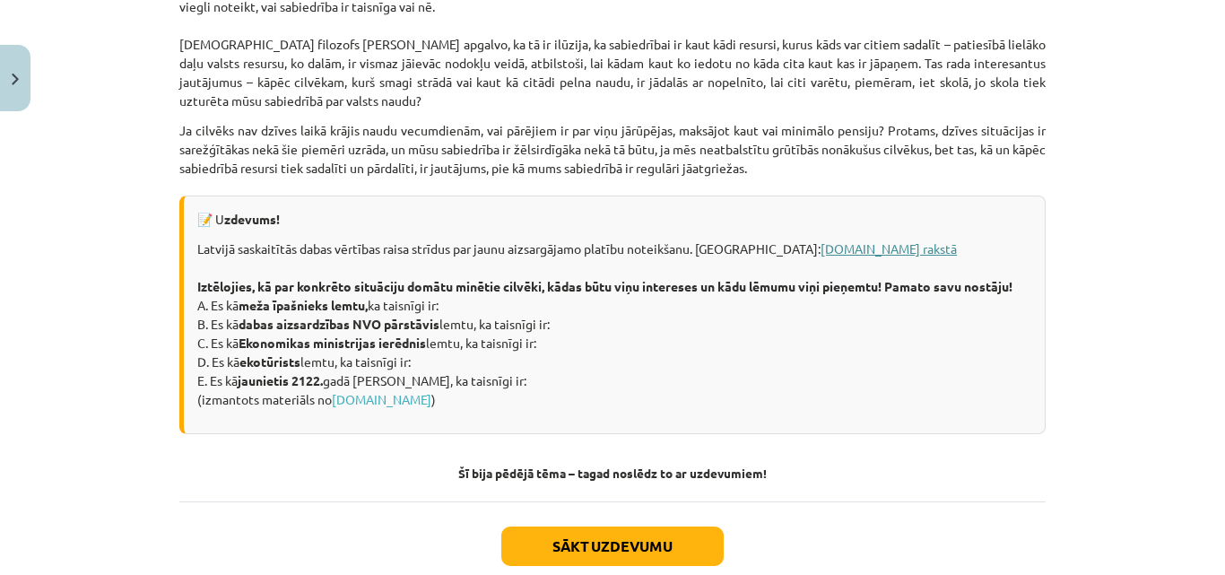
click at [821, 257] on link "LSM.lv rakstā" at bounding box center [889, 248] width 136 height 16
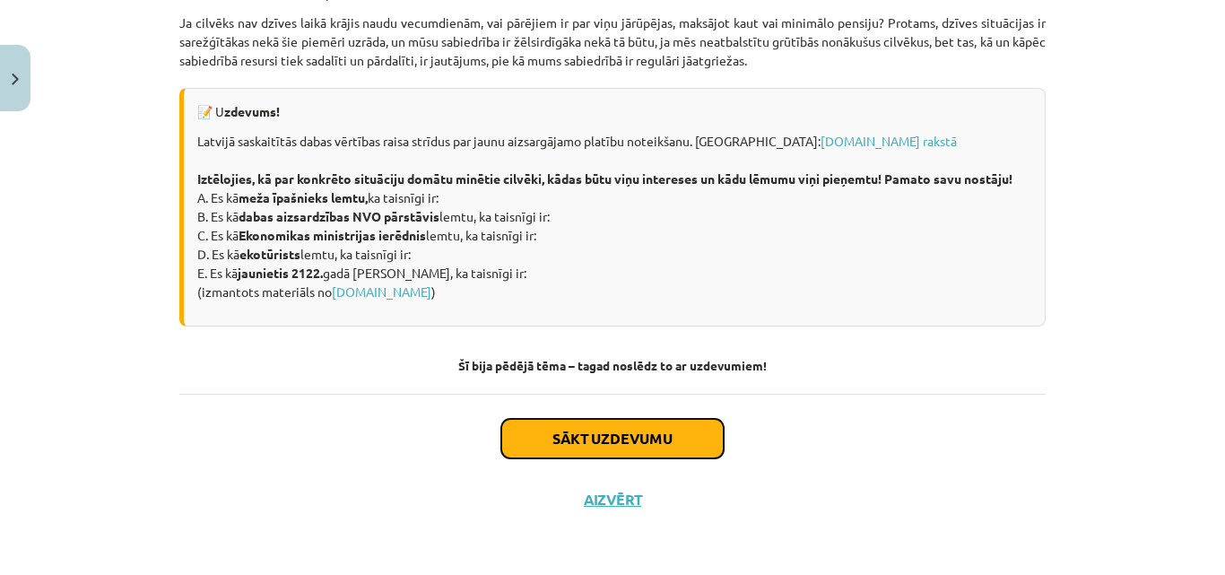
click at [645, 437] on button "Sākt uzdevumu" at bounding box center [612, 438] width 222 height 39
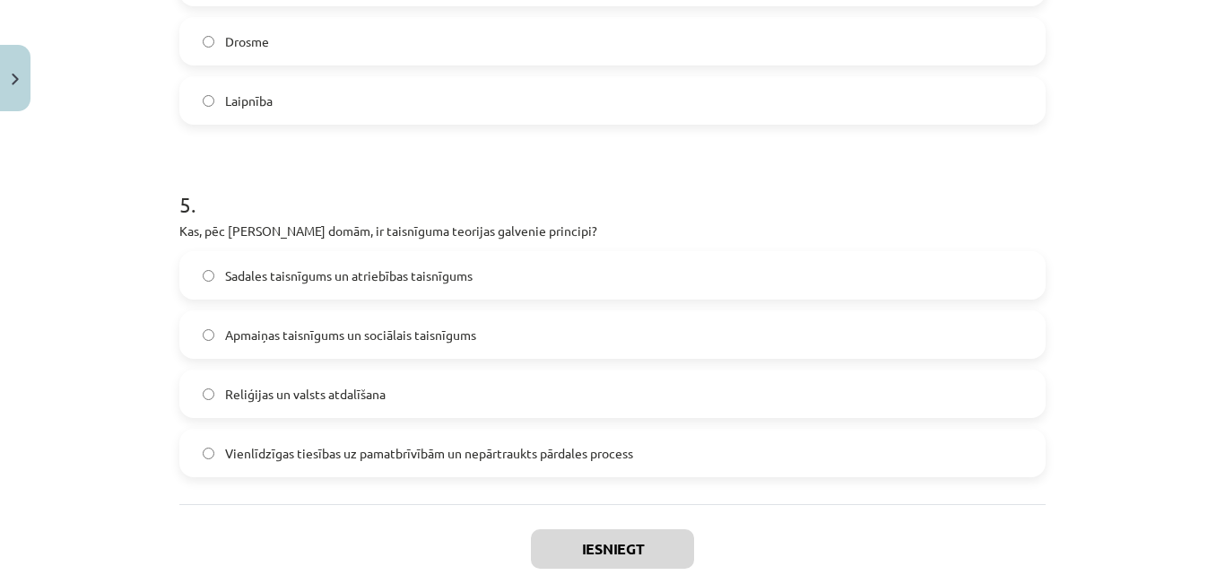
scroll to position [1717, 0]
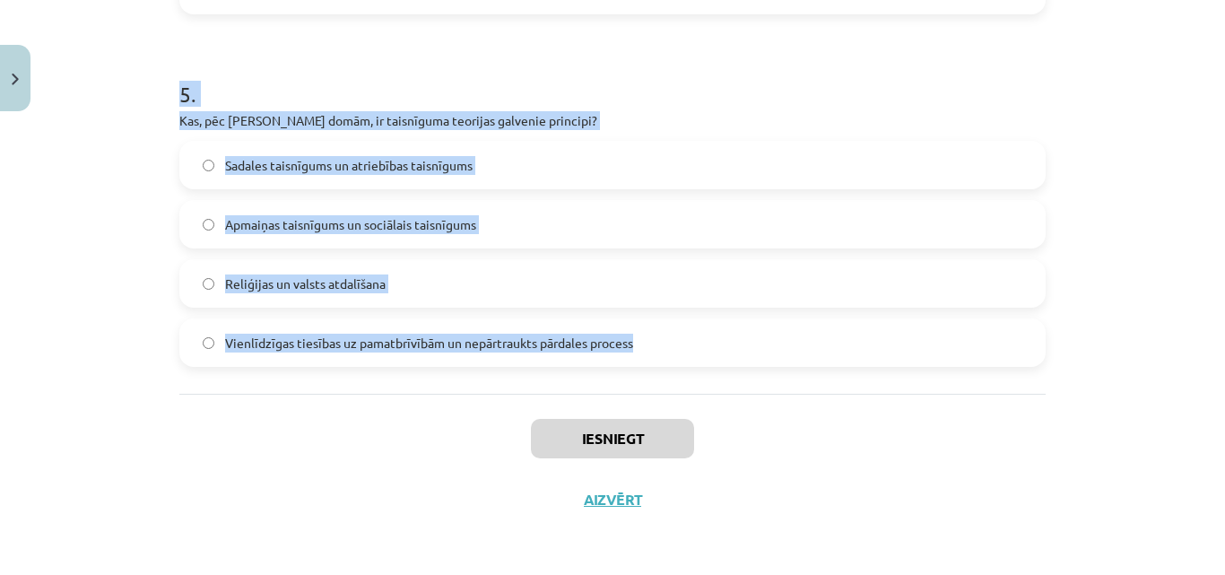
drag, startPoint x: 168, startPoint y: 349, endPoint x: 695, endPoint y: 367, distance: 527.7
copy form "1 . Kurš sengrieķu filozofs izklāstīja taisnīguma teoriju savā darbā "Republika…"
click at [439, 126] on p "Kas, pēc Džona Roulza domām, ir taisnīguma teorijas galvenie principi?" at bounding box center [612, 120] width 866 height 19
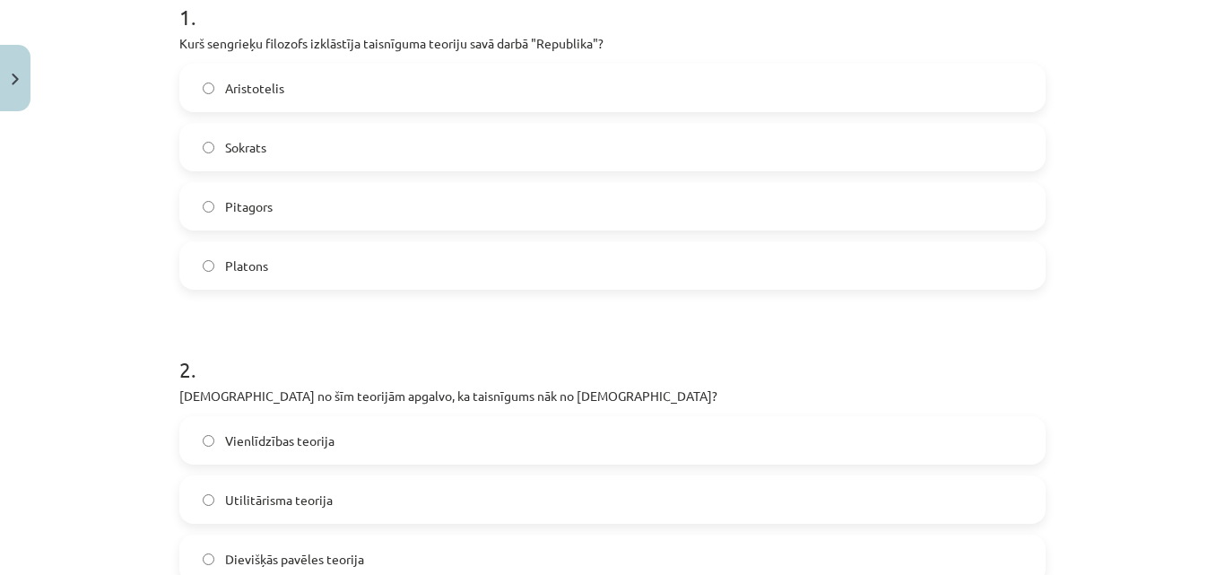
scroll to position [388, 0]
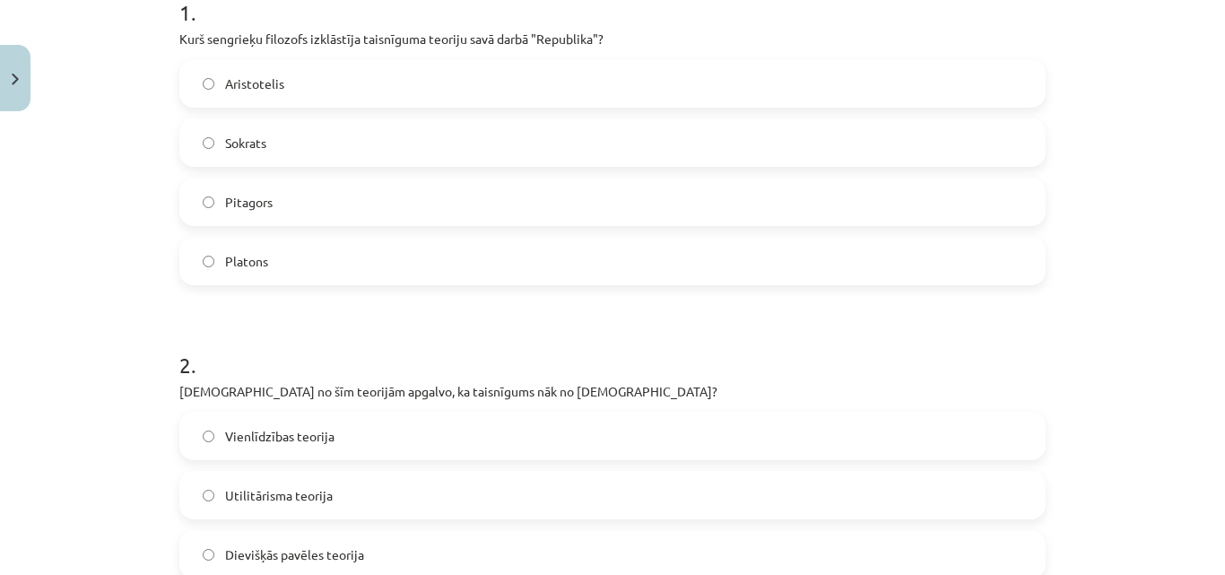
click at [292, 248] on label "Platons" at bounding box center [612, 261] width 863 height 45
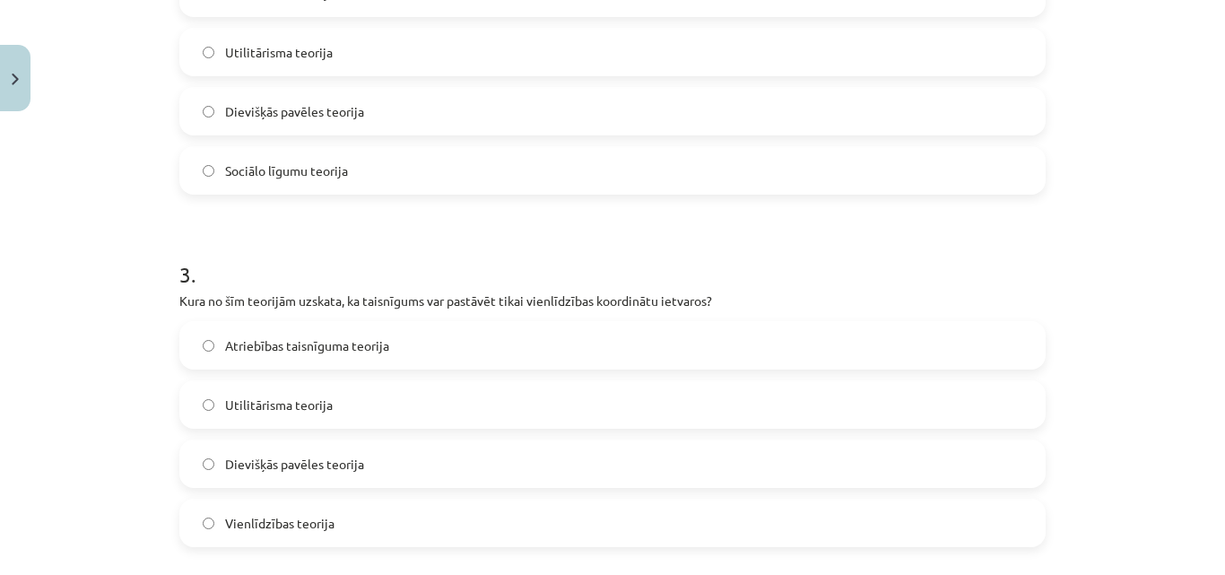
scroll to position [839, 0]
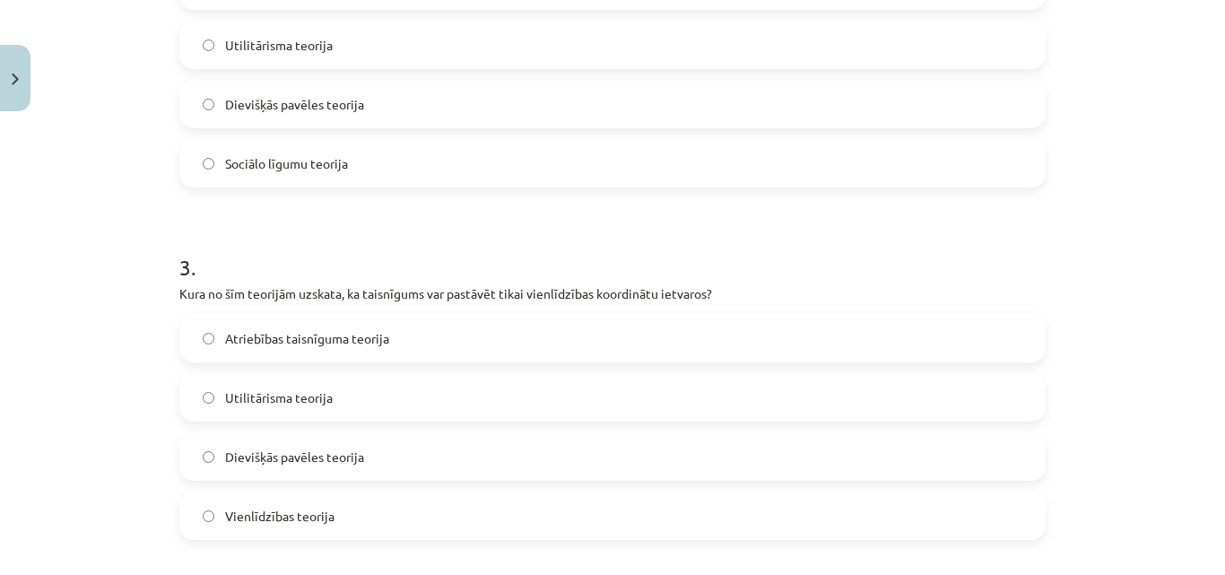
click at [919, 92] on label "Dievišķās pavēles teorija" at bounding box center [612, 104] width 863 height 45
click at [339, 525] on label "Vienlīdzības teorija" at bounding box center [612, 515] width 863 height 45
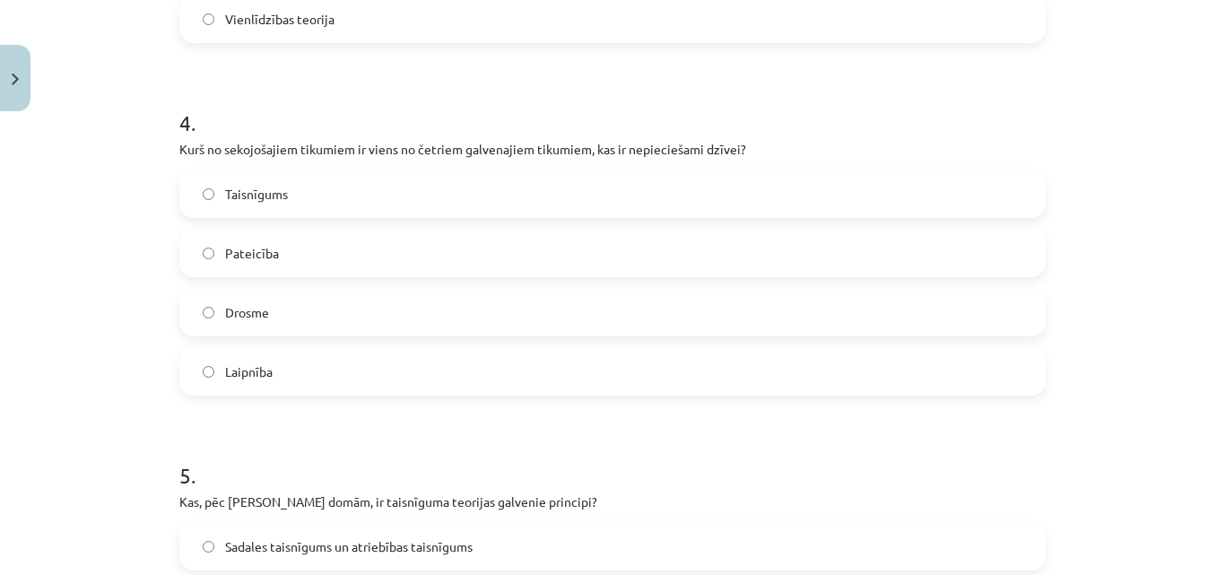
scroll to position [1339, 0]
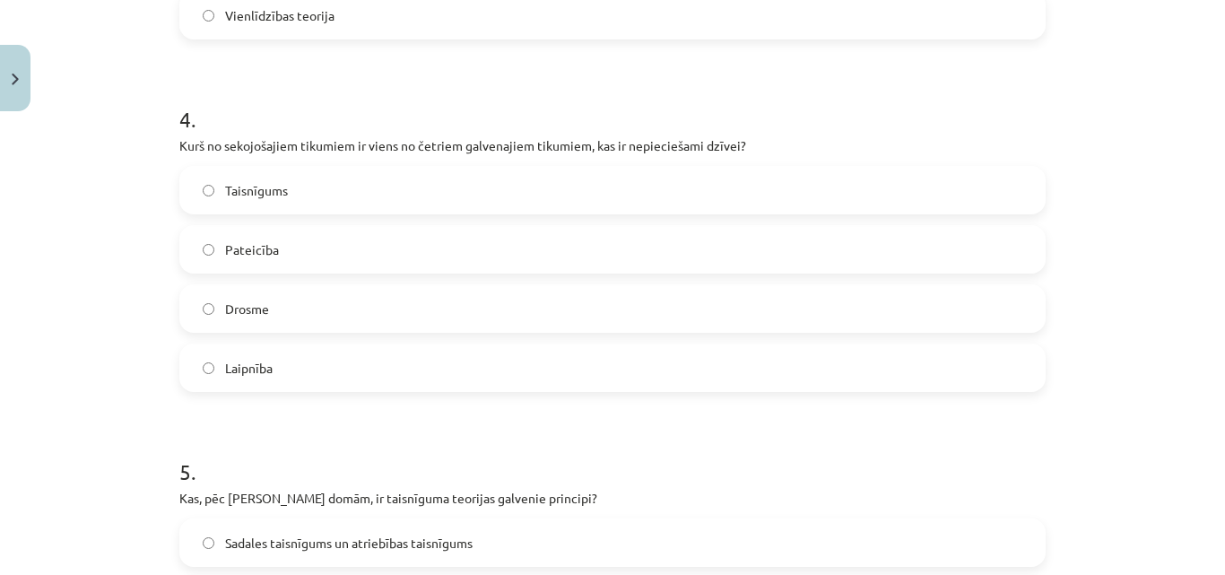
click at [317, 184] on label "Taisnīgums" at bounding box center [612, 190] width 863 height 45
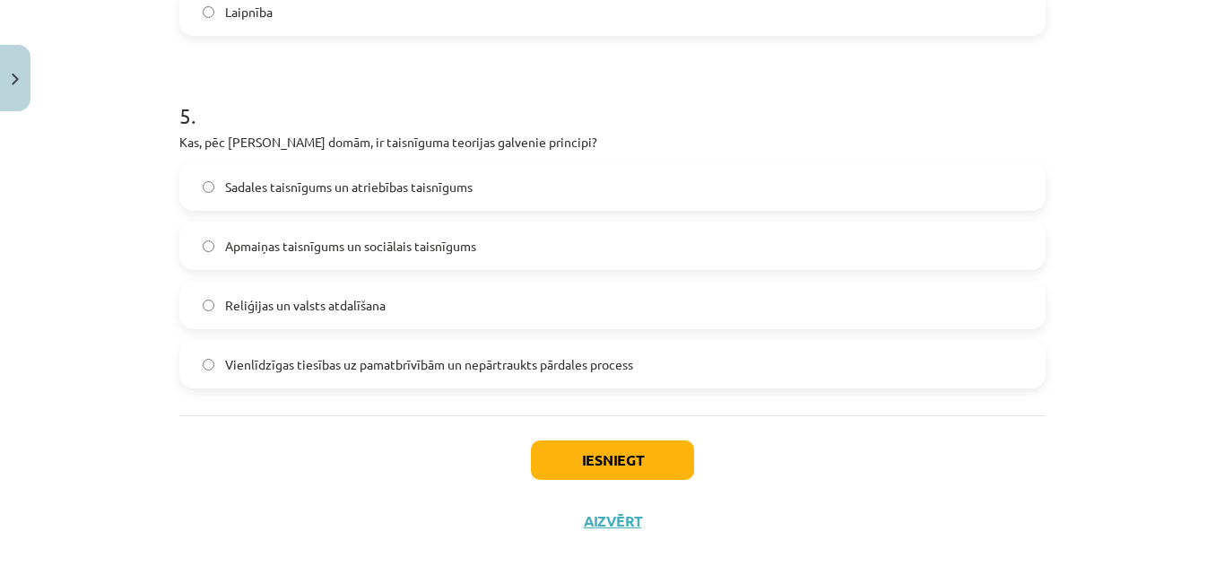
scroll to position [1717, 0]
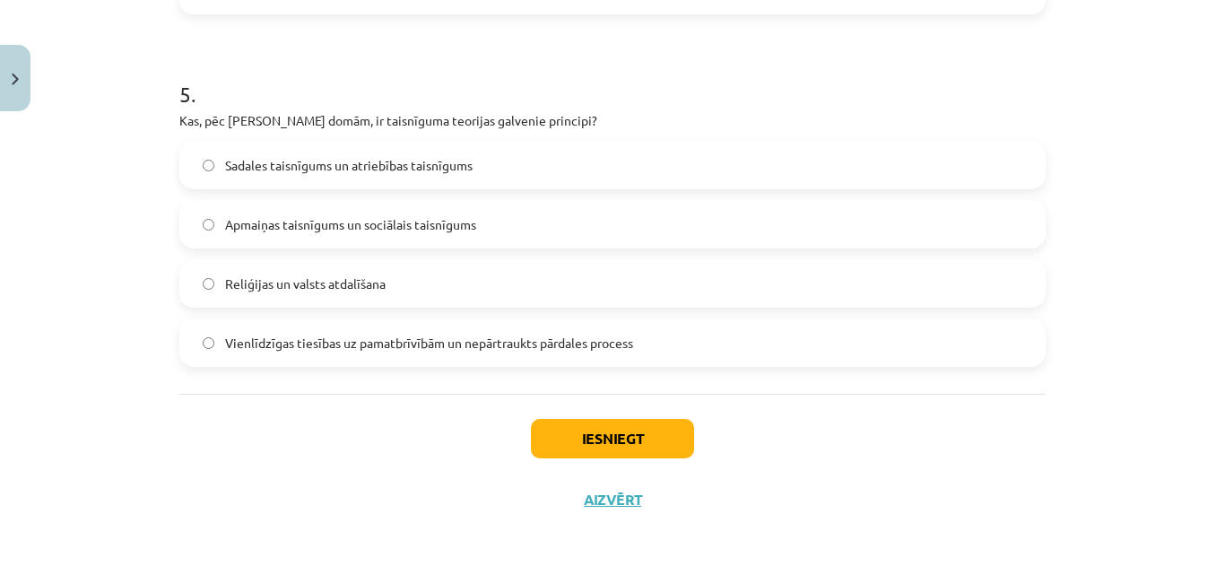
click at [475, 349] on span "Vienlīdzīgas tiesības uz pamatbrīvībām un nepārtraukts pārdales process" at bounding box center [429, 343] width 408 height 19
click at [677, 436] on button "Iesniegt" at bounding box center [612, 438] width 163 height 39
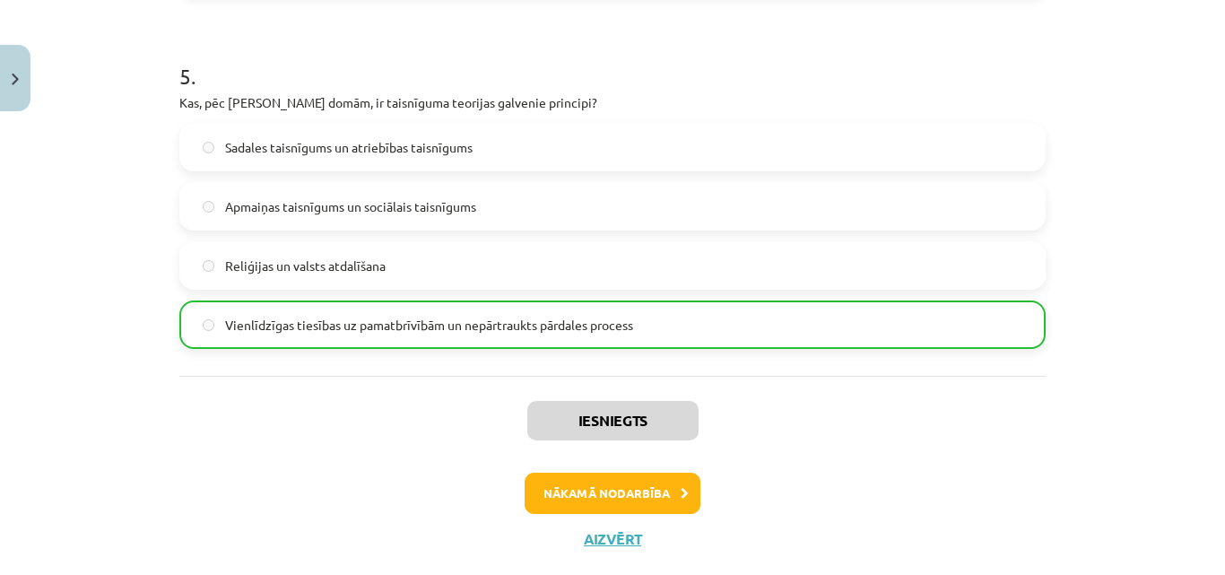
scroll to position [1765, 0]
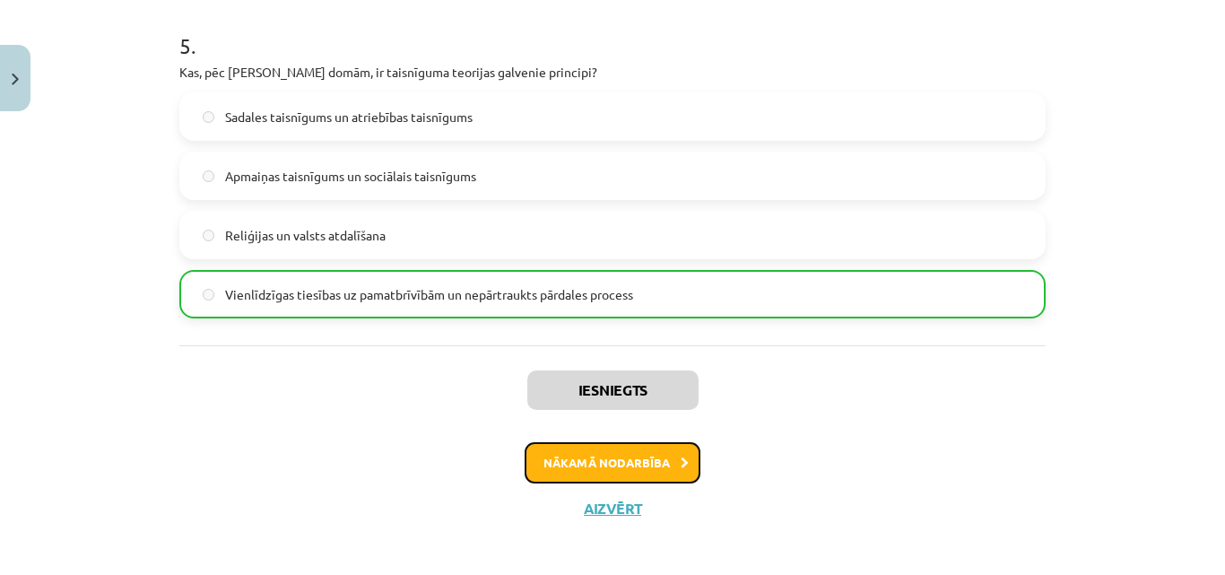
click at [646, 466] on button "Nākamā nodarbība" at bounding box center [613, 462] width 176 height 41
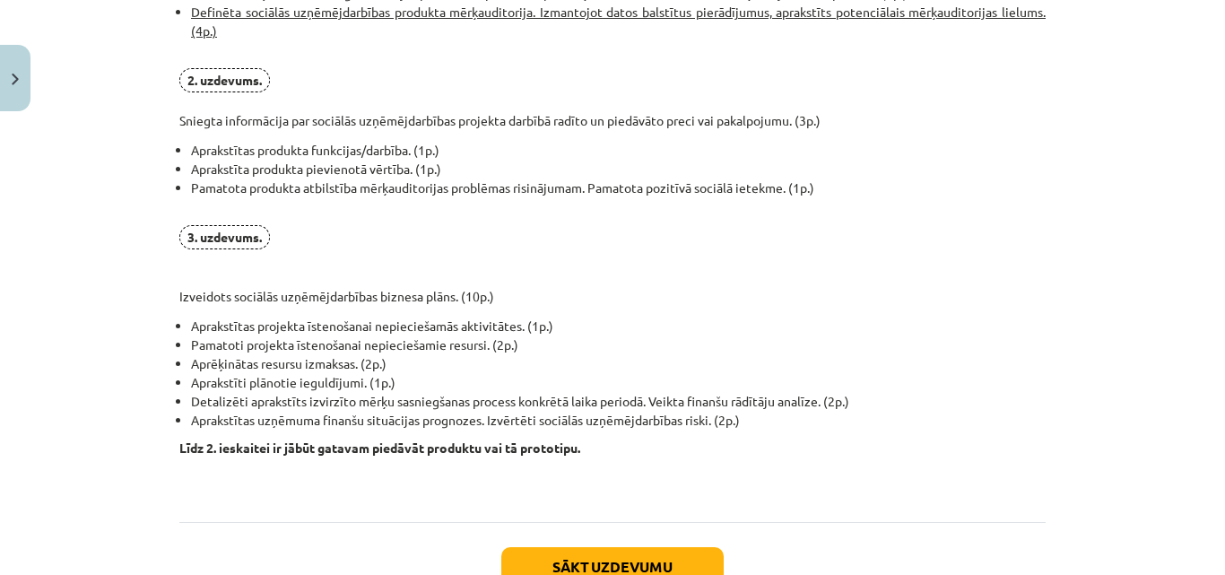
scroll to position [1423, 0]
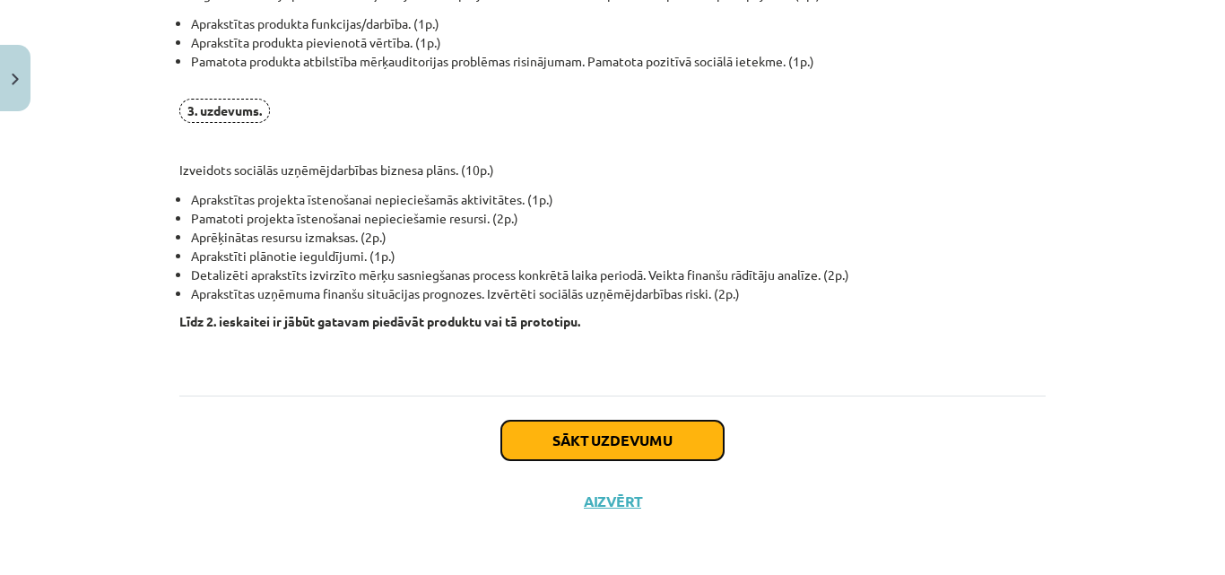
click at [570, 442] on button "Sākt uzdevumu" at bounding box center [612, 440] width 222 height 39
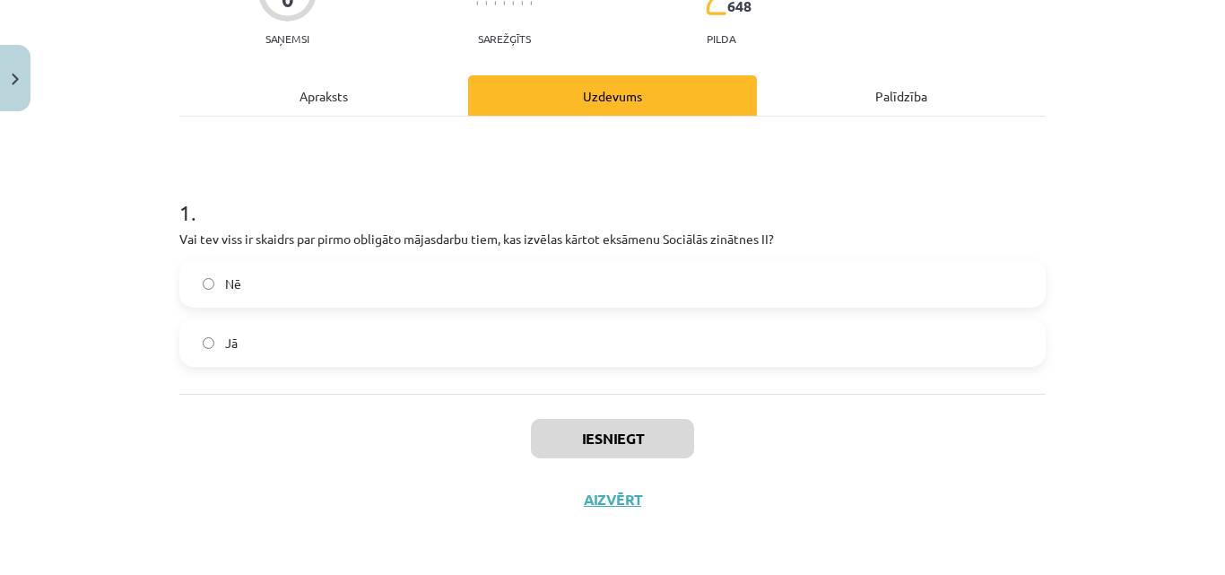
scroll to position [45, 0]
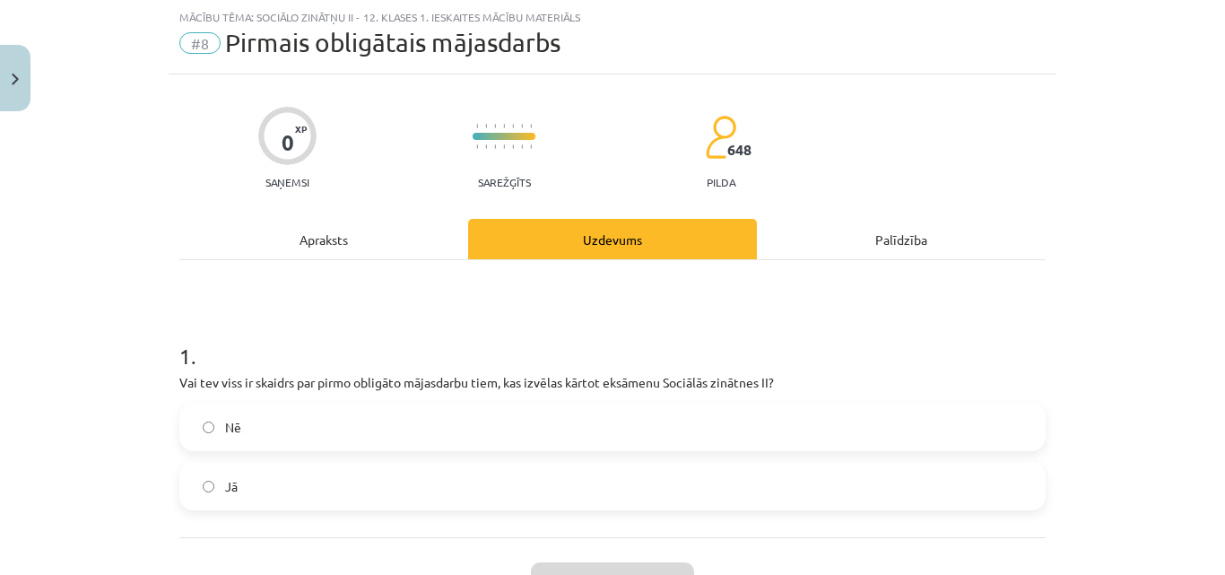
click at [667, 433] on label "Nē" at bounding box center [612, 427] width 863 height 45
click at [705, 494] on label "Jā" at bounding box center [612, 486] width 863 height 45
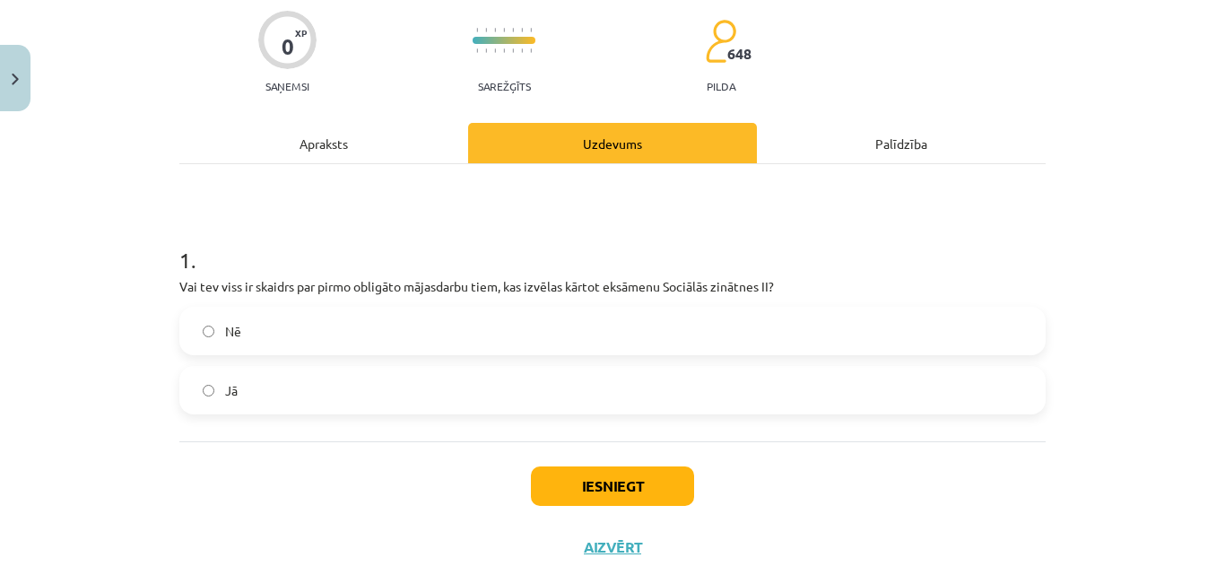
scroll to position [160, 0]
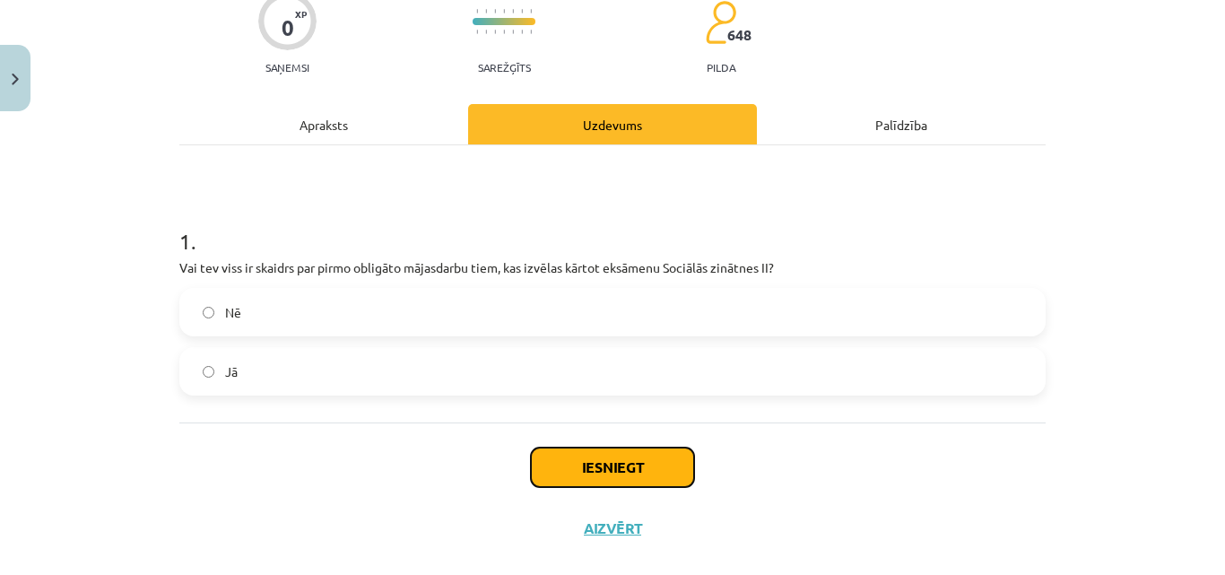
click at [668, 466] on button "Iesniegt" at bounding box center [612, 467] width 163 height 39
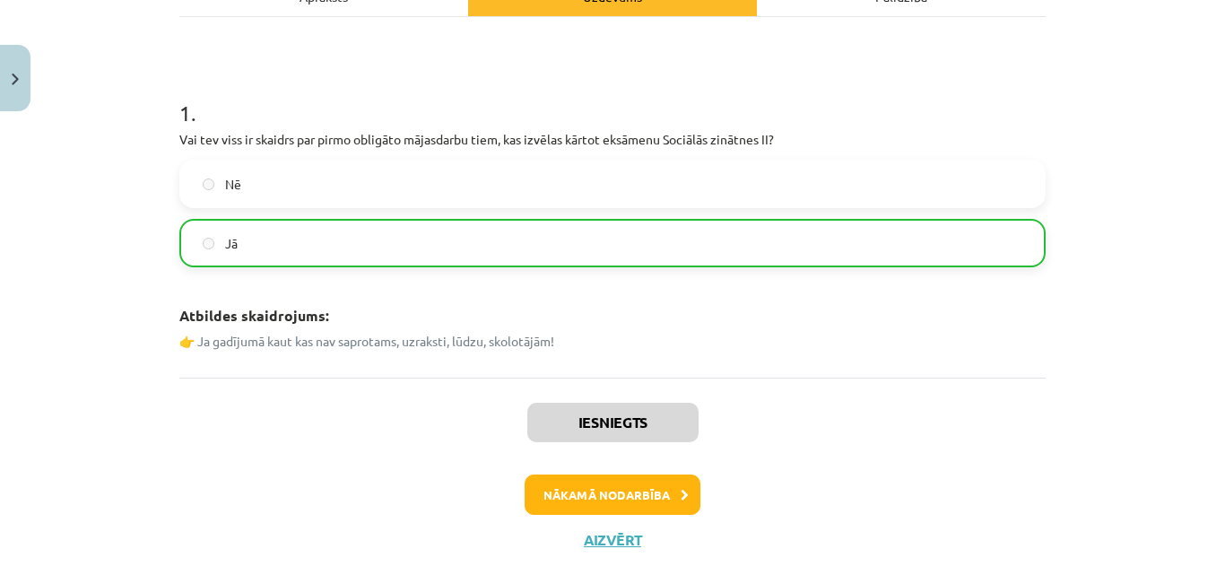
scroll to position [328, 0]
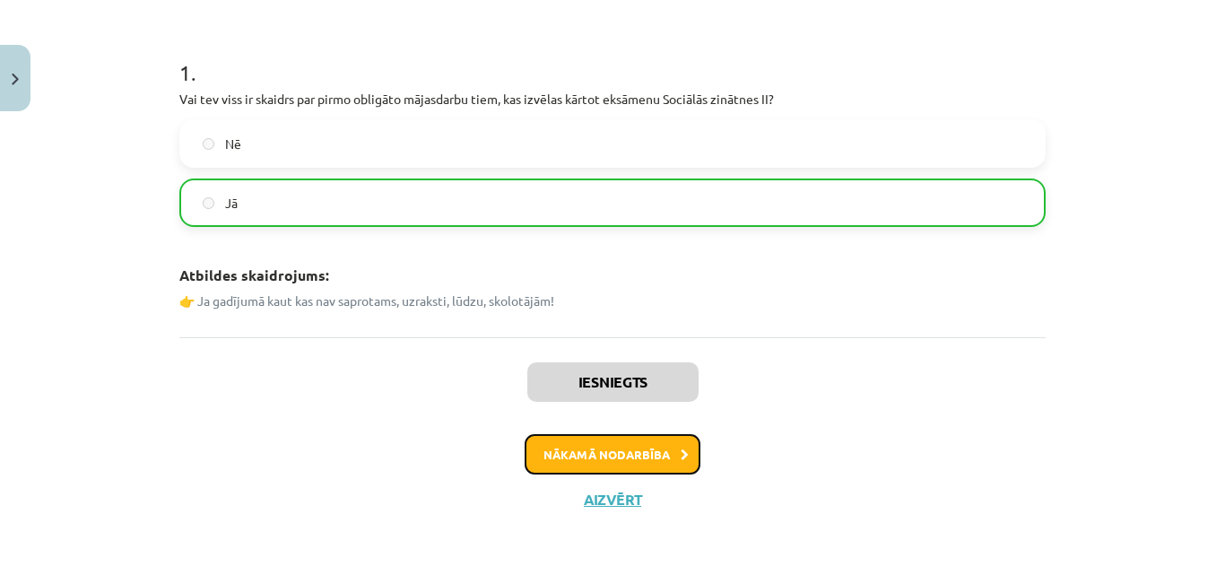
click at [637, 457] on button "Nākamā nodarbība" at bounding box center [613, 454] width 176 height 41
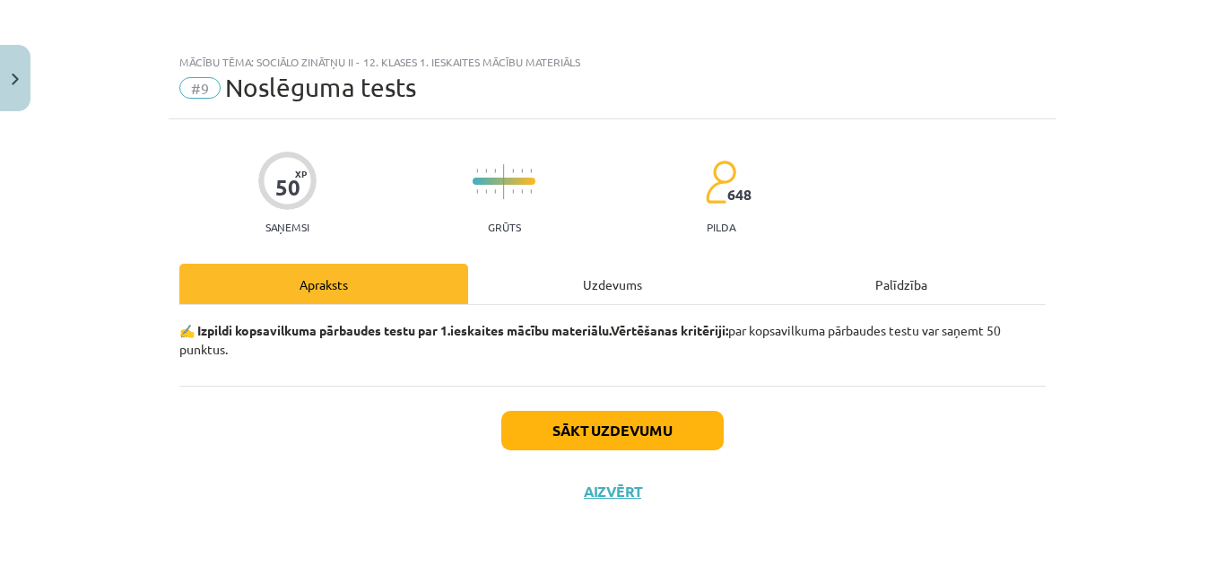
scroll to position [0, 0]
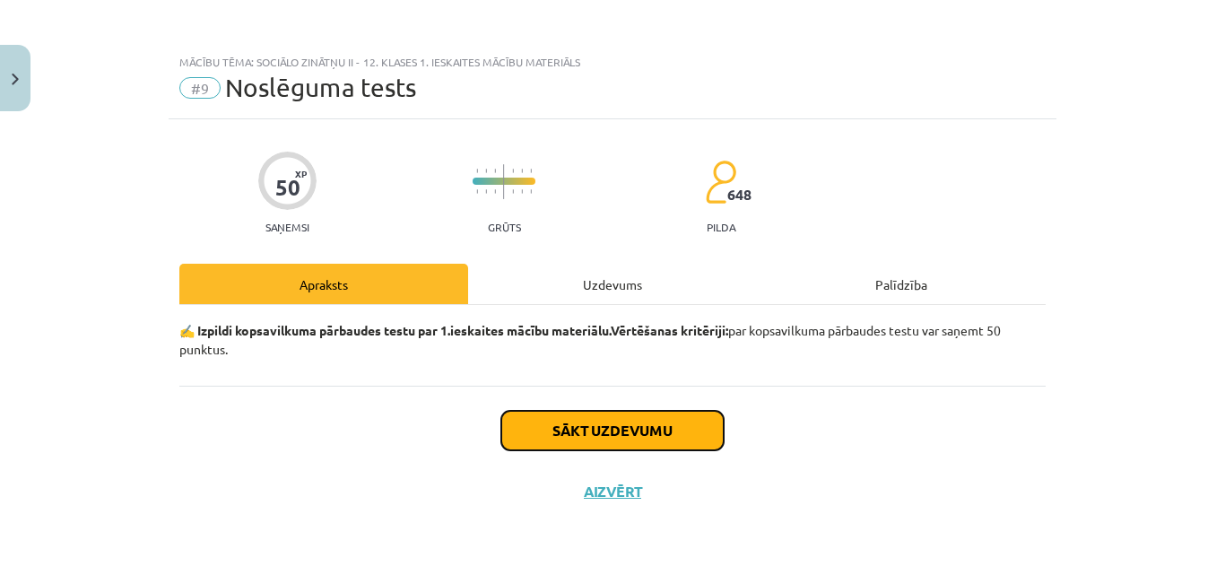
click at [625, 429] on button "Sākt uzdevumu" at bounding box center [612, 430] width 222 height 39
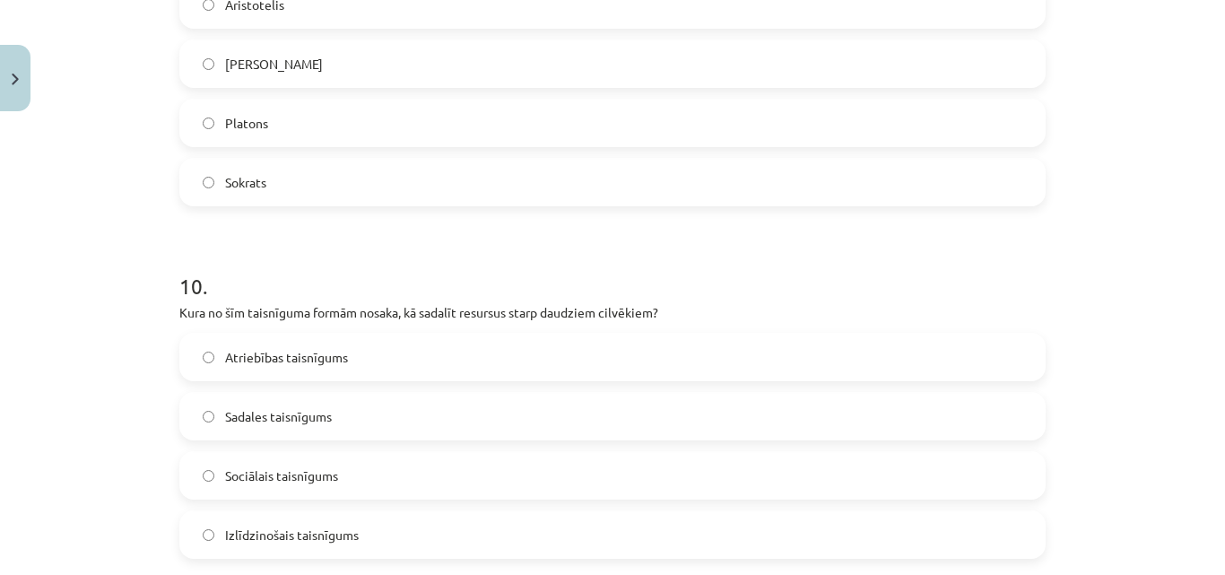
scroll to position [3479, 0]
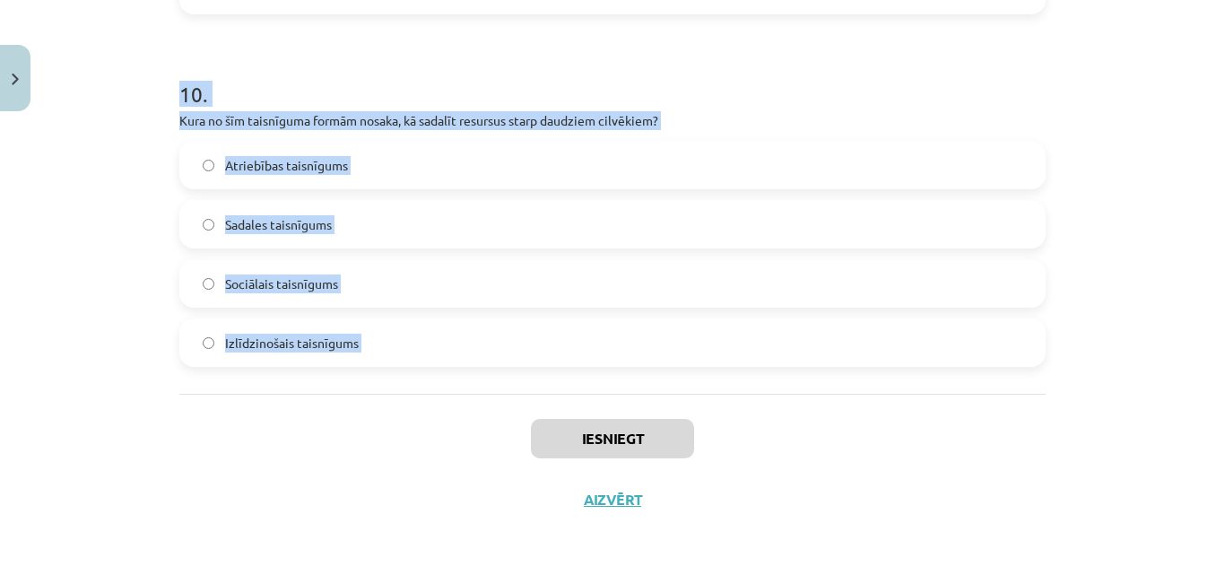
drag, startPoint x: 167, startPoint y: 391, endPoint x: 314, endPoint y: 410, distance: 148.3
copy form "1 . Kura no šīm aktivitātēm nav uzskatāma par politisko līdzdalību? Ziedojums l…"
click at [235, 99] on h1 "10 ." at bounding box center [612, 78] width 866 height 56
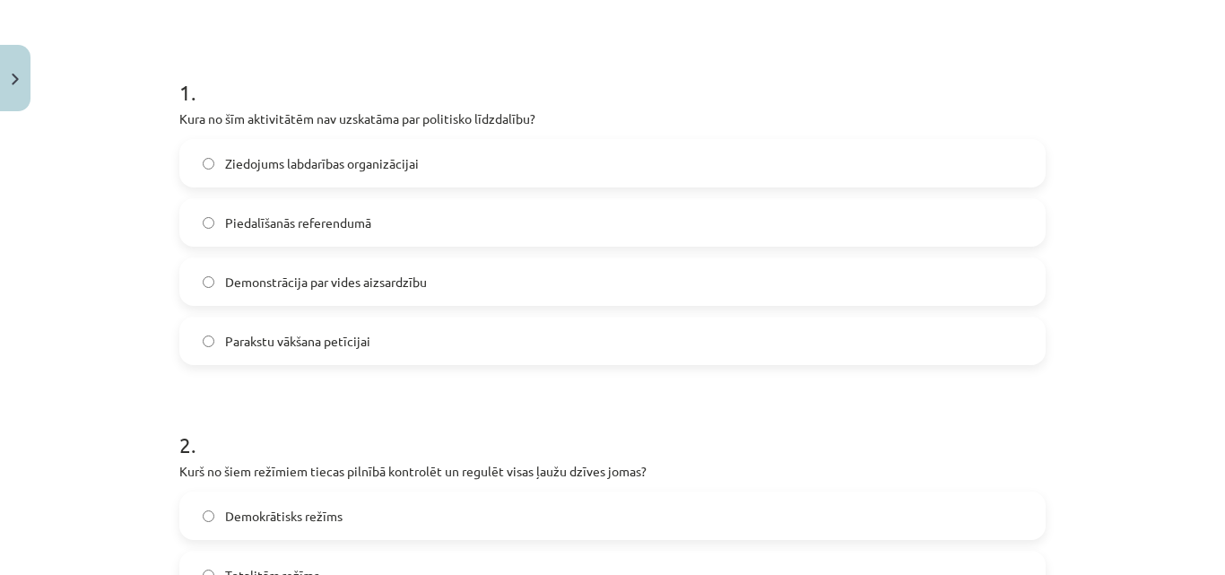
scroll to position [355, 0]
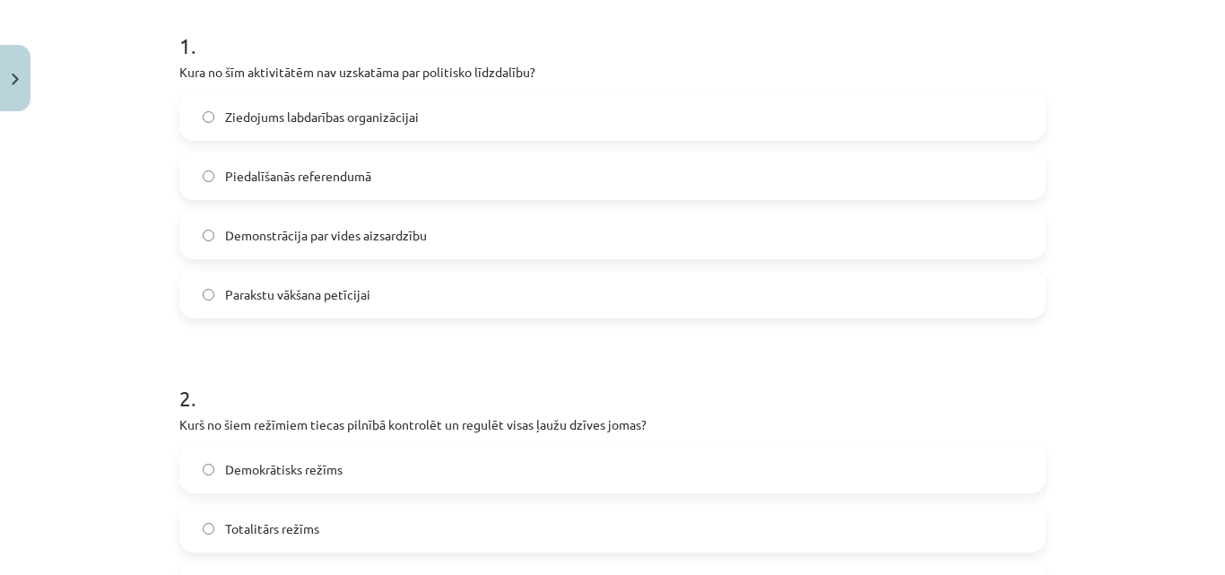
click at [391, 117] on span "Ziedojums labdarības organizācijai" at bounding box center [322, 117] width 194 height 19
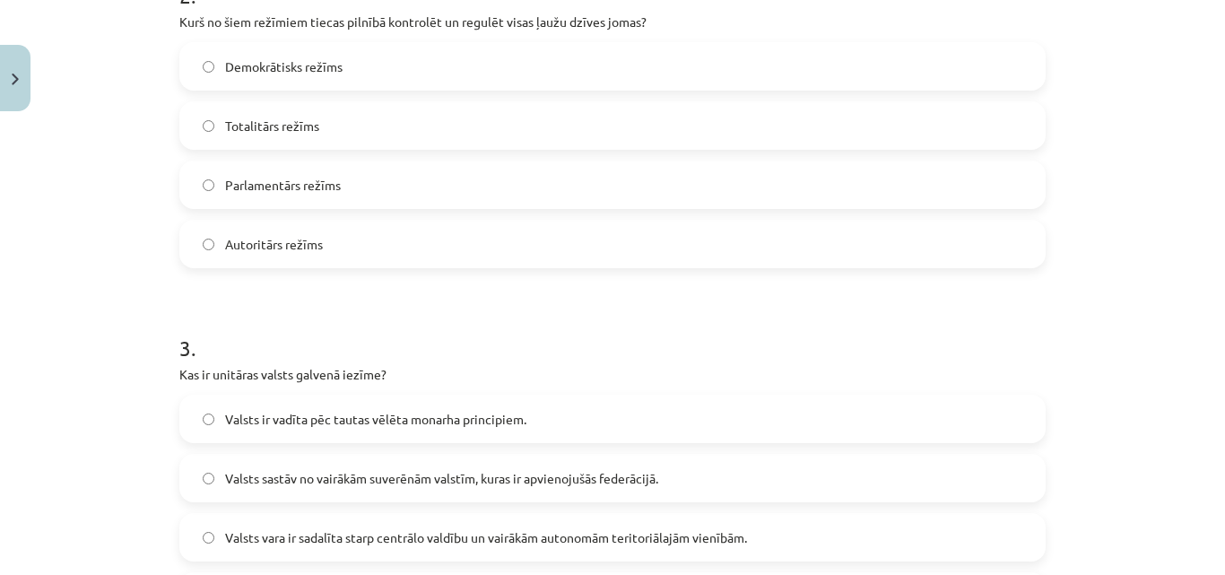
scroll to position [764, 0]
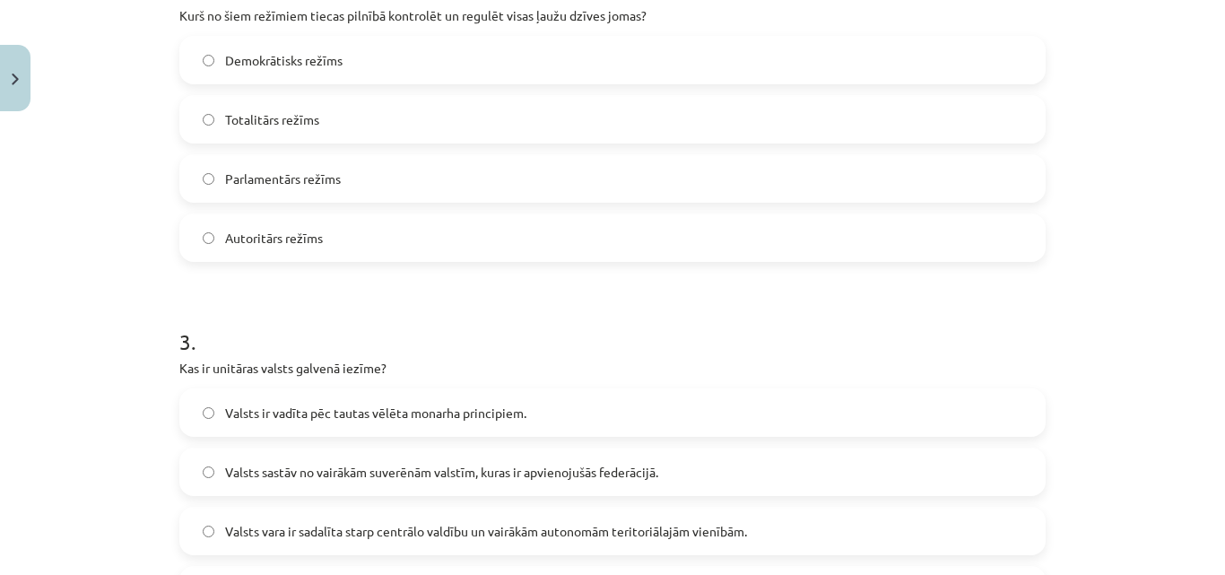
click at [351, 125] on label "Totalitārs režīms" at bounding box center [612, 119] width 863 height 45
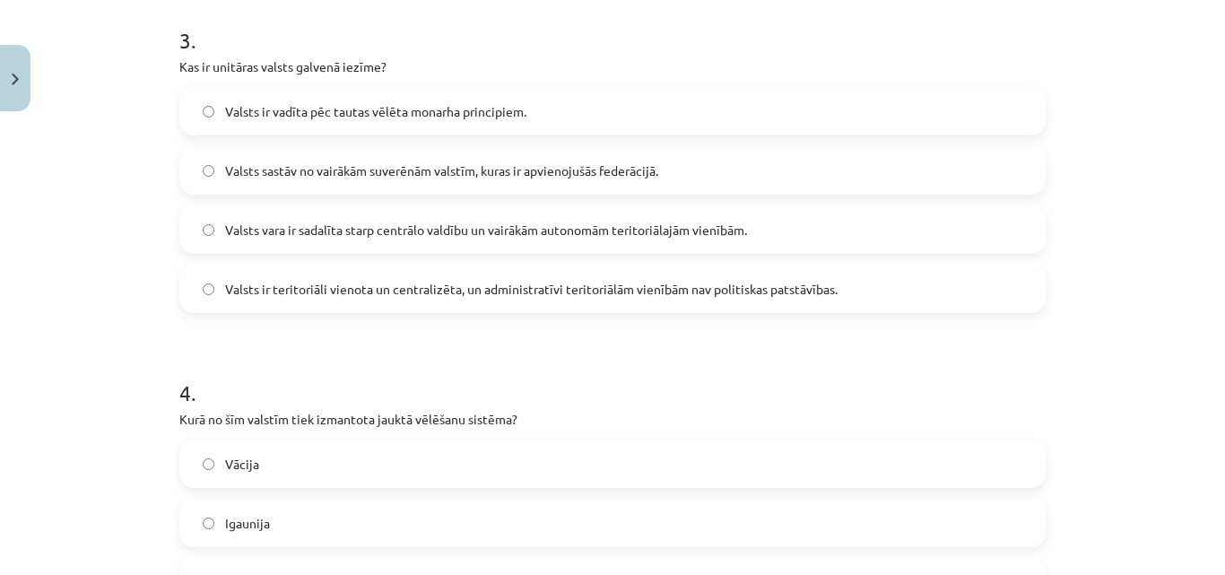
scroll to position [1086, 0]
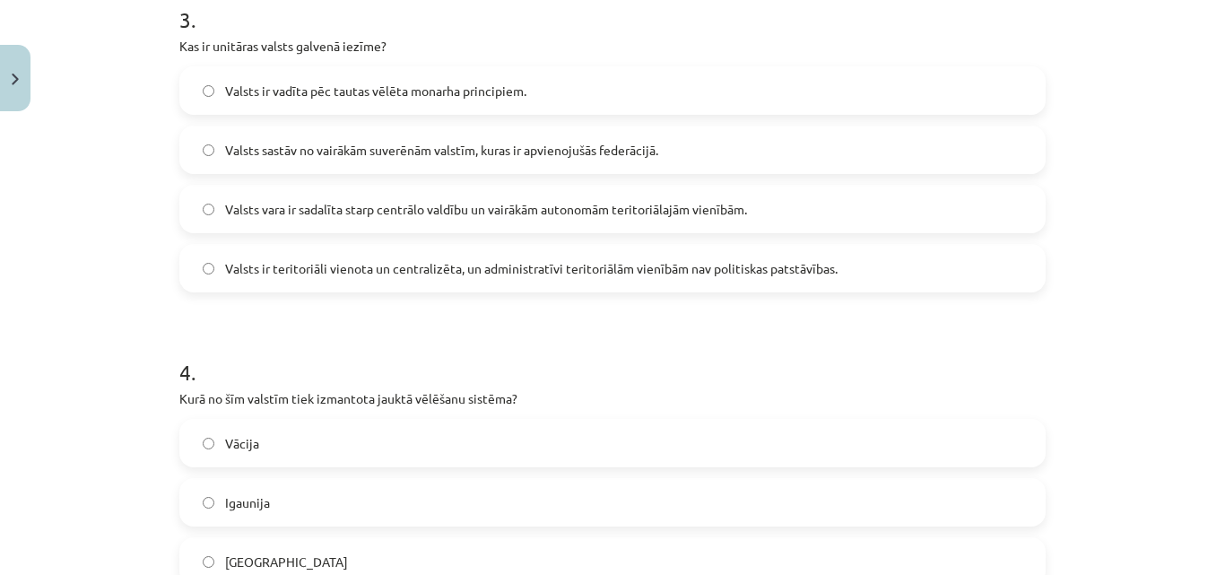
click at [388, 267] on span "Valsts ir teritoriāli vienota un centralizēta, un administratīvi teritoriālām v…" at bounding box center [531, 268] width 613 height 19
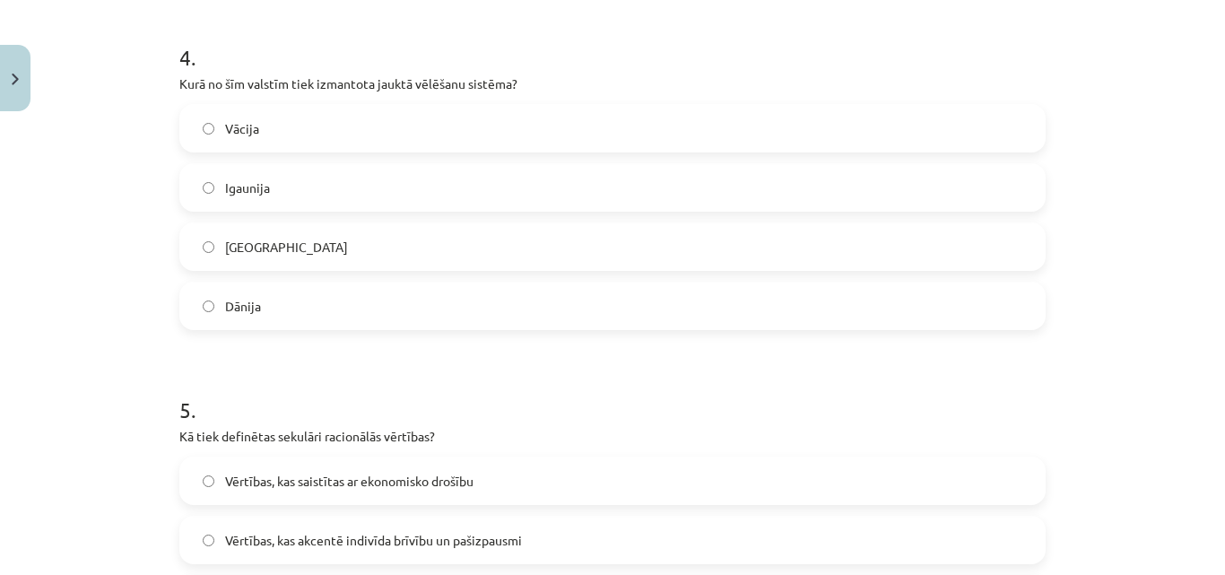
scroll to position [1408, 0]
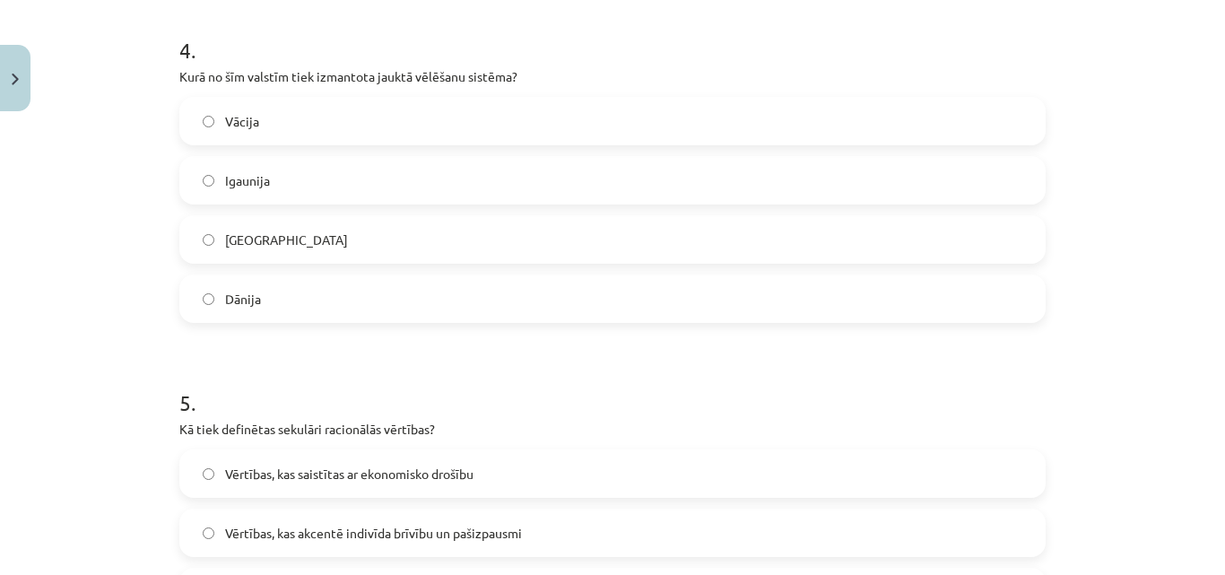
click at [382, 116] on label "Vācija" at bounding box center [612, 121] width 863 height 45
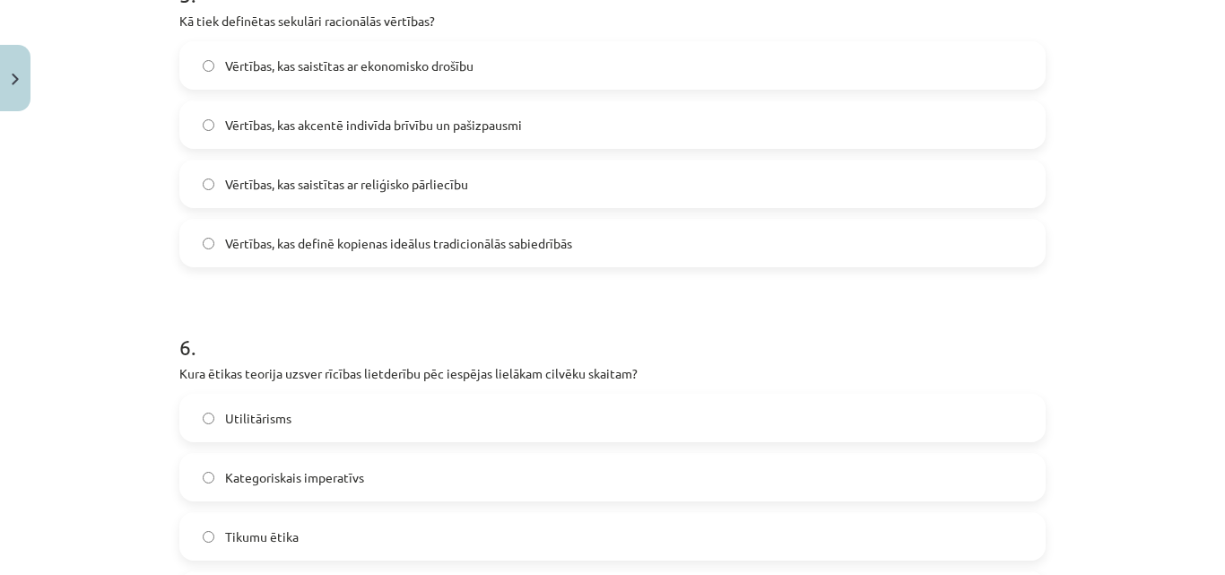
scroll to position [1823, 0]
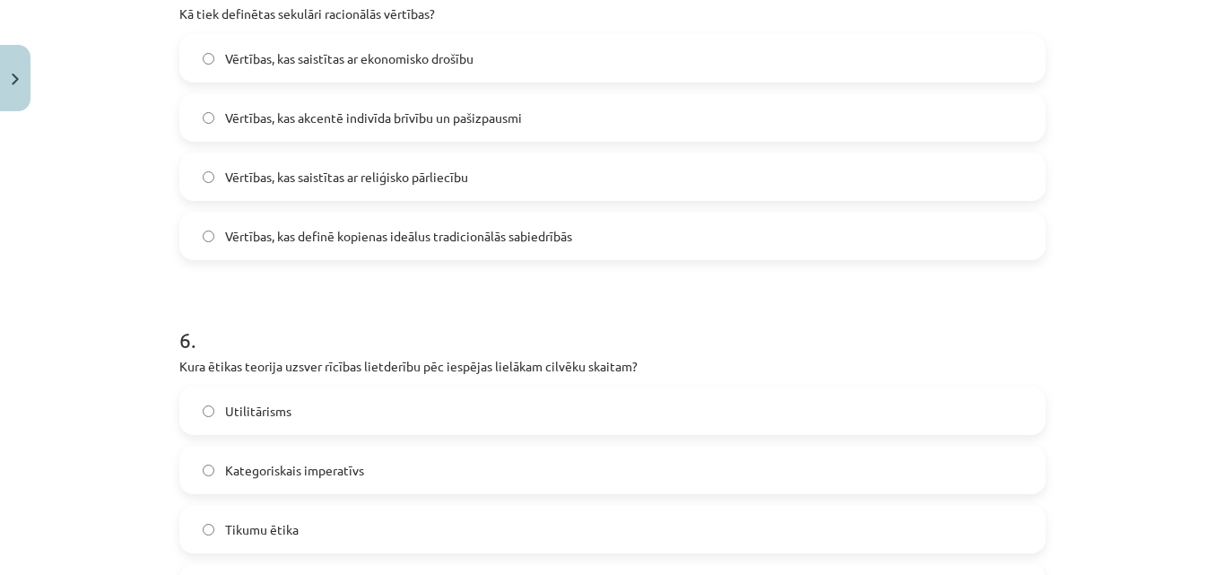
click at [553, 110] on label "Vērtības, kas akcentē indivīda brīvību un pašizpausmi" at bounding box center [612, 117] width 863 height 45
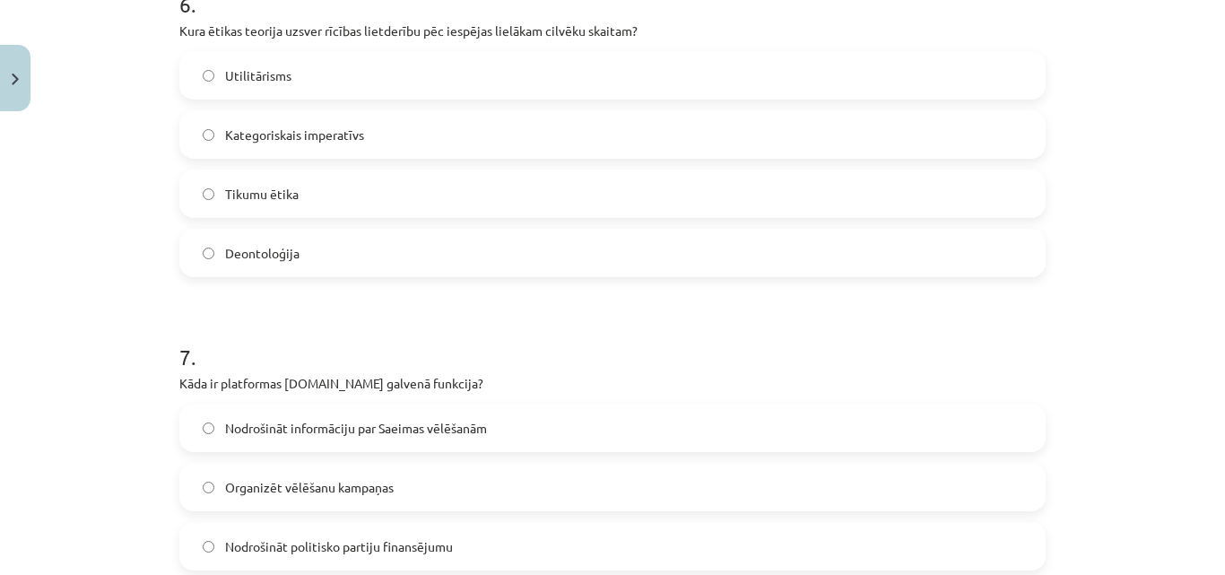
scroll to position [2165, 0]
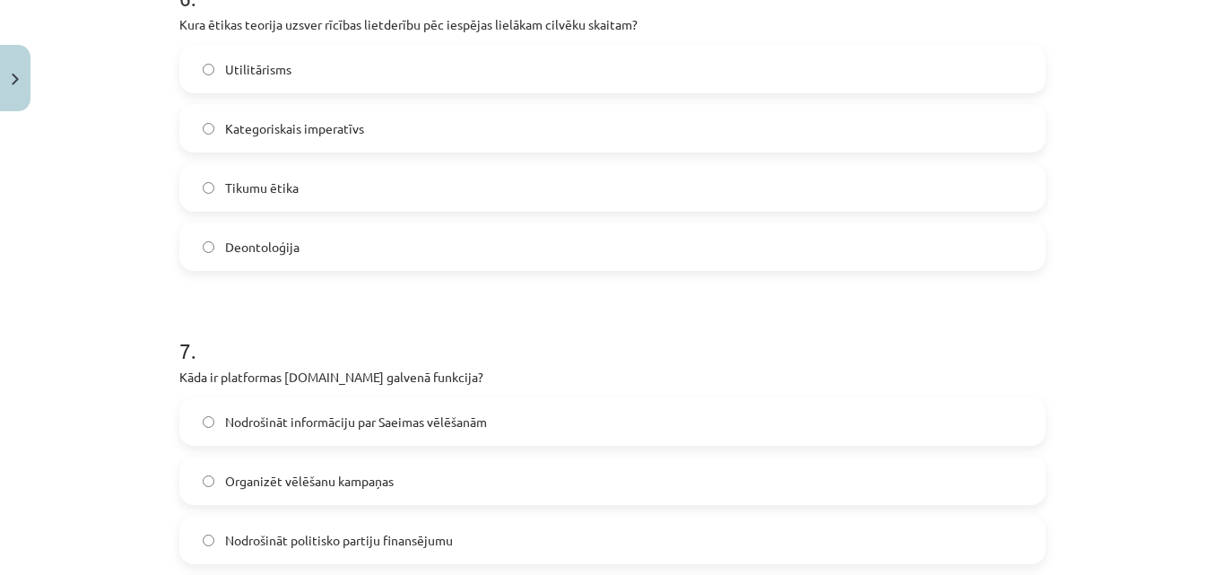
click at [282, 78] on span "Utilitārisms" at bounding box center [258, 69] width 66 height 19
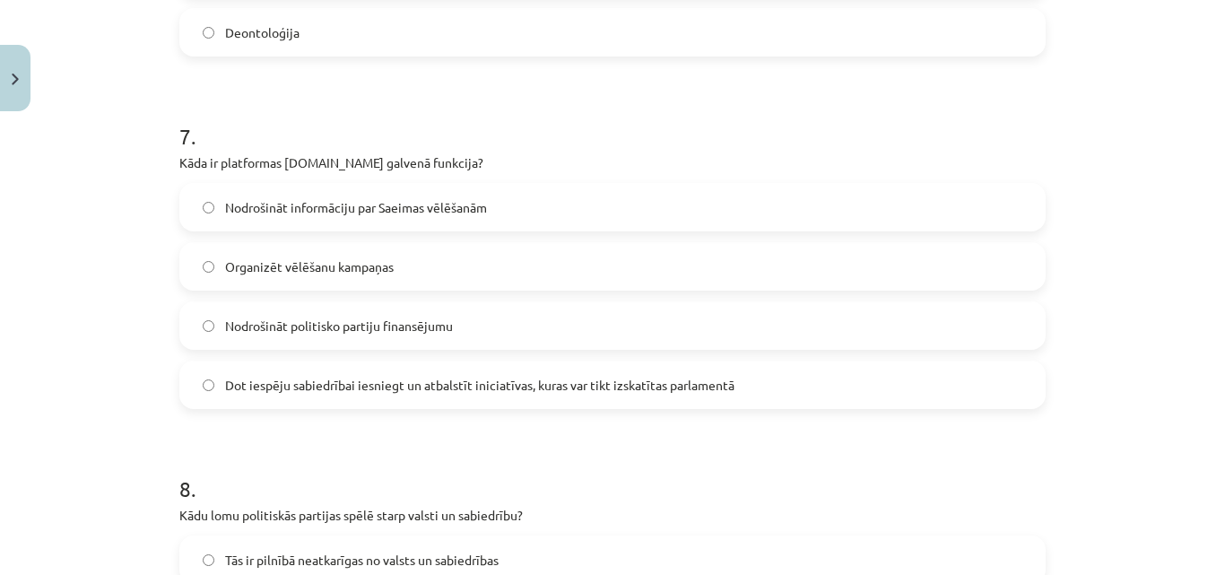
scroll to position [2414, 0]
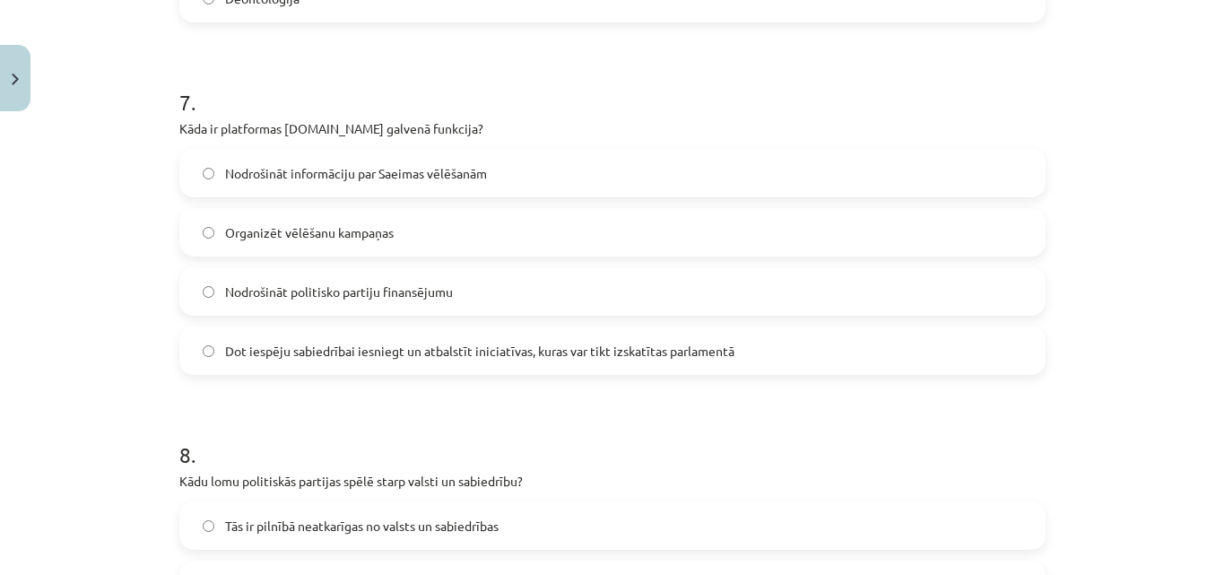
click at [817, 349] on label "Dot iespēju sabiedrībai iesniegt un atbalstīt iniciatīvas, kuras var tikt izska…" at bounding box center [612, 350] width 863 height 45
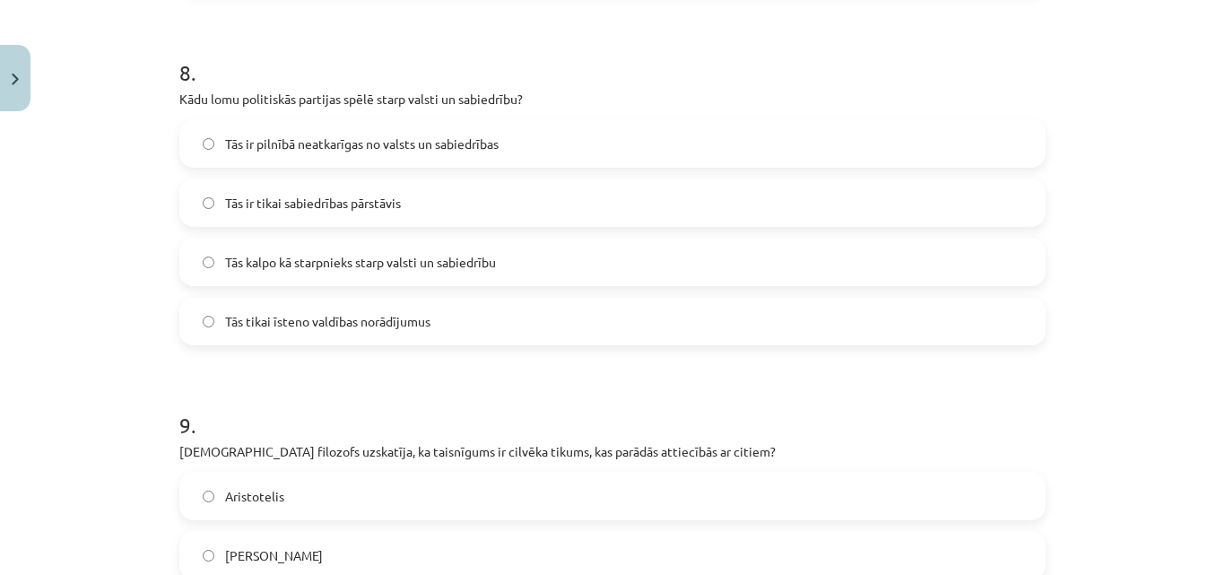
scroll to position [2802, 0]
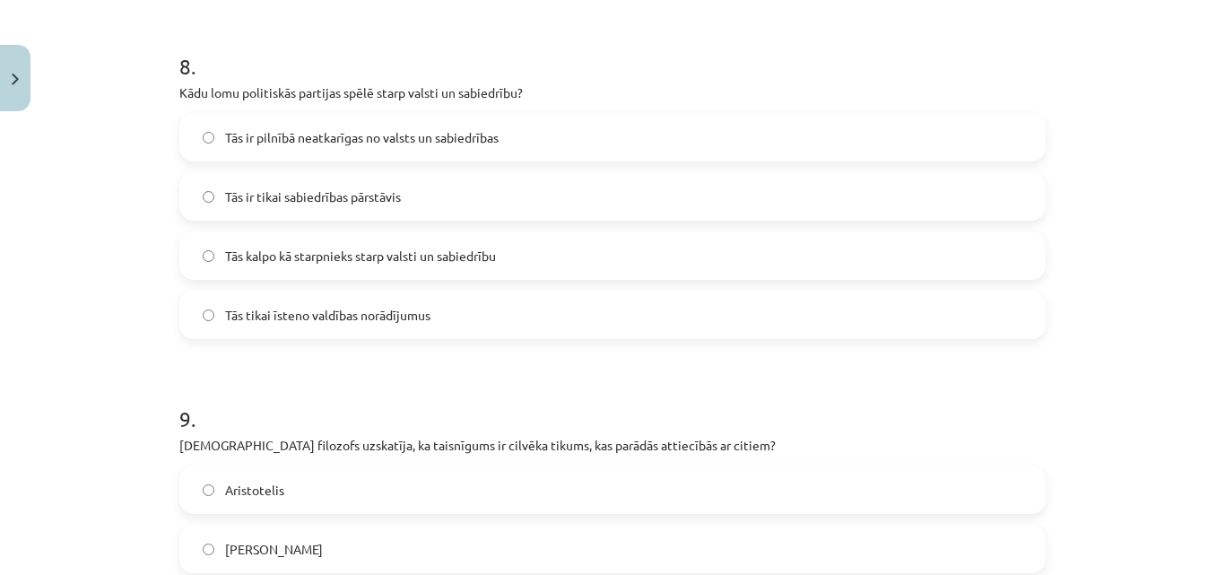
click at [385, 259] on span "Tās kalpo kā starpnieks starp valsti un sabiedrību" at bounding box center [360, 256] width 271 height 19
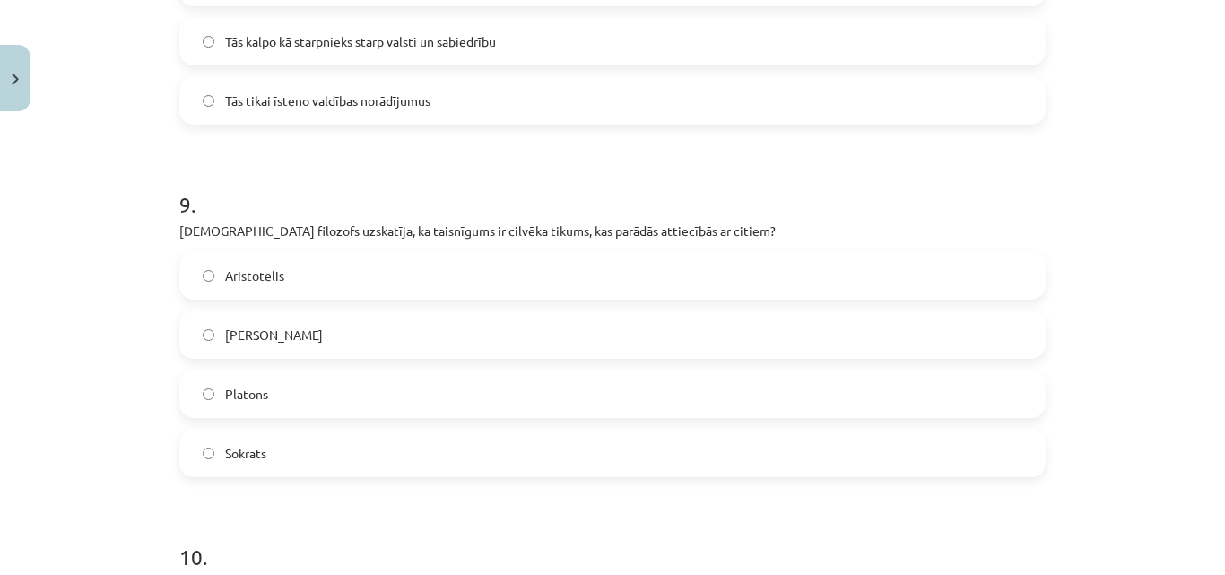
scroll to position [3097, 0]
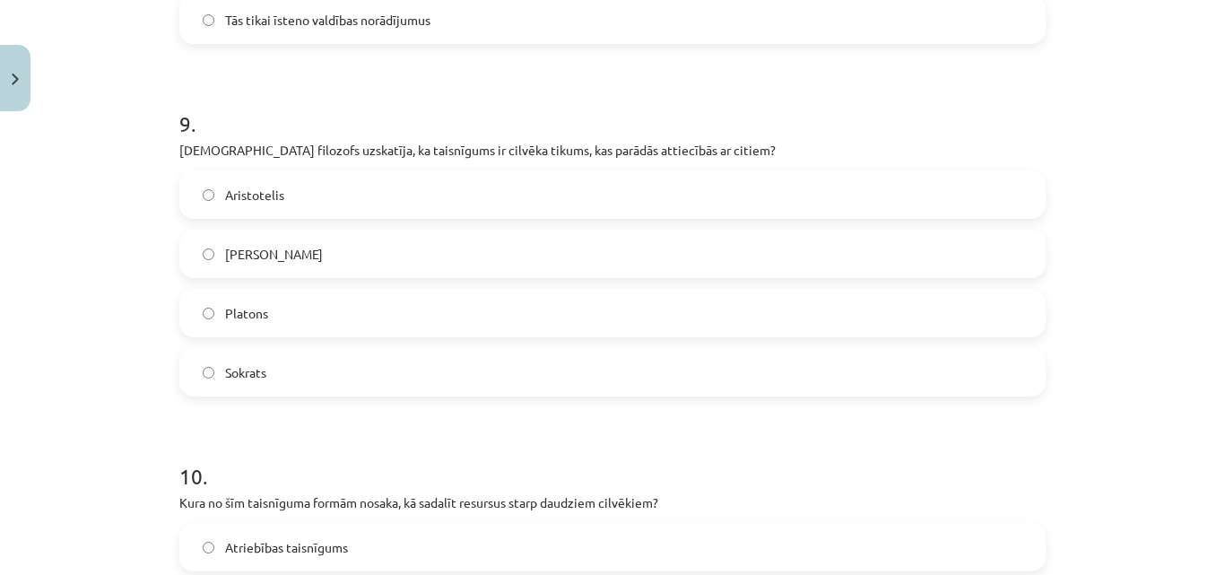
click at [814, 188] on label "Aristotelis" at bounding box center [612, 194] width 863 height 45
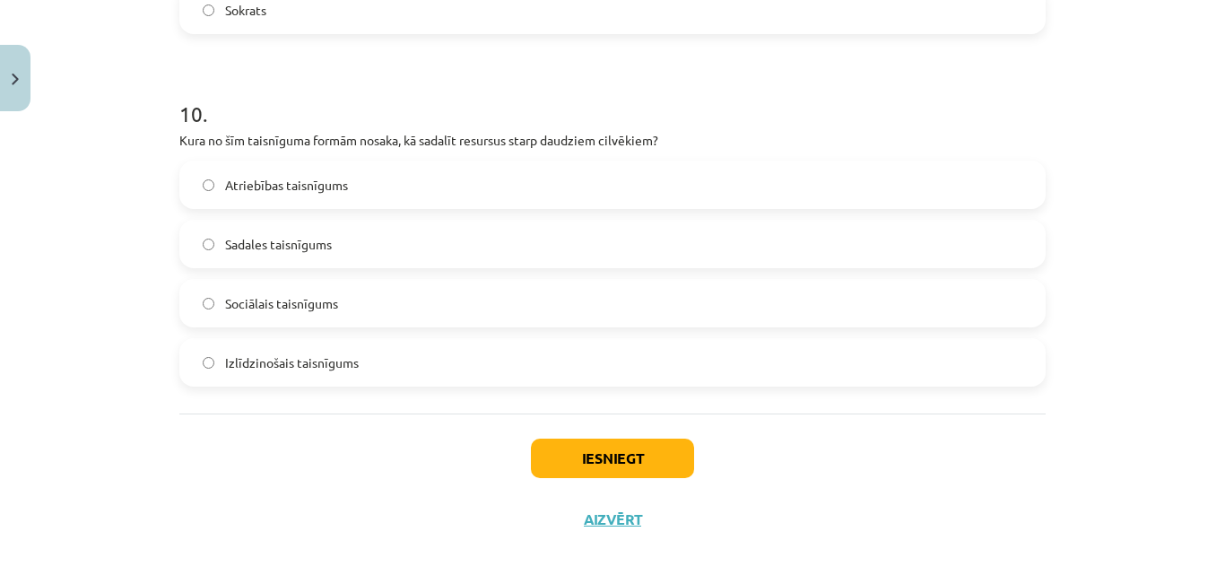
scroll to position [3466, 0]
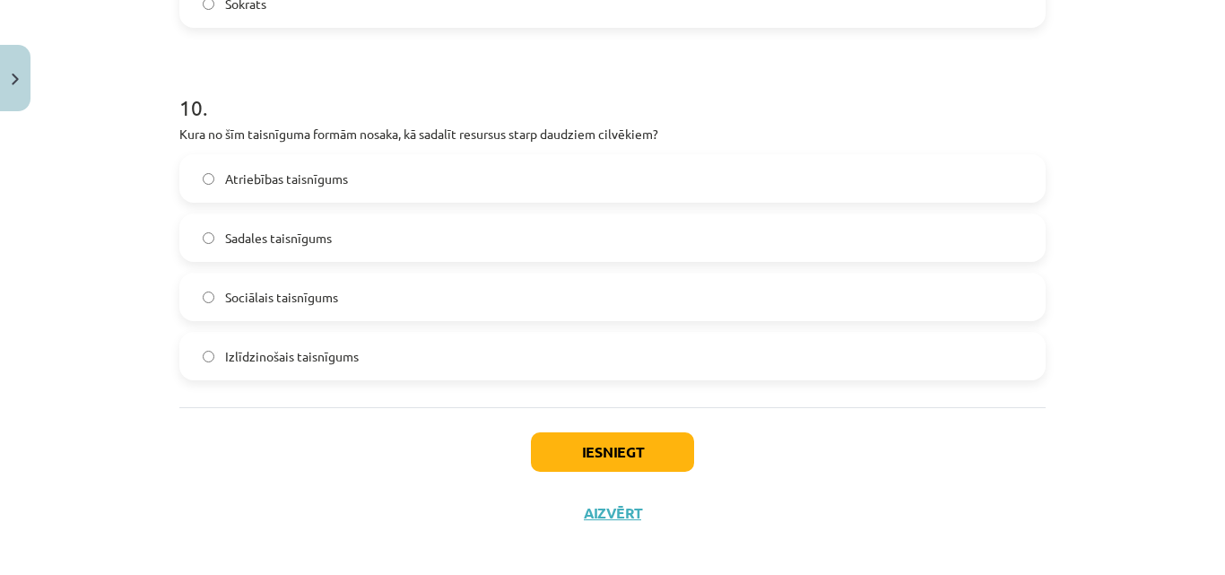
click at [301, 247] on span "Sadales taisnīgums" at bounding box center [278, 238] width 107 height 19
click at [607, 452] on button "Iesniegt" at bounding box center [612, 451] width 163 height 39
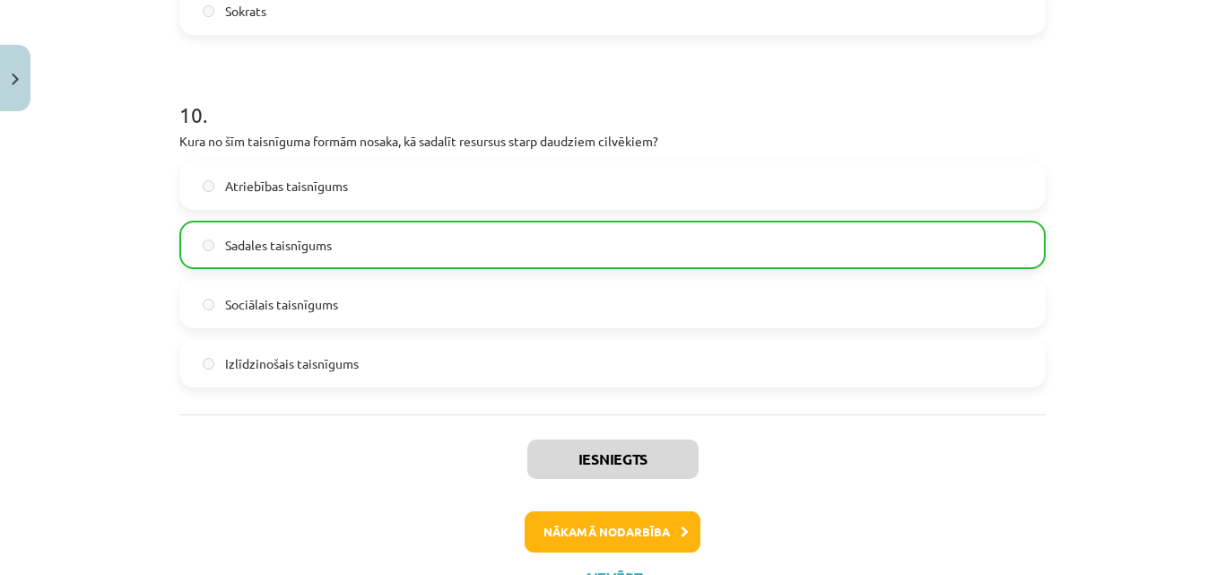
scroll to position [3537, 0]
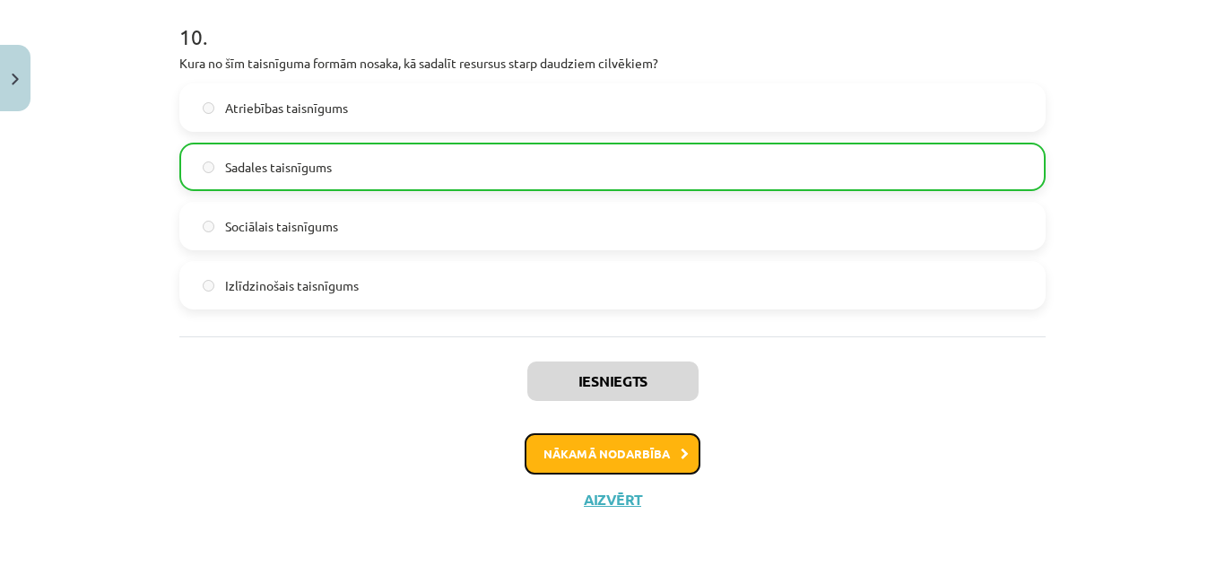
click at [677, 463] on button "Nākamā nodarbība" at bounding box center [613, 453] width 176 height 41
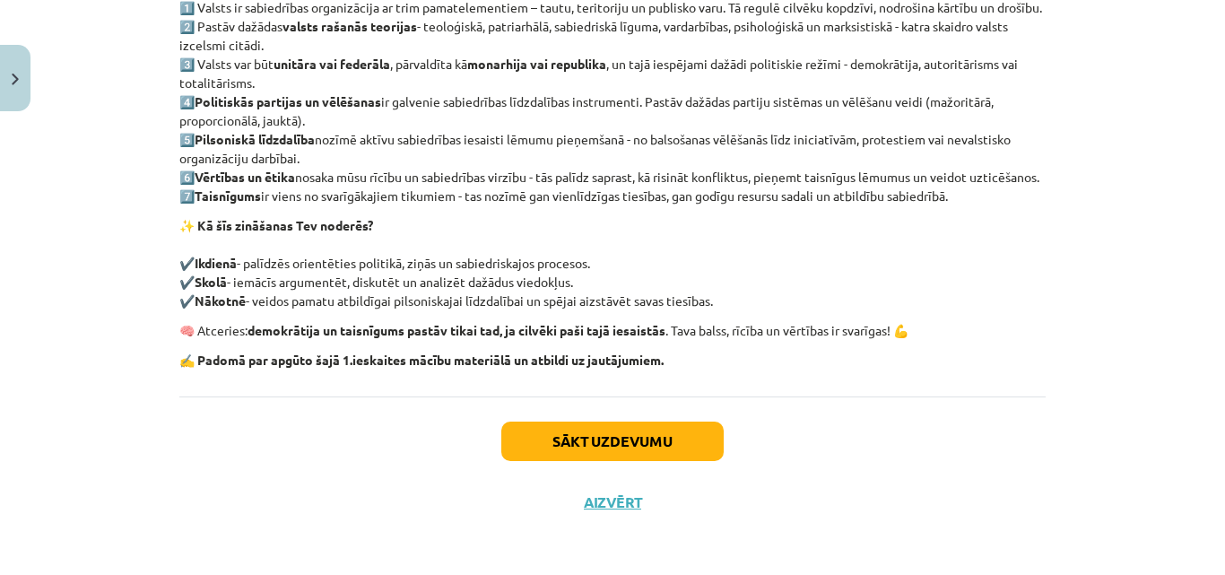
scroll to position [414, 0]
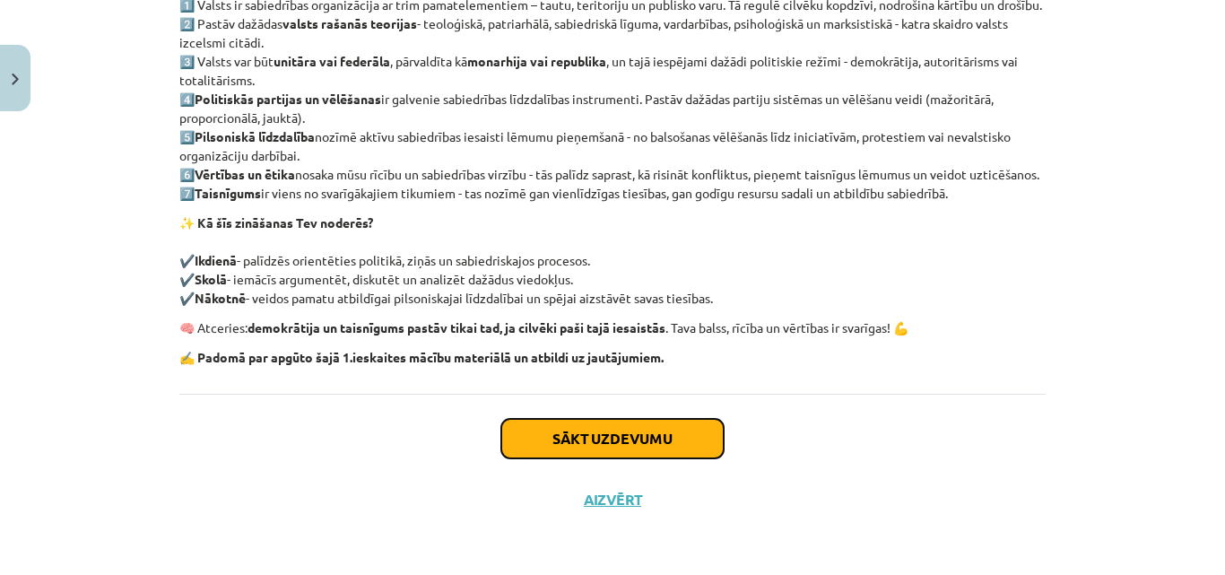
click at [647, 458] on button "Sākt uzdevumu" at bounding box center [612, 438] width 222 height 39
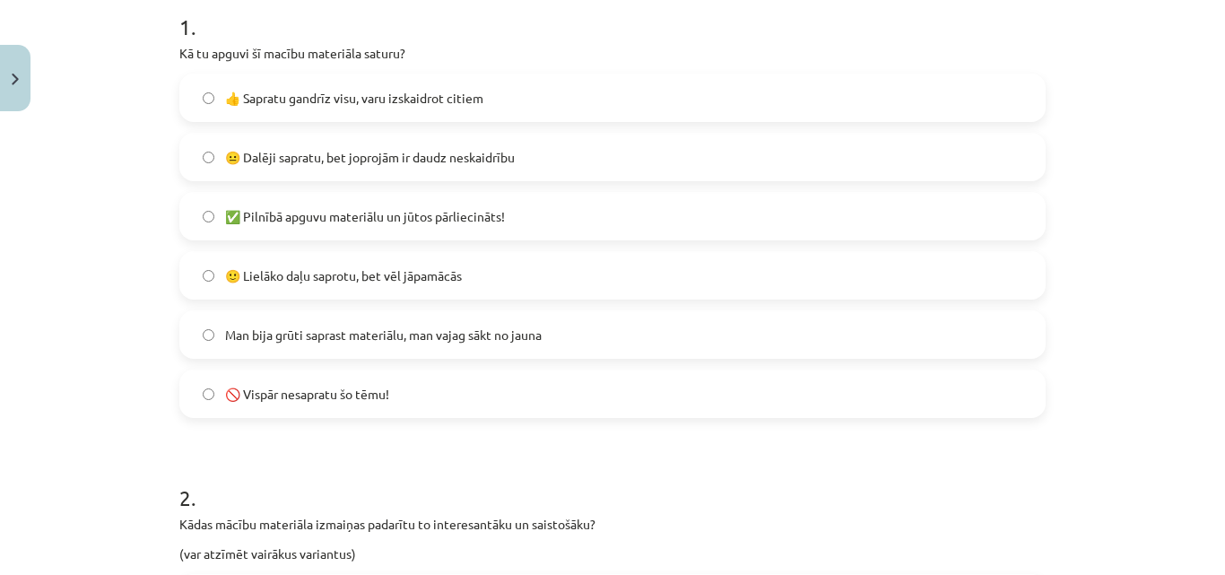
scroll to position [377, 0]
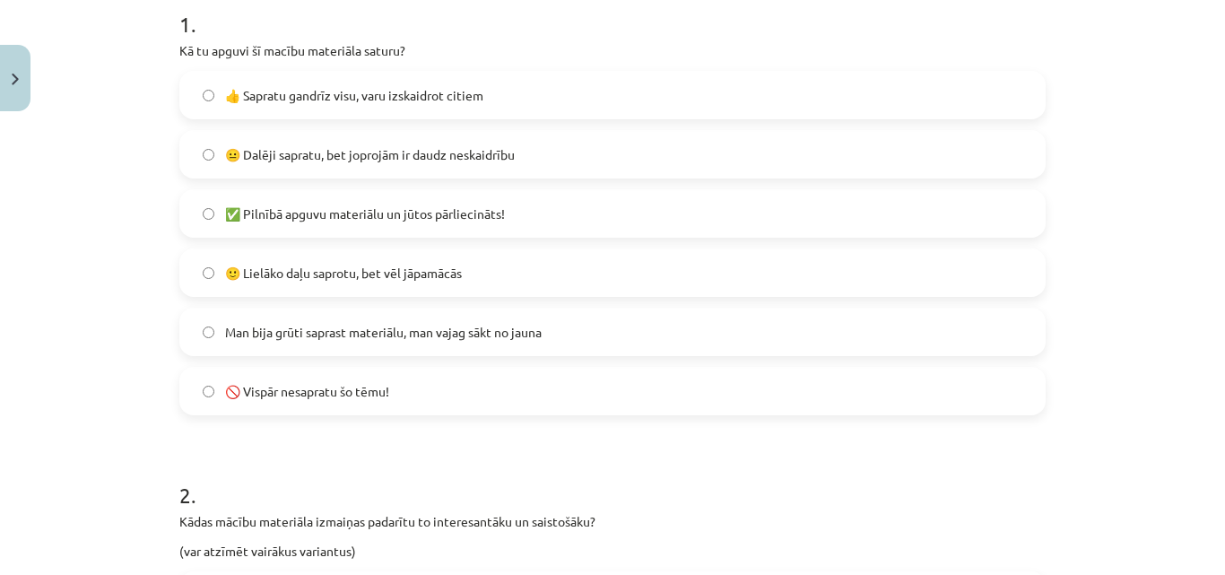
click at [538, 280] on label "🙂 Lielāko daļu saprotu, bet vēl jāpamācās" at bounding box center [612, 272] width 863 height 45
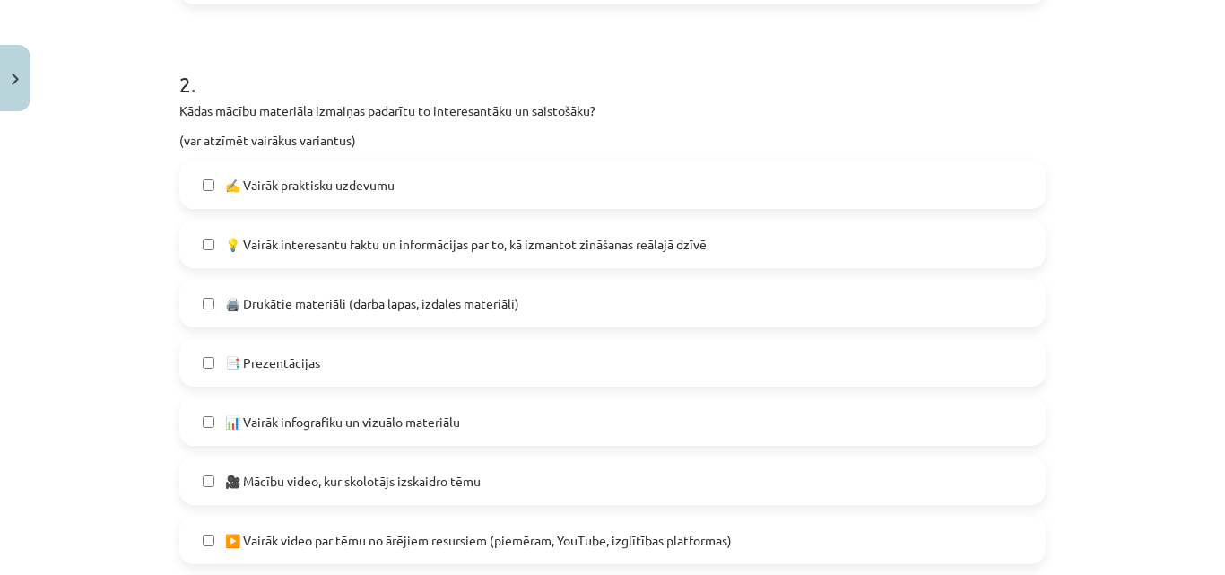
scroll to position [801, 0]
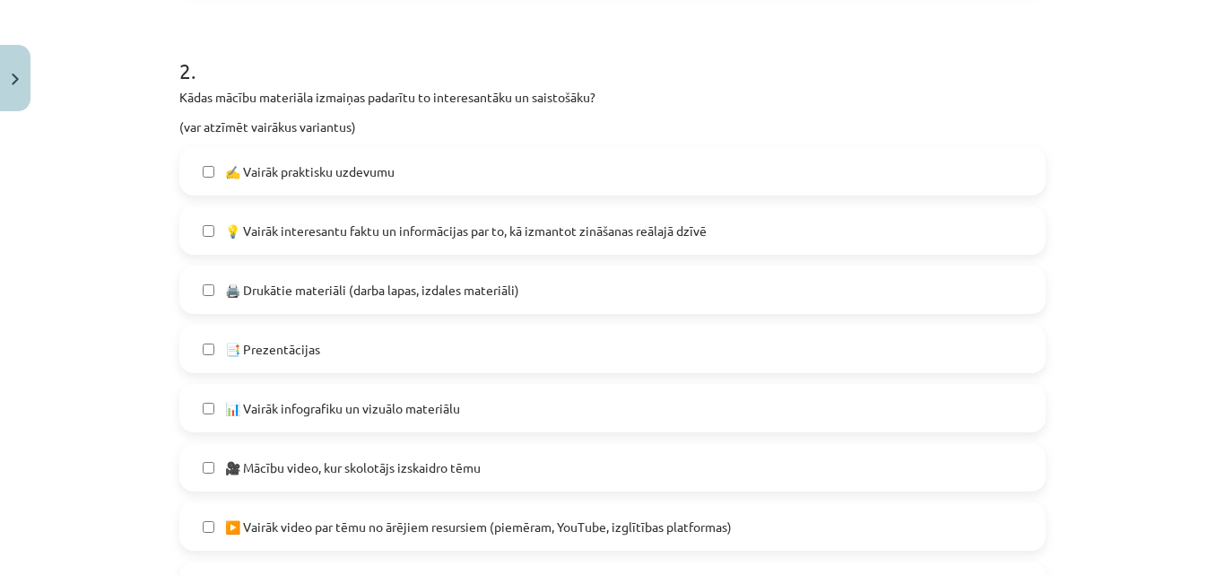
click at [578, 242] on label "💡 Vairāk interesantu faktu un informācijas par to, kā izmantot zināšanas reālaj…" at bounding box center [612, 230] width 863 height 45
click at [569, 389] on label "📊 Vairāk infografiku un vizuālo materiālu" at bounding box center [612, 408] width 863 height 45
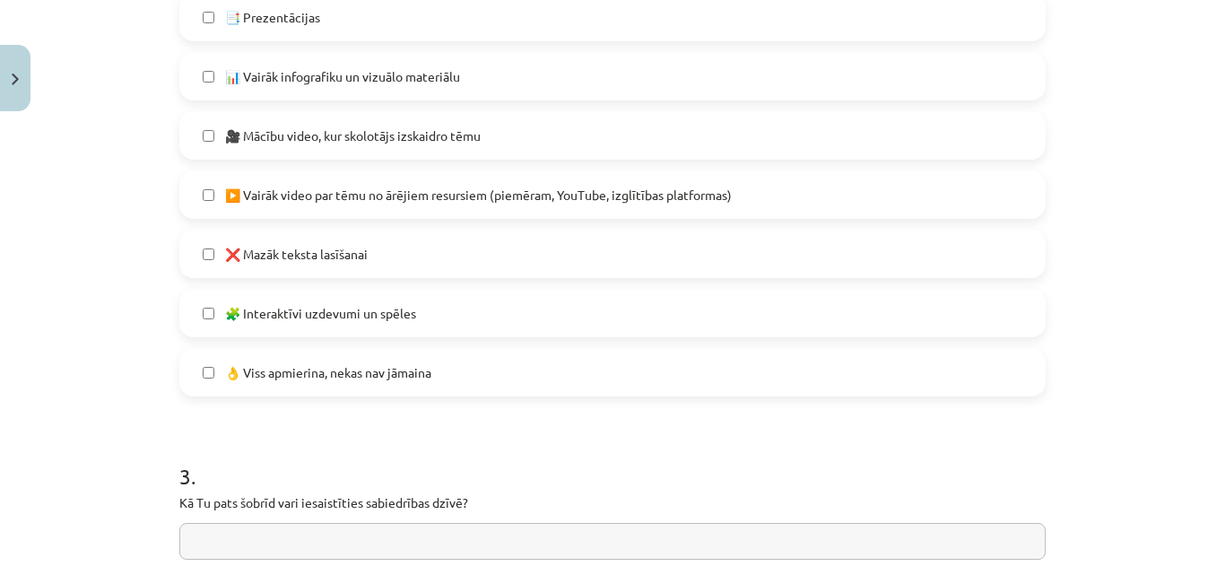
scroll to position [1153, 0]
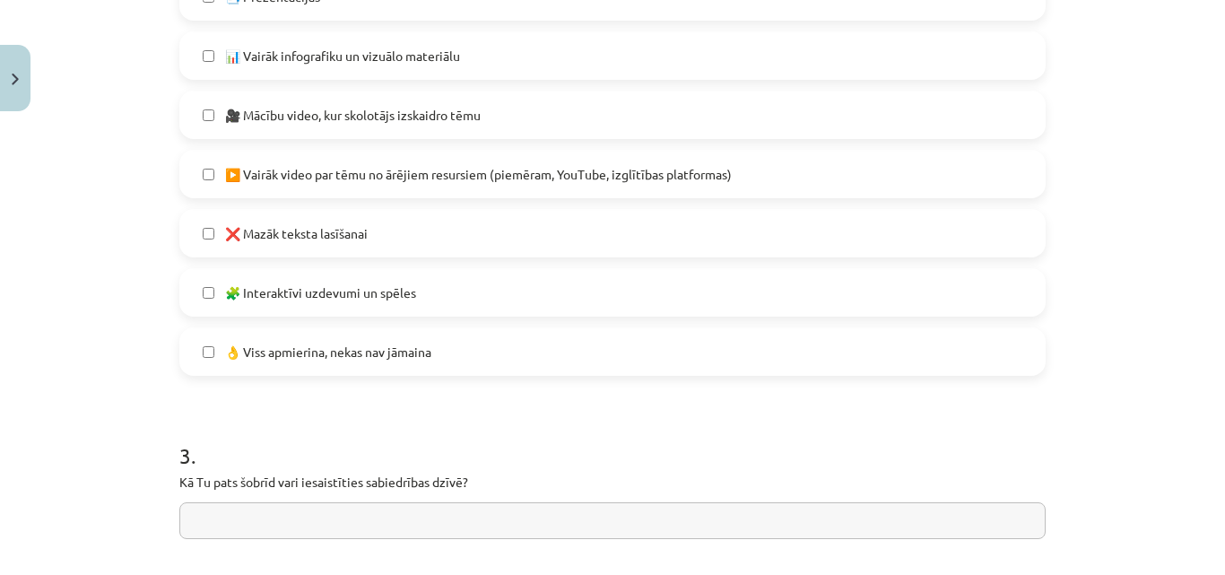
click at [972, 239] on label "❌ Mazāk teksta lasīšanai" at bounding box center [612, 233] width 863 height 45
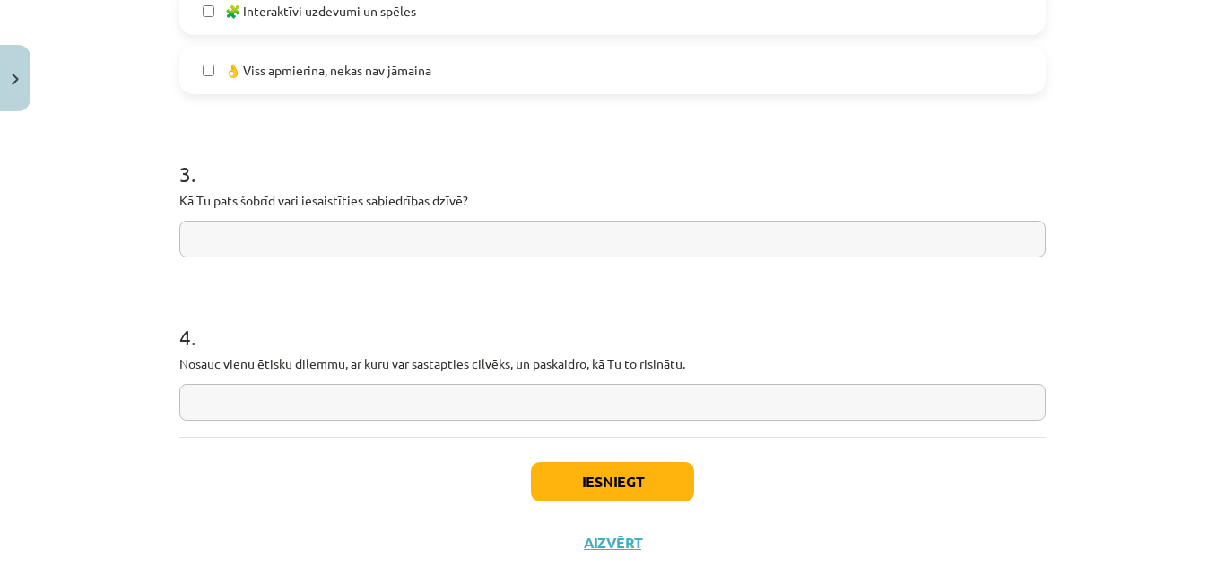
scroll to position [1439, 0]
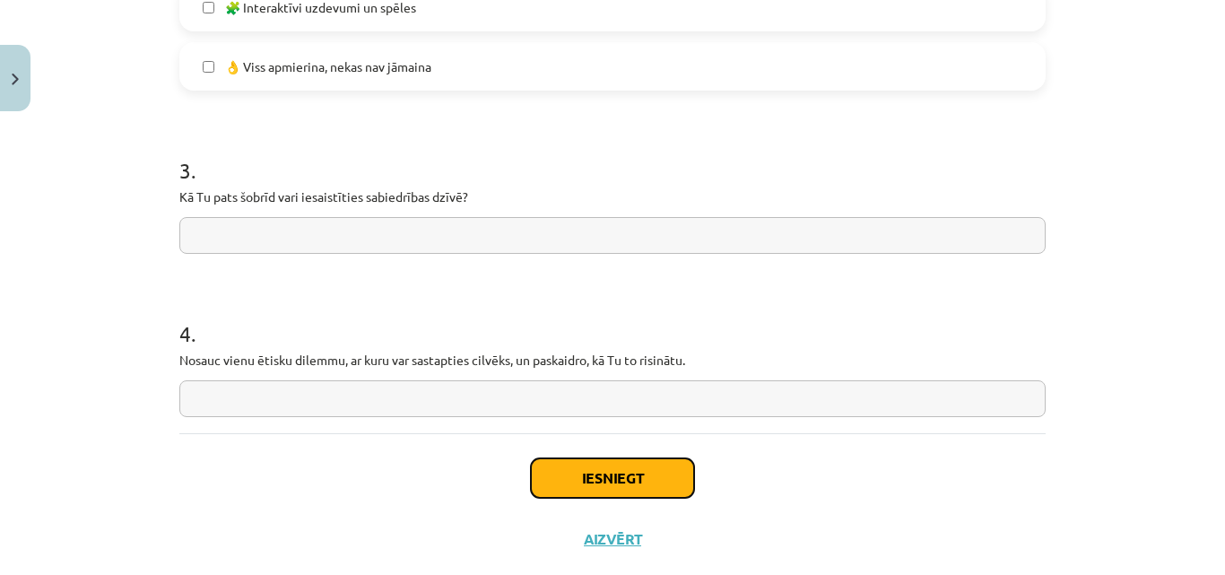
click at [581, 488] on button "Iesniegt" at bounding box center [612, 477] width 163 height 39
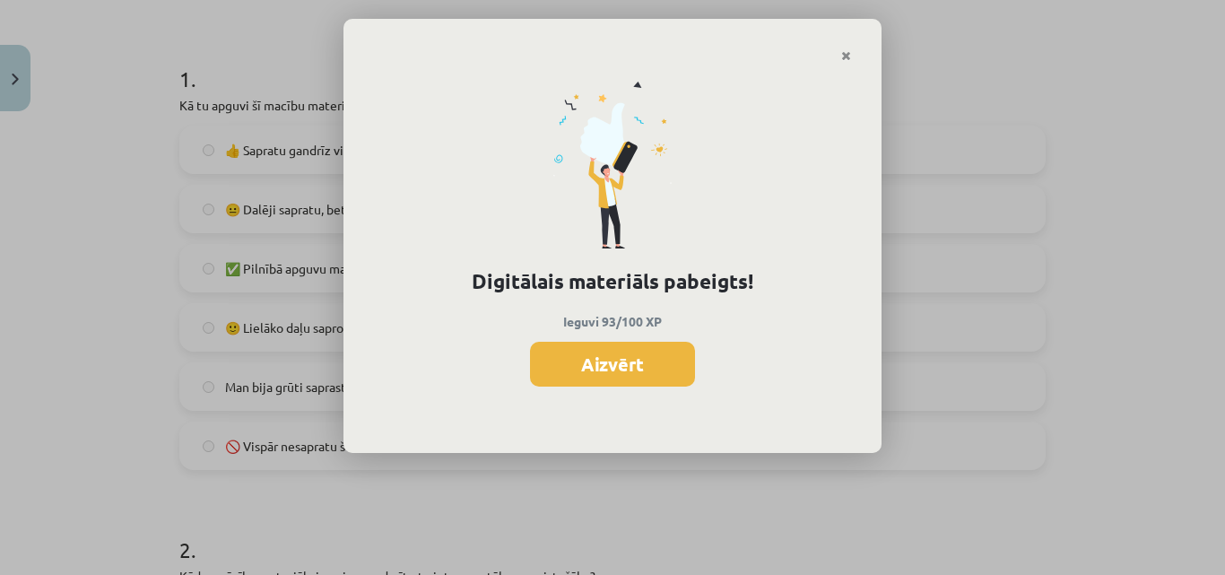
scroll to position [329, 0]
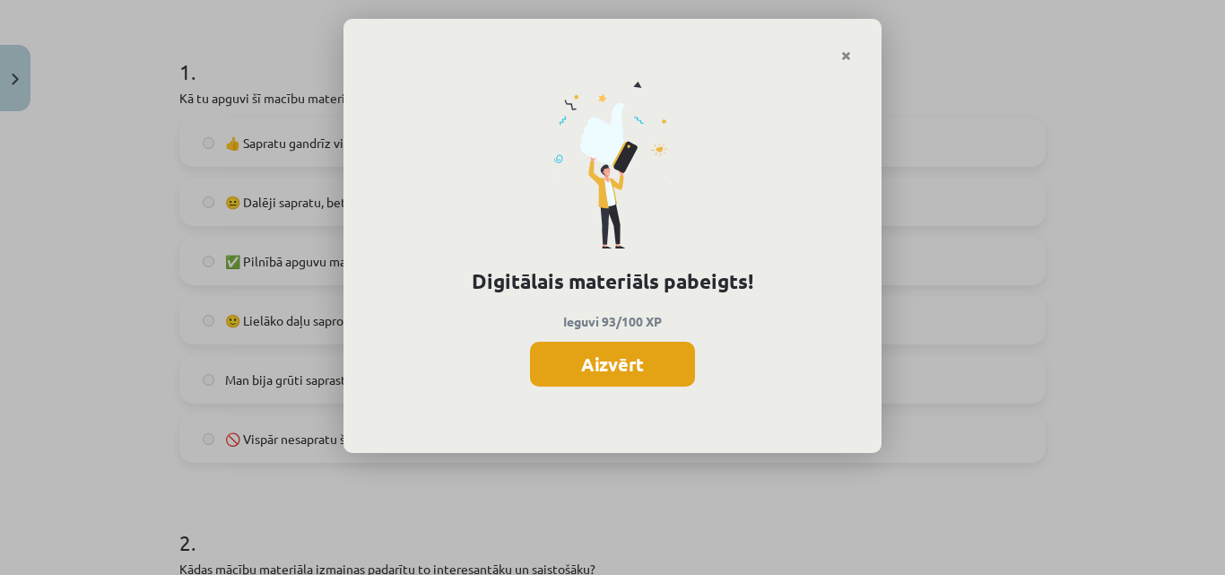
click at [596, 365] on button "Aizvērt" at bounding box center [612, 364] width 165 height 45
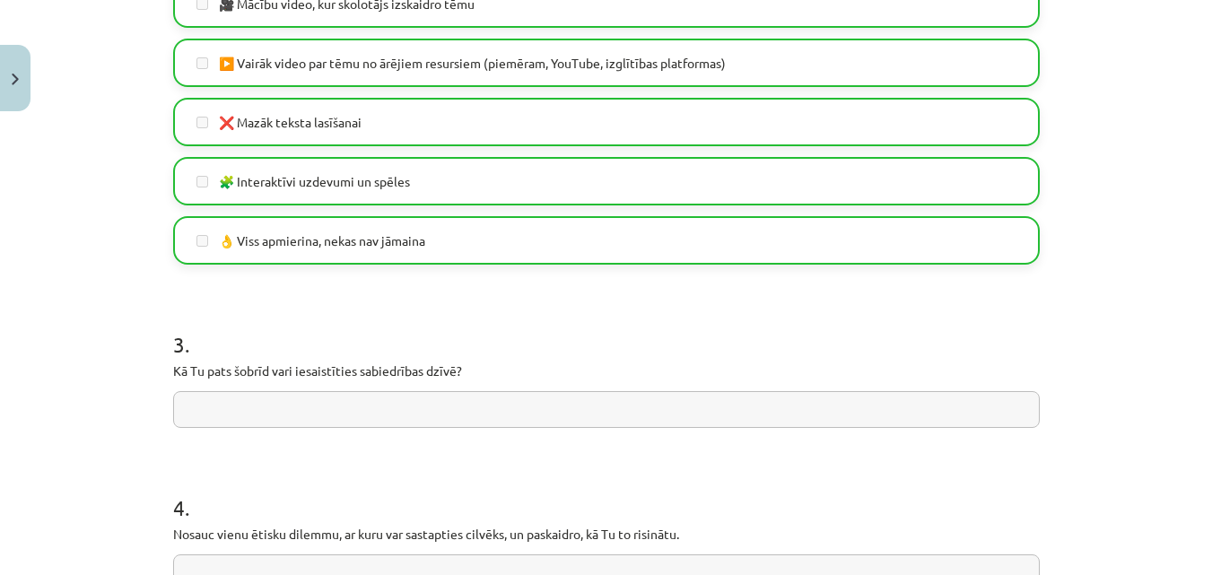
scroll to position [1478, 0]
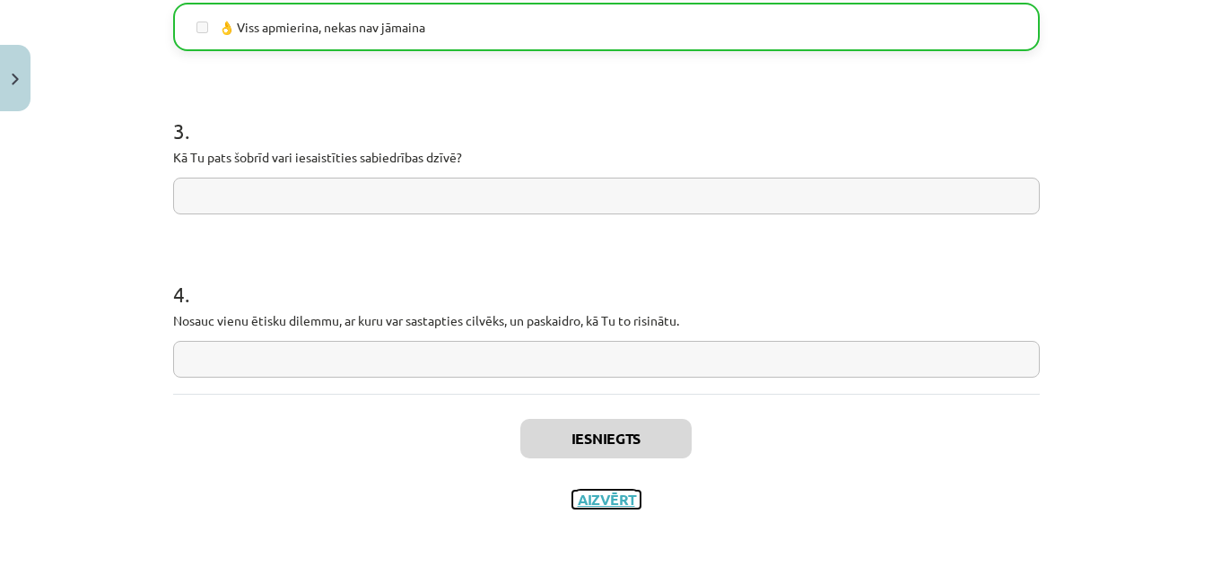
click at [599, 502] on button "Aizvērt" at bounding box center [606, 500] width 68 height 18
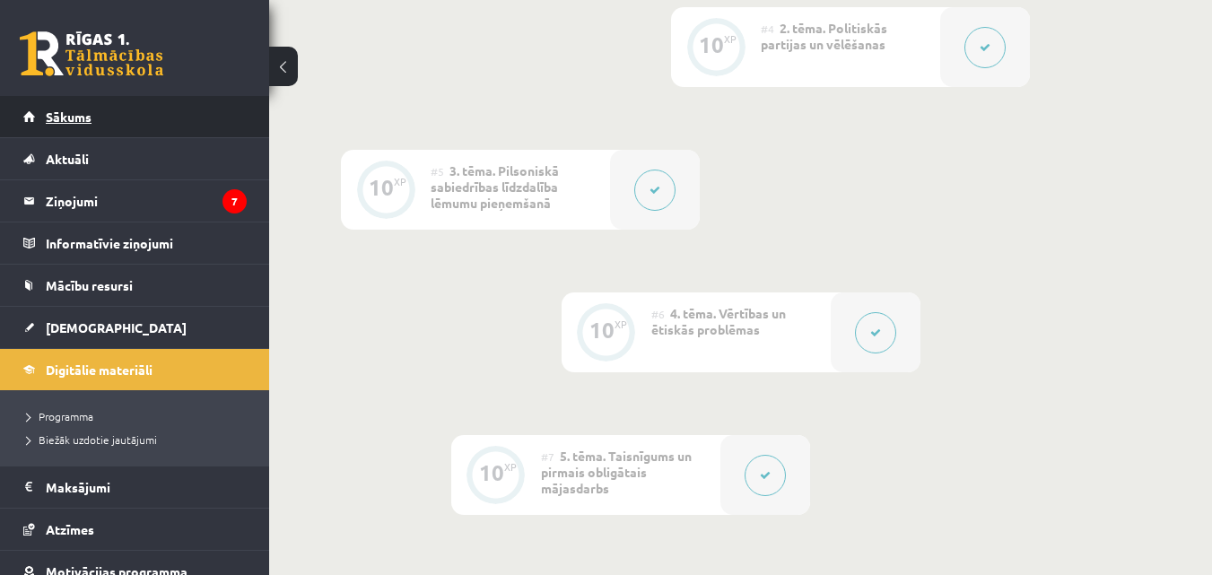
click at [54, 127] on link "Sākums" at bounding box center [134, 116] width 223 height 41
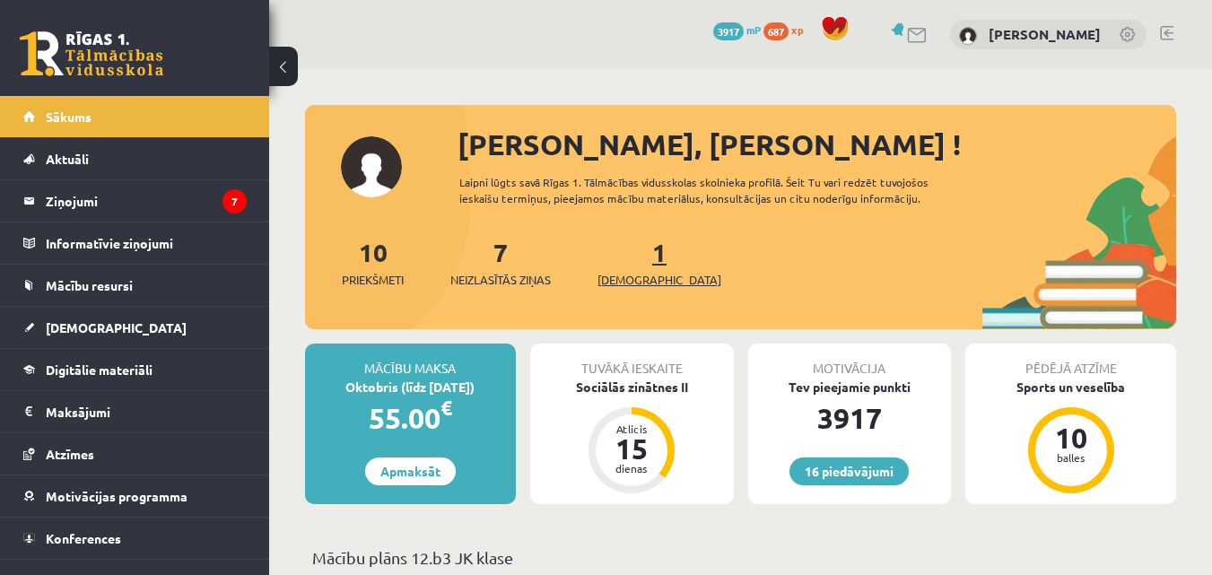
click at [637, 252] on link "1 Ieskaites" at bounding box center [659, 262] width 124 height 53
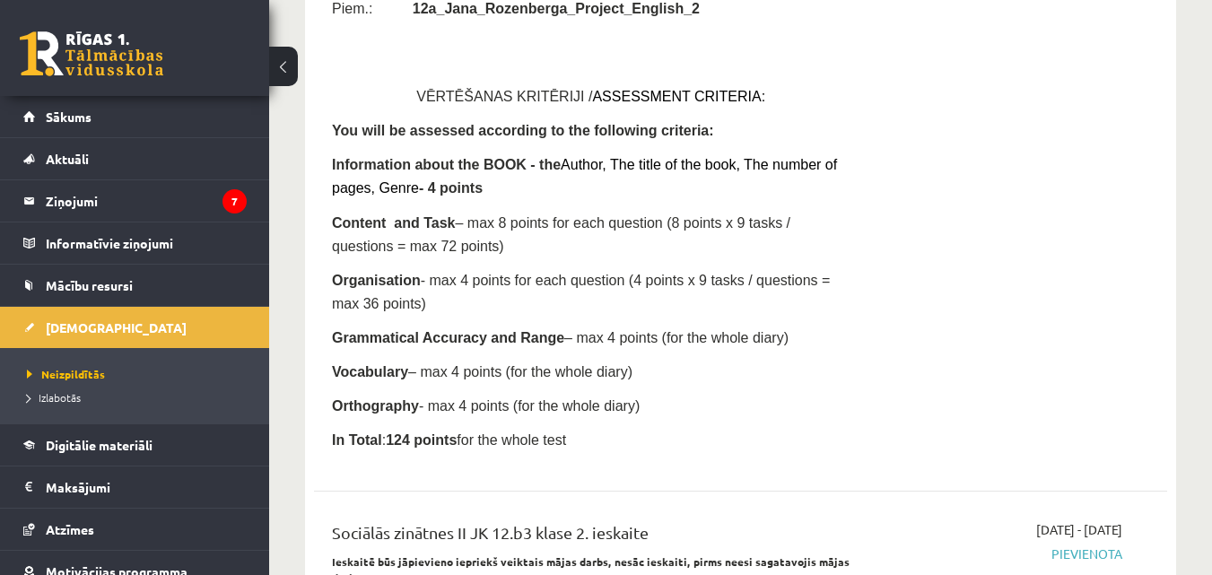
scroll to position [5399, 0]
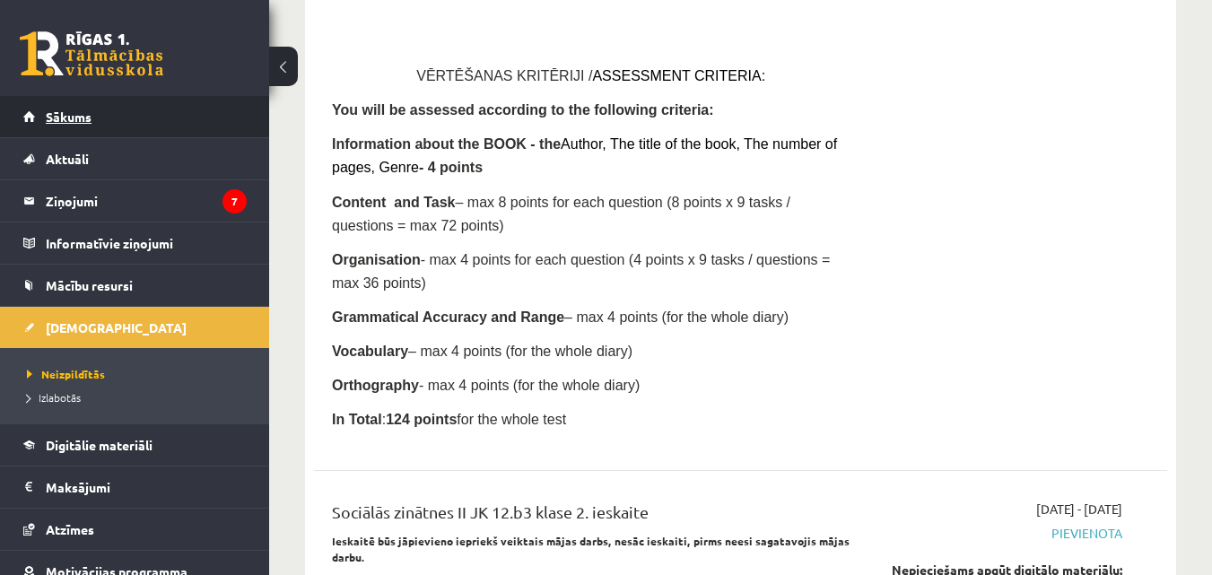
click at [205, 122] on link "Sākums" at bounding box center [134, 116] width 223 height 41
